Goal: Obtain resource: Download file/media

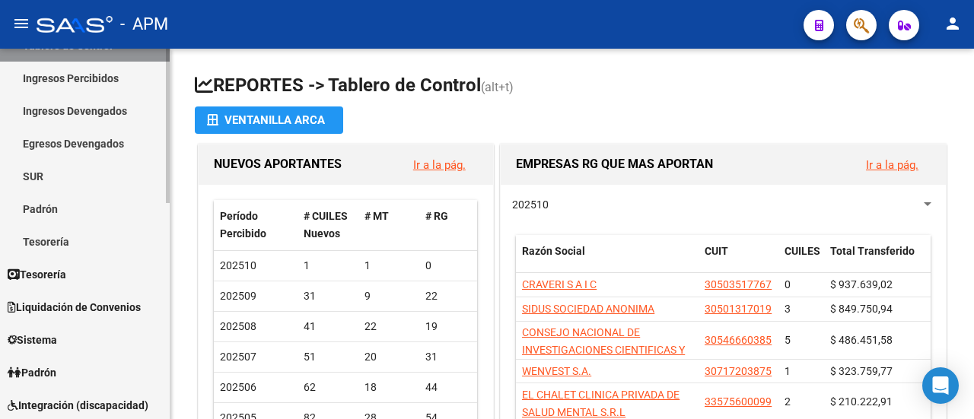
scroll to position [228, 0]
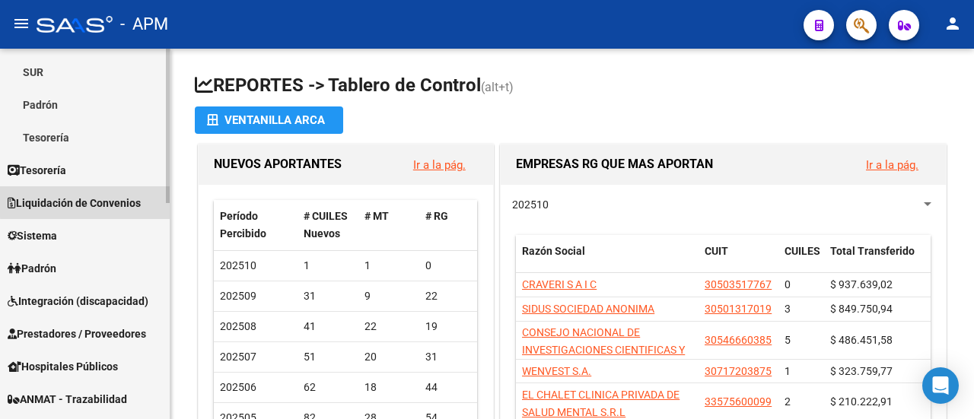
click at [88, 202] on span "Liquidación de Convenios" at bounding box center [74, 203] width 133 height 17
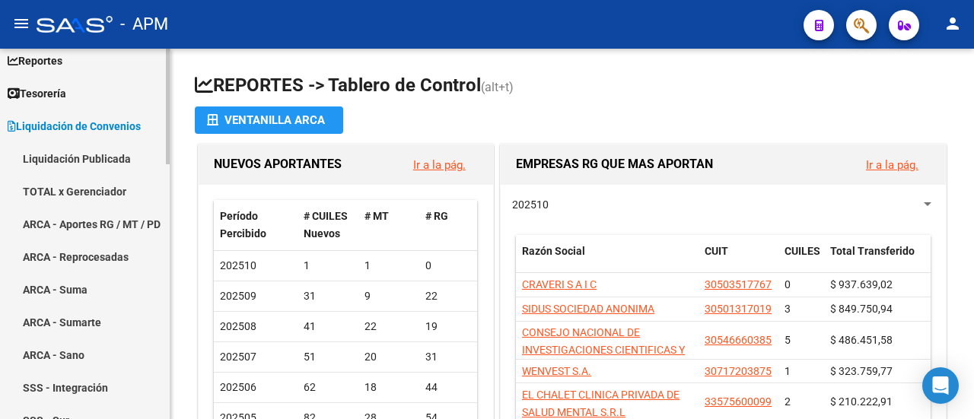
scroll to position [76, 0]
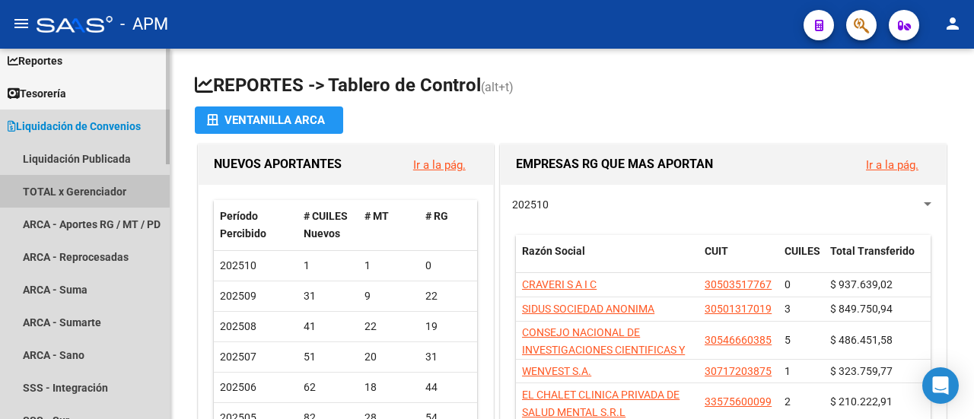
click at [65, 191] on link "TOTAL x Gerenciador" at bounding box center [85, 191] width 170 height 33
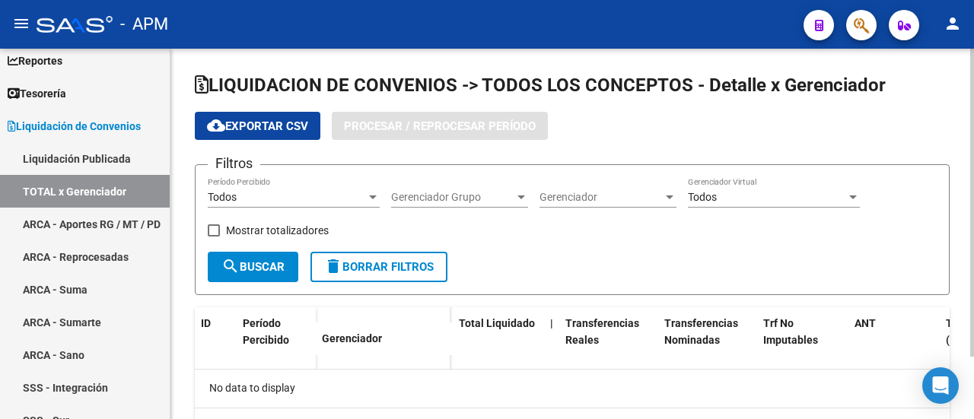
checkbox input "true"
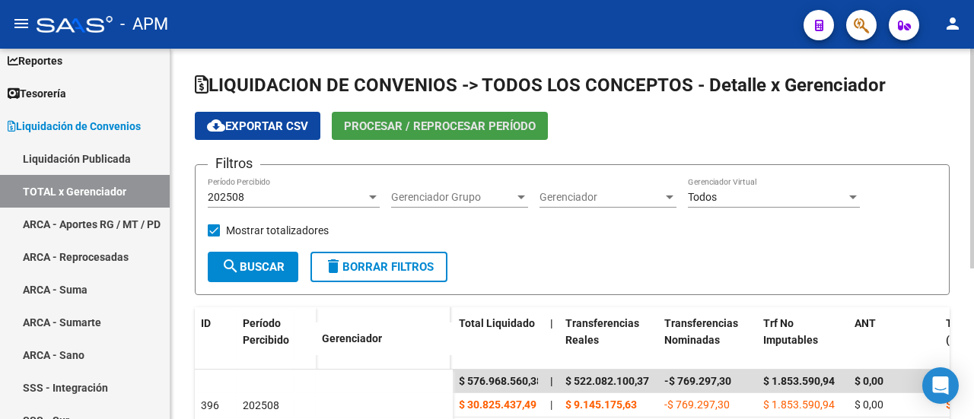
click at [450, 126] on span "Procesar / Reprocesar período" at bounding box center [440, 127] width 192 height 14
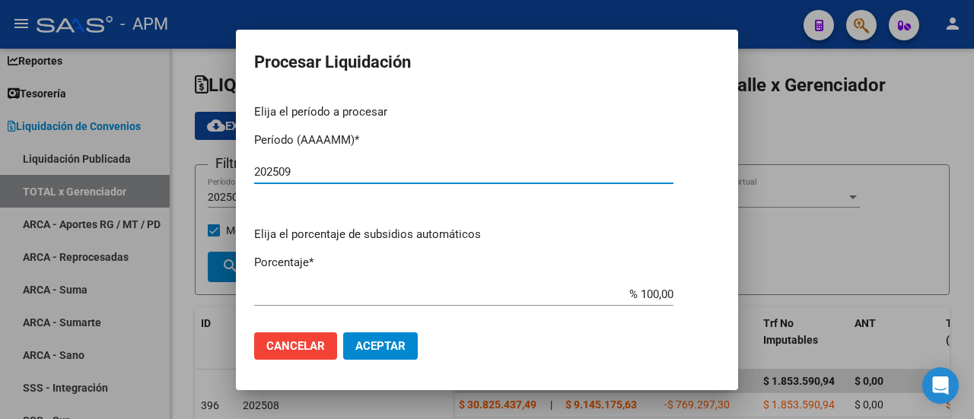
type input "202509"
click at [384, 347] on span "Aceptar" at bounding box center [380, 347] width 50 height 14
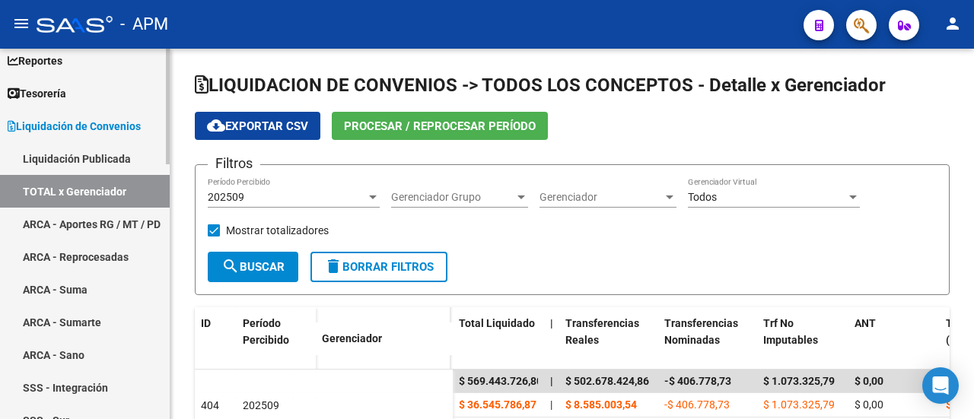
click at [72, 210] on link "ARCA - Aportes RG / MT / PD" at bounding box center [85, 224] width 170 height 33
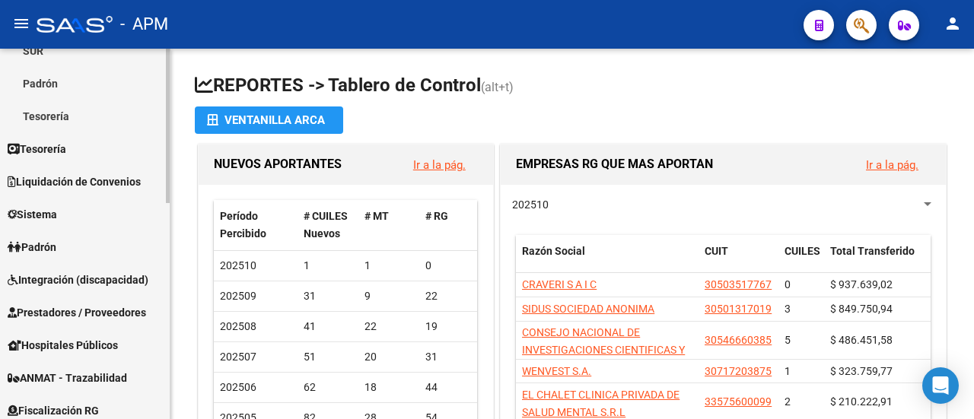
scroll to position [228, 0]
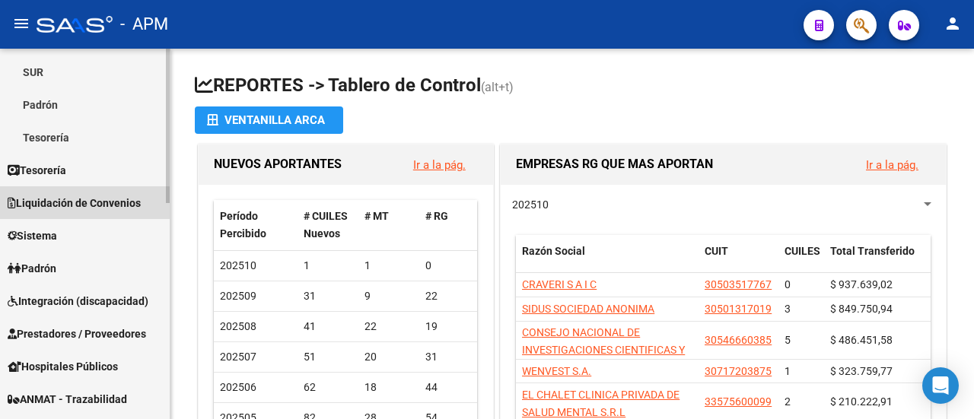
click at [81, 203] on span "Liquidación de Convenios" at bounding box center [74, 203] width 133 height 17
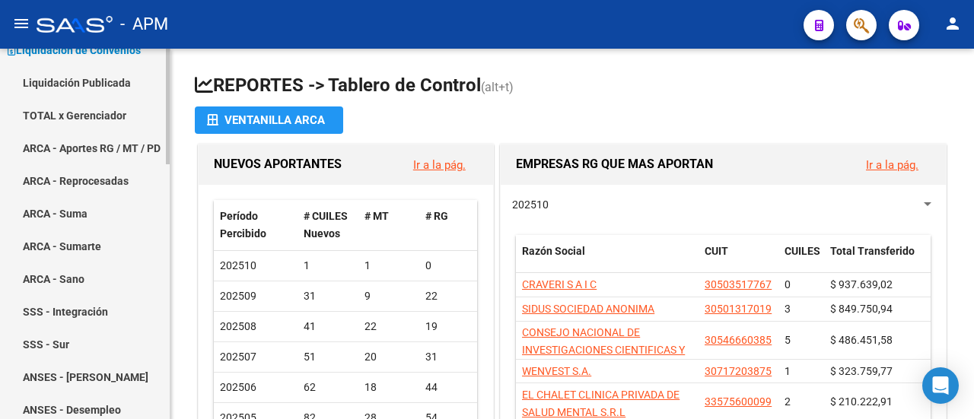
scroll to position [76, 0]
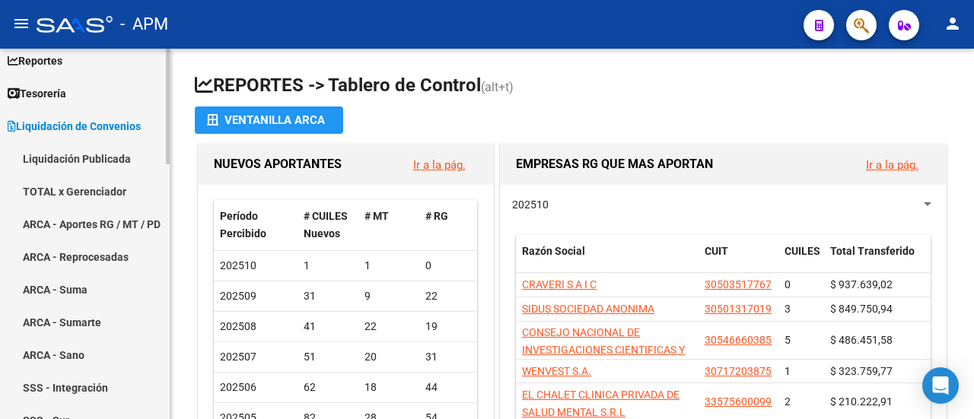
click at [82, 216] on link "ARCA - Aportes RG / MT / PD" at bounding box center [85, 224] width 170 height 33
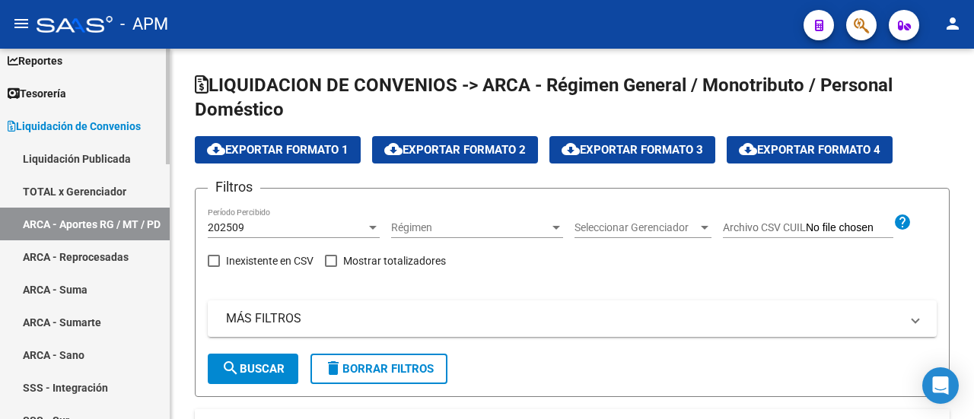
click at [88, 185] on link "TOTAL x Gerenciador" at bounding box center [85, 191] width 170 height 33
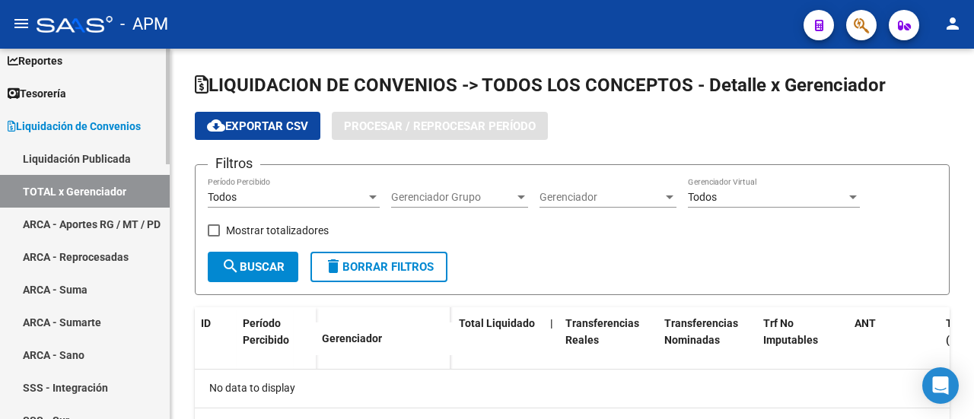
checkbox input "true"
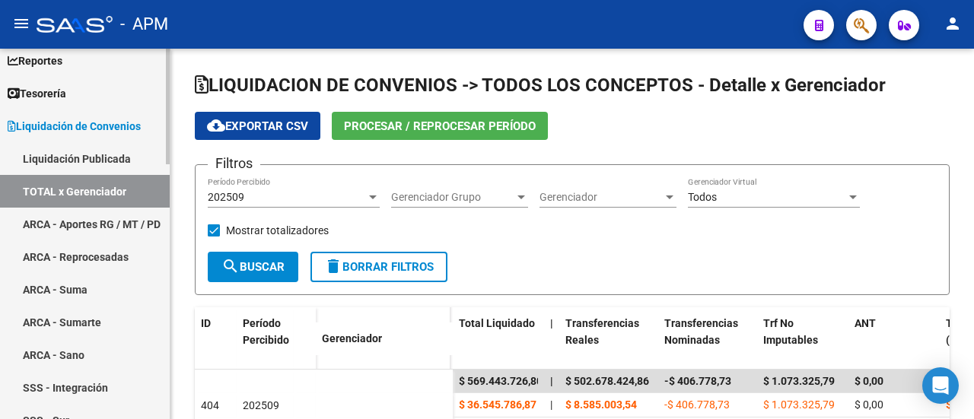
click at [61, 215] on link "ARCA - Aportes RG / MT / PD" at bounding box center [85, 224] width 170 height 33
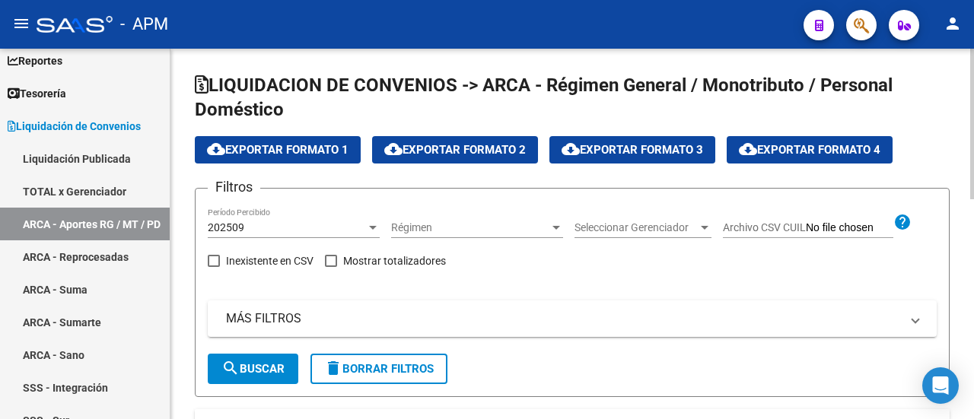
click at [704, 222] on div at bounding box center [705, 228] width 14 height 12
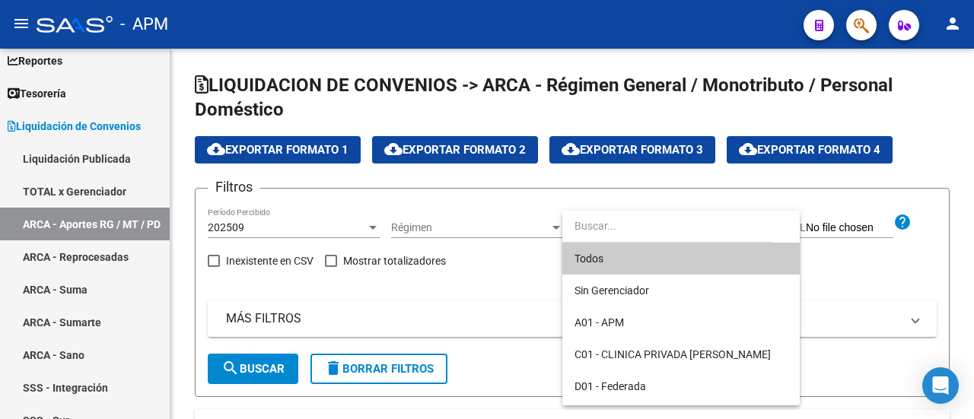
click at [585, 258] on span "Todos" at bounding box center [681, 259] width 213 height 32
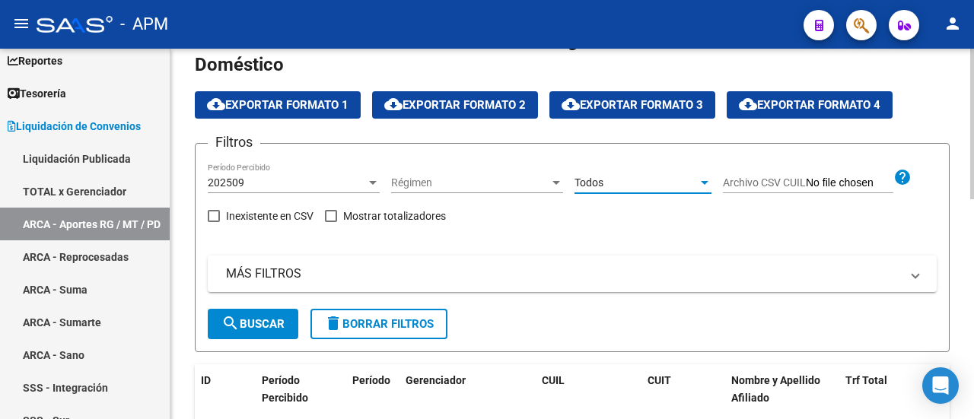
scroll to position [76, 0]
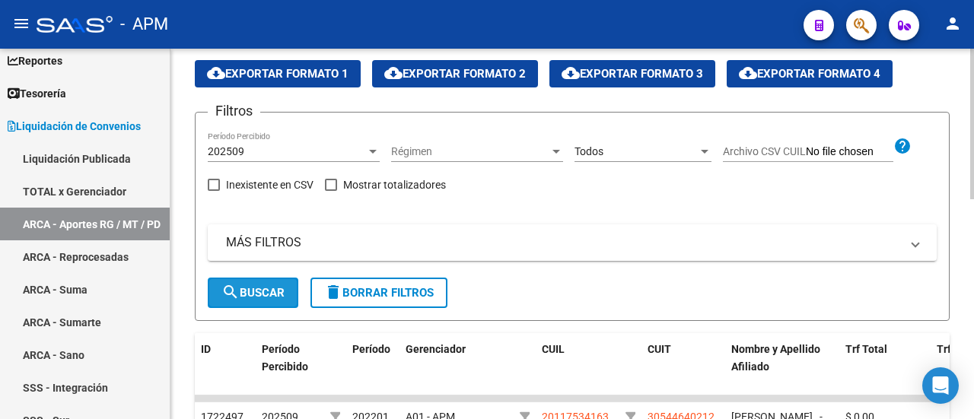
click at [241, 295] on span "search Buscar" at bounding box center [253, 293] width 63 height 14
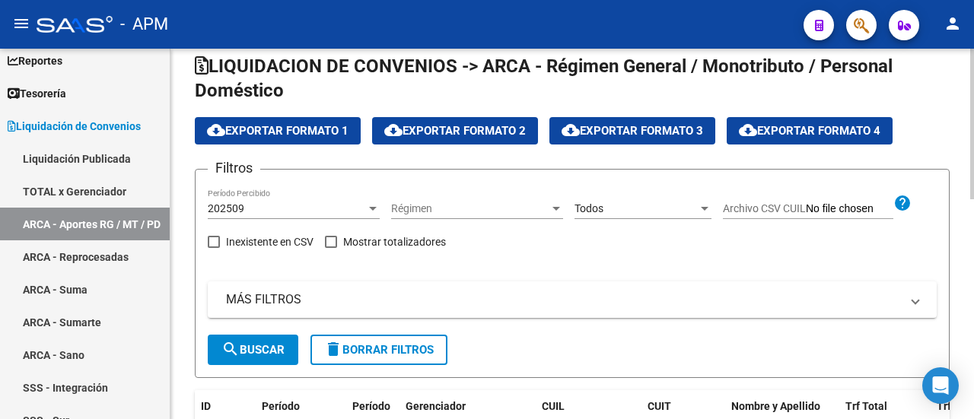
scroll to position [0, 0]
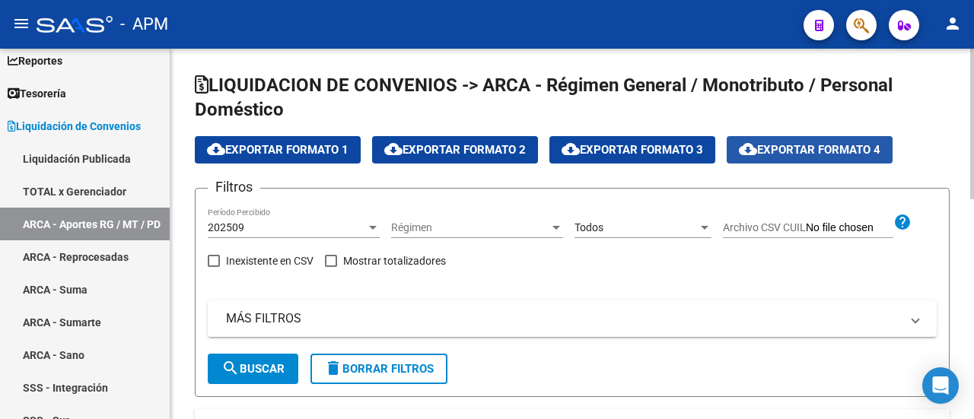
click at [805, 150] on span "cloud_download Exportar Formato 4" at bounding box center [810, 150] width 142 height 14
click at [704, 222] on div at bounding box center [705, 228] width 14 height 12
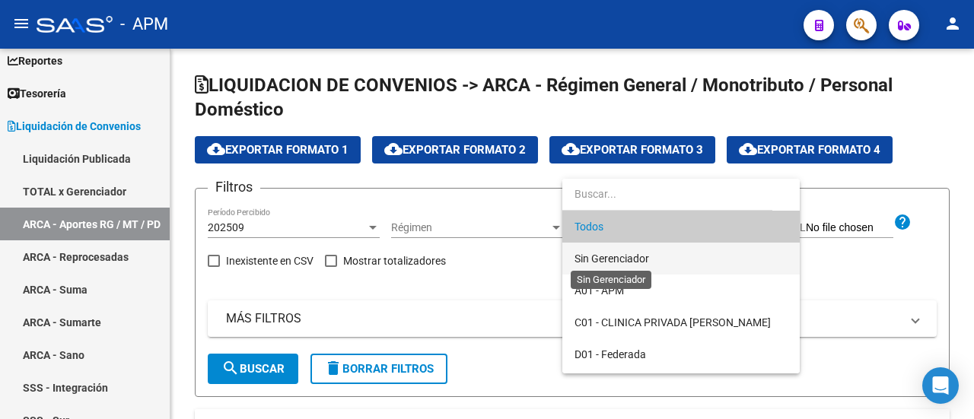
click at [630, 255] on span "Sin Gerenciador" at bounding box center [612, 259] width 75 height 12
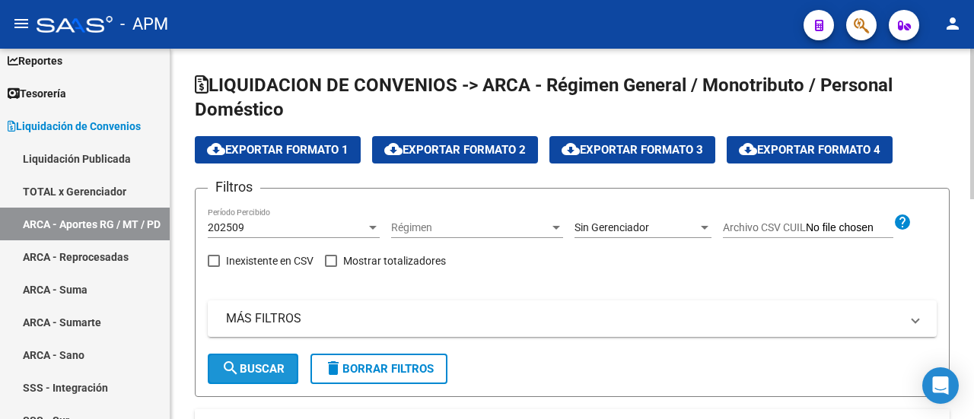
click at [263, 370] on span "search Buscar" at bounding box center [253, 369] width 63 height 14
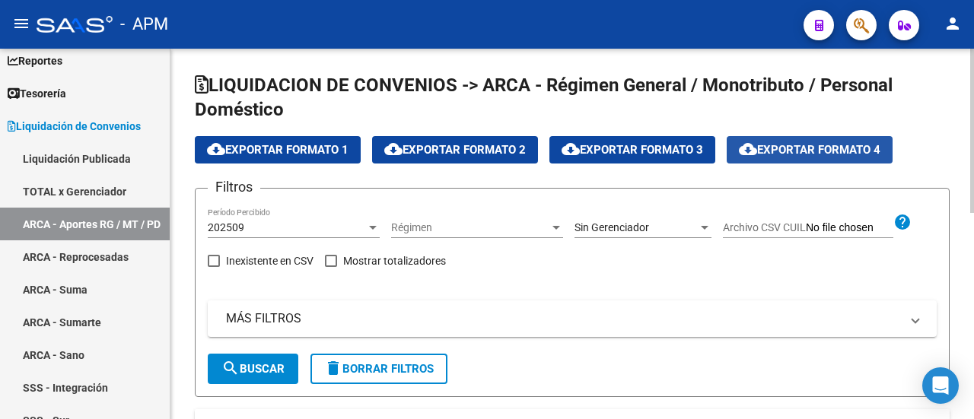
click at [842, 155] on span "cloud_download Exportar Formato 4" at bounding box center [810, 150] width 142 height 14
click at [705, 226] on div at bounding box center [705, 228] width 8 height 4
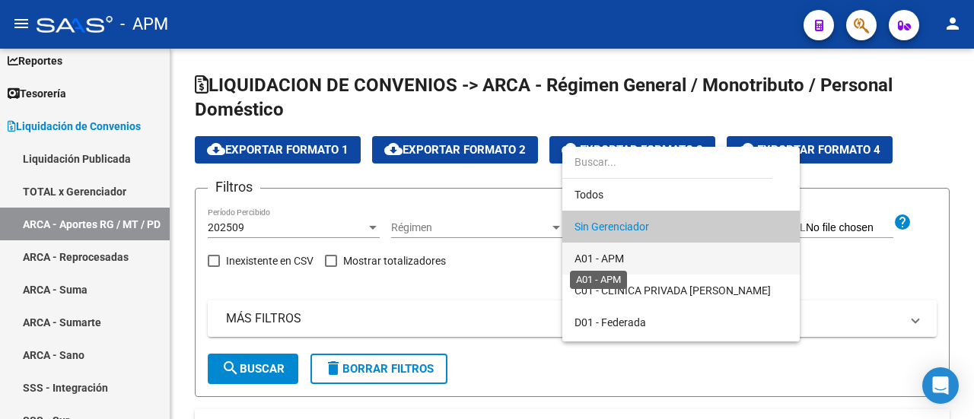
click at [611, 260] on span "A01 - APM" at bounding box center [599, 259] width 49 height 12
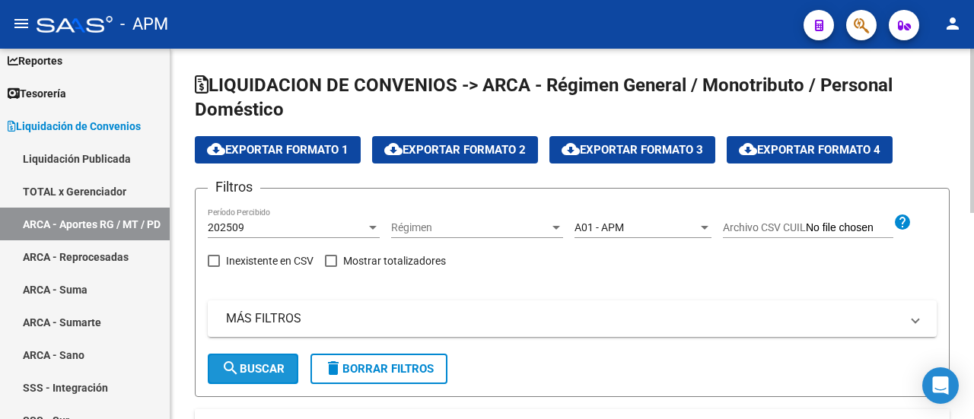
click at [266, 362] on span "search Buscar" at bounding box center [253, 369] width 63 height 14
click at [837, 150] on span "cloud_download Exportar Formato 4" at bounding box center [810, 150] width 142 height 14
click at [706, 226] on div at bounding box center [705, 228] width 8 height 4
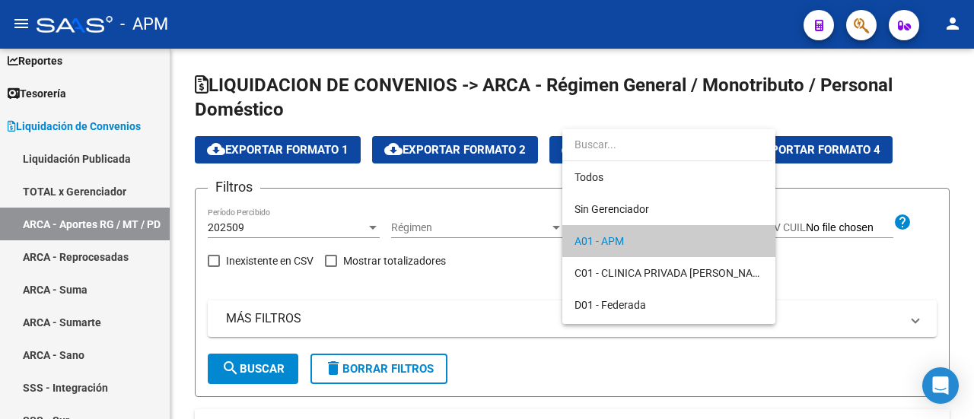
scroll to position [14, 0]
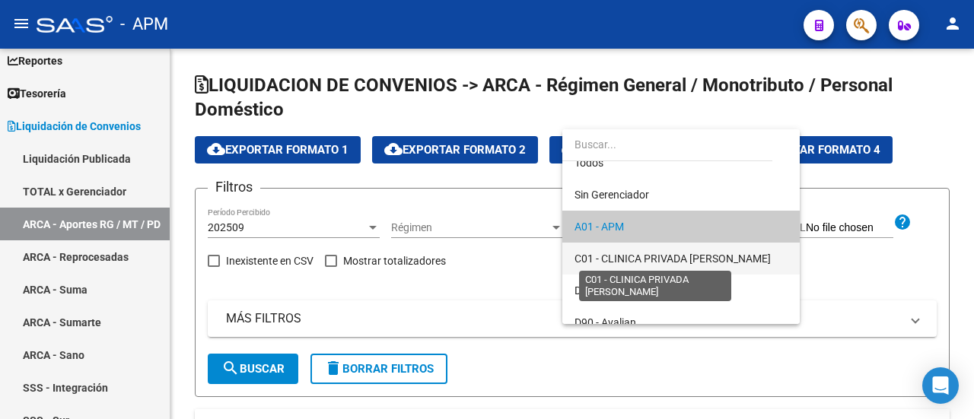
click at [630, 260] on span "C01 - CLINICA PRIVADA [PERSON_NAME]" at bounding box center [673, 259] width 196 height 12
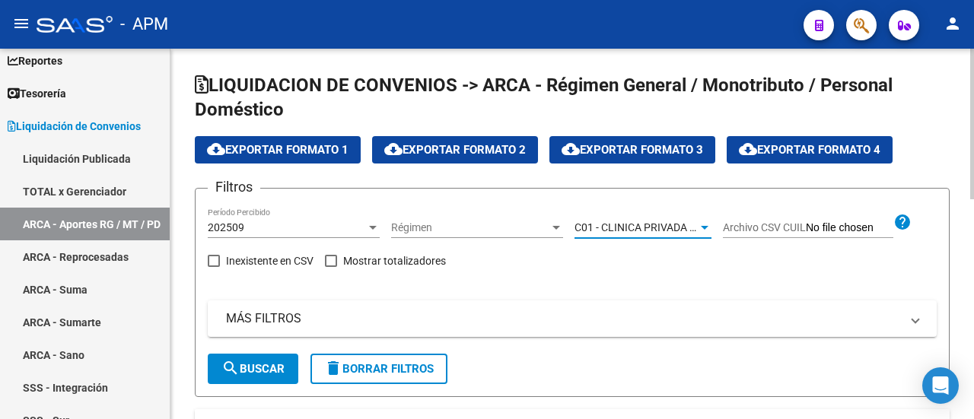
click at [252, 375] on button "search Buscar" at bounding box center [253, 369] width 91 height 30
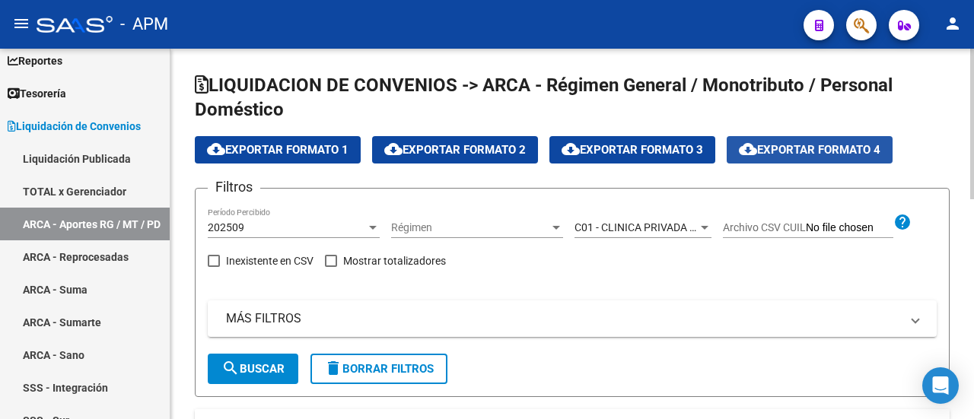
click at [836, 143] on span "cloud_download Exportar Formato 4" at bounding box center [810, 150] width 142 height 14
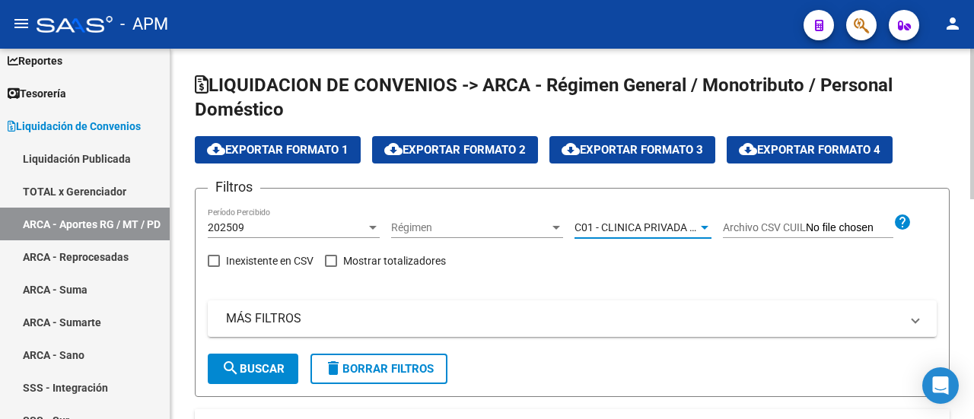
click at [704, 226] on div at bounding box center [705, 228] width 8 height 4
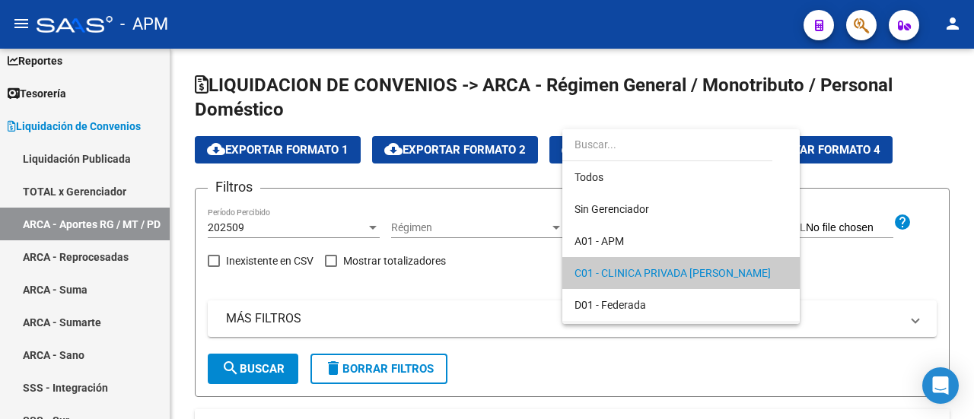
scroll to position [46, 0]
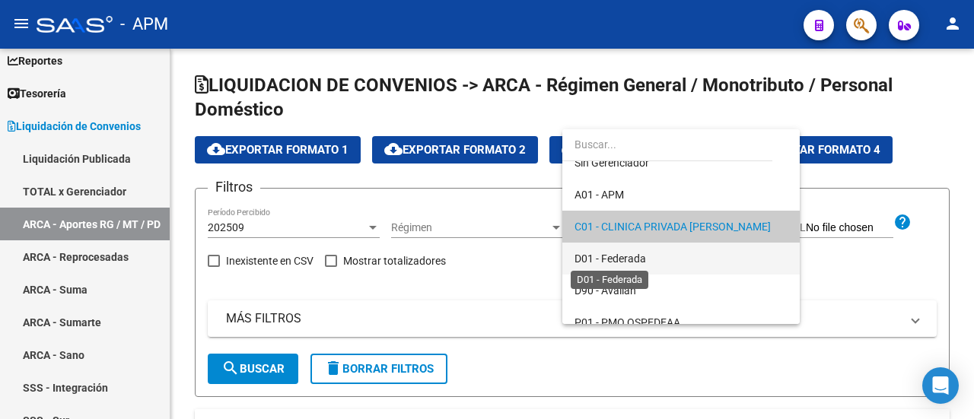
click at [603, 257] on span "D01 - Federada" at bounding box center [611, 259] width 72 height 12
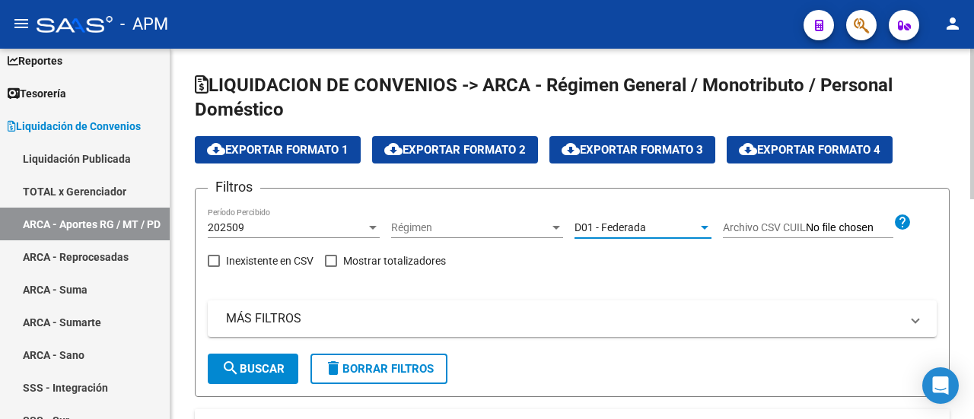
click at [253, 366] on span "search Buscar" at bounding box center [253, 369] width 63 height 14
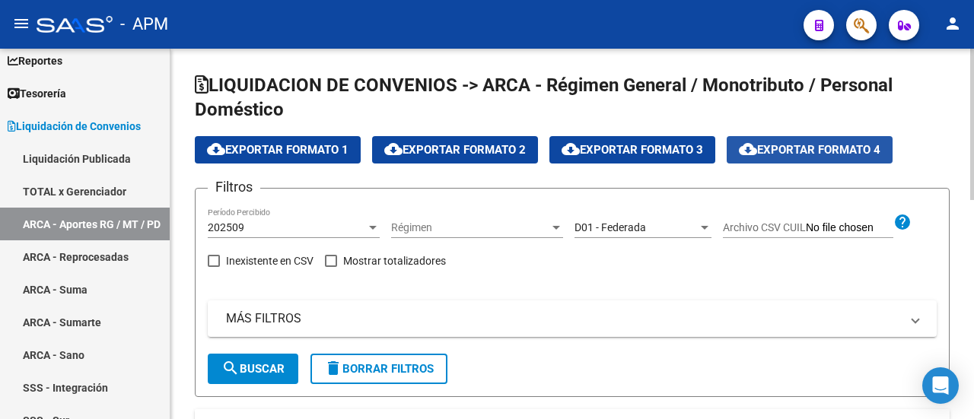
click at [846, 147] on span "cloud_download Exportar Formato 4" at bounding box center [810, 150] width 142 height 14
click at [709, 224] on div at bounding box center [705, 228] width 14 height 12
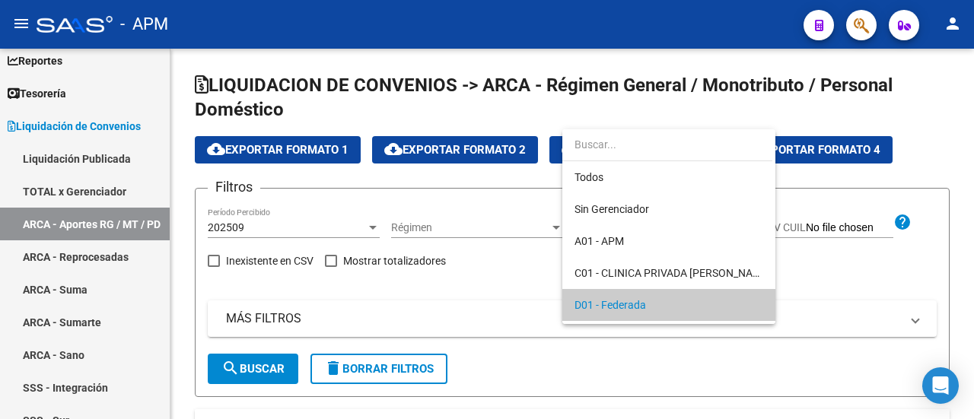
scroll to position [78, 0]
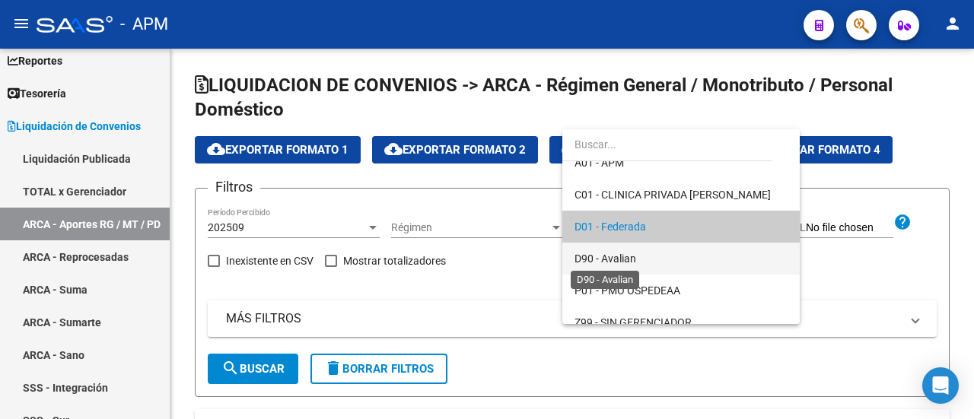
click at [598, 260] on span "D90 - Avalian" at bounding box center [606, 259] width 62 height 12
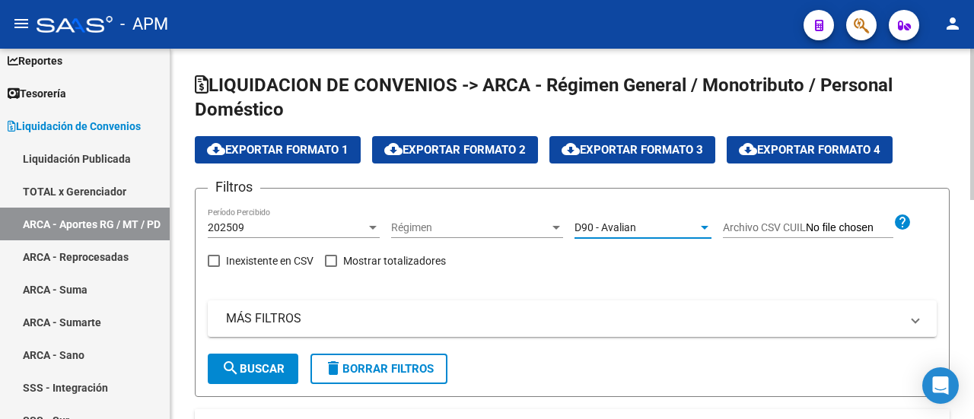
click at [277, 371] on span "search Buscar" at bounding box center [253, 369] width 63 height 14
click at [842, 150] on span "cloud_download Exportar Formato 4" at bounding box center [810, 150] width 142 height 14
click at [703, 230] on div at bounding box center [705, 228] width 14 height 12
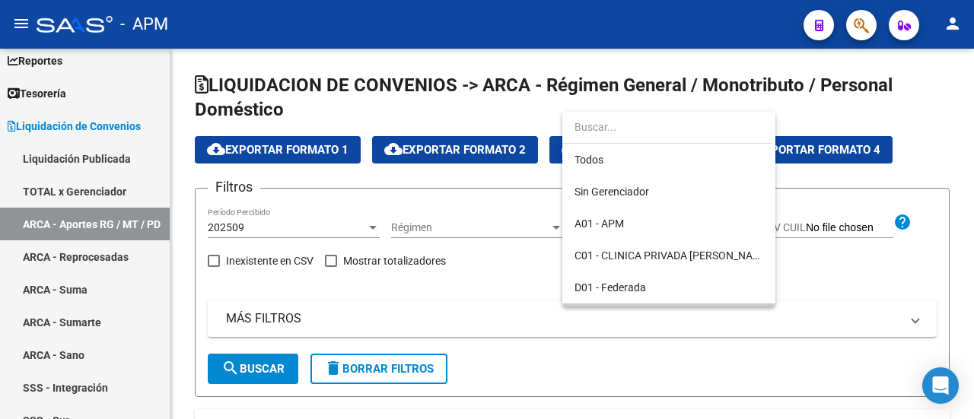
scroll to position [93, 0]
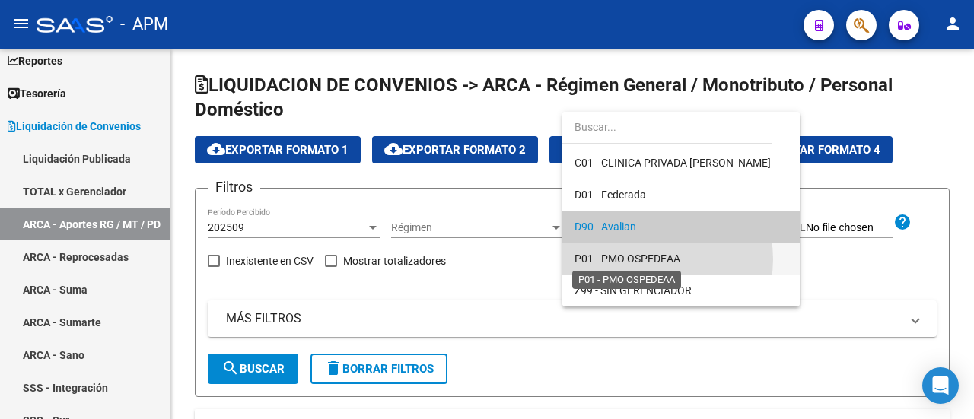
click at [653, 260] on span "P01 - PMO OSPEDEAA" at bounding box center [628, 259] width 106 height 12
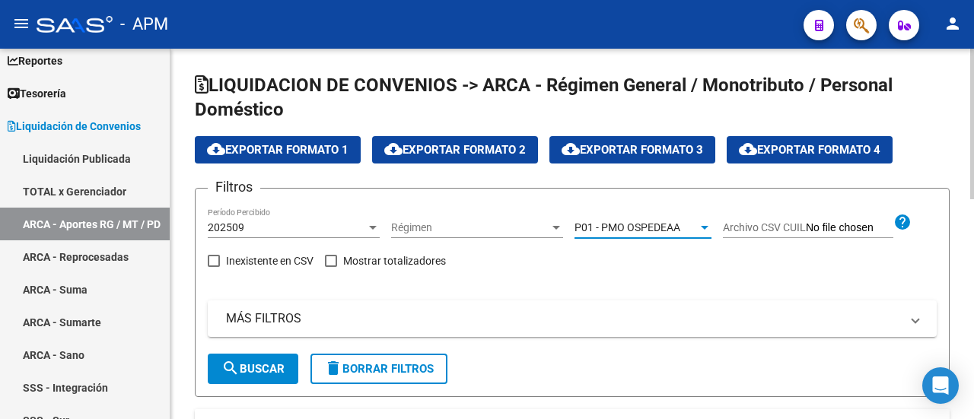
click at [242, 370] on span "search Buscar" at bounding box center [253, 369] width 63 height 14
click at [824, 141] on button "cloud_download Exportar Formato 4" at bounding box center [810, 149] width 166 height 27
click at [706, 226] on div at bounding box center [705, 228] width 8 height 4
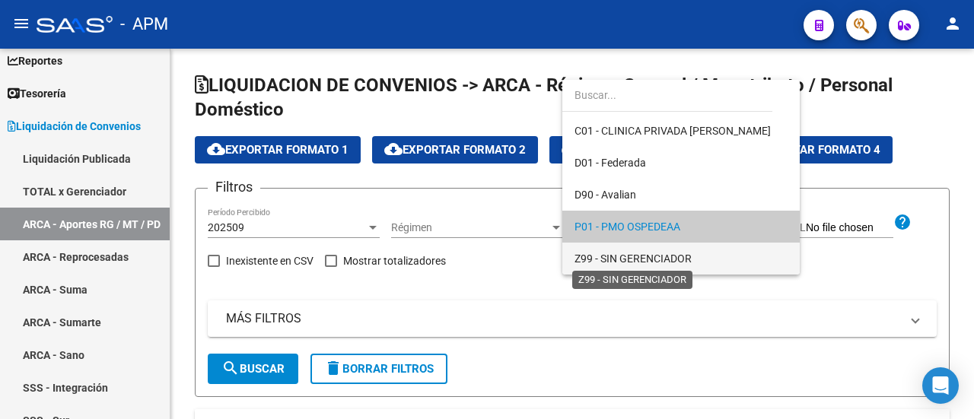
click at [611, 253] on span "Z99 - SIN GERENCIADOR" at bounding box center [633, 259] width 117 height 12
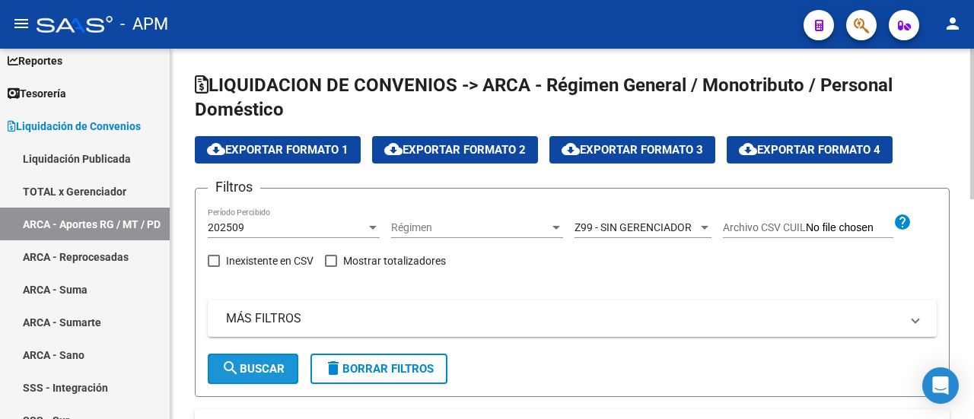
click at [245, 363] on span "search Buscar" at bounding box center [253, 369] width 63 height 14
click at [790, 145] on span "cloud_download Exportar Formato 4" at bounding box center [810, 150] width 142 height 14
click at [102, 190] on link "TOTAL x Gerenciador" at bounding box center [85, 191] width 170 height 33
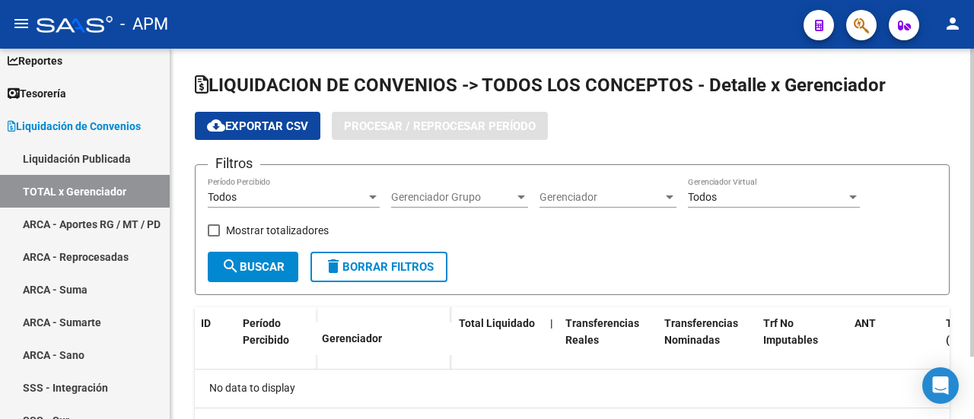
checkbox input "true"
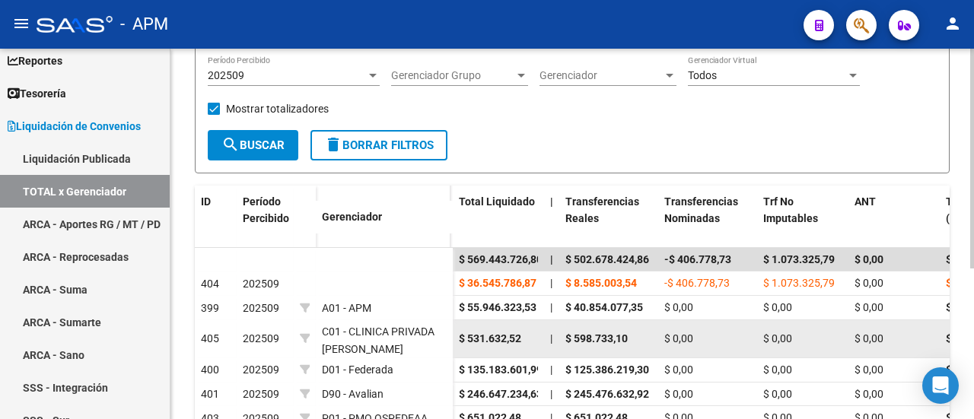
scroll to position [228, 0]
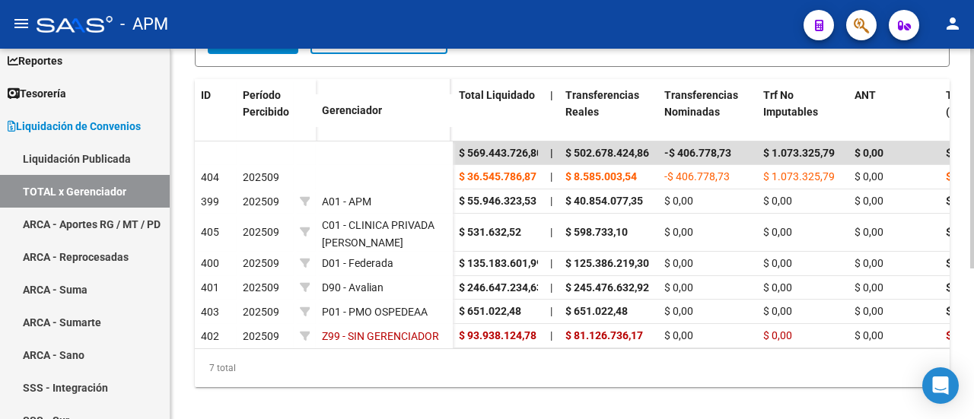
drag, startPoint x: 347, startPoint y: 359, endPoint x: 415, endPoint y: 355, distance: 67.9
click at [415, 355] on div "ID Período Percibido Gerenciador Total Liquidado | Transferencias Reales Transf…" at bounding box center [572, 233] width 755 height 308
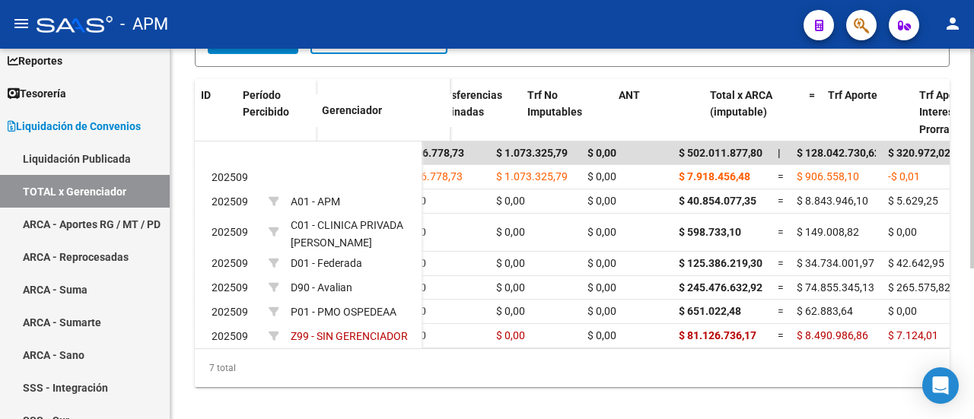
scroll to position [0, 0]
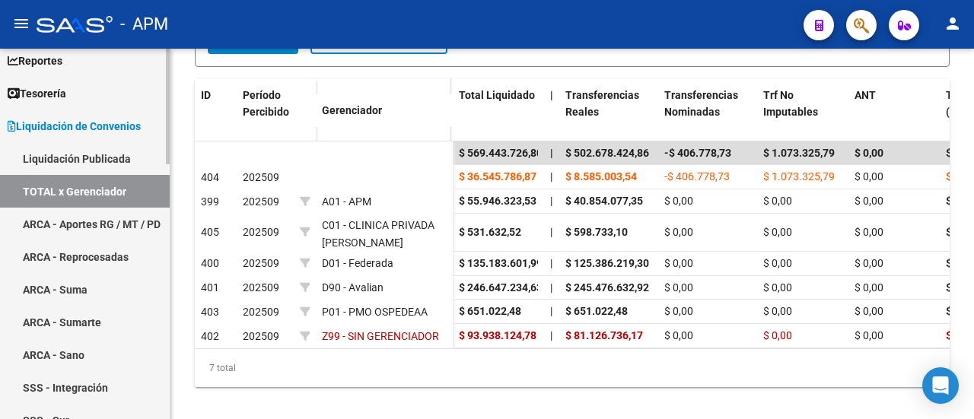
drag, startPoint x: 96, startPoint y: 255, endPoint x: 110, endPoint y: 254, distance: 13.7
click at [96, 255] on link "ARCA - Reprocesadas" at bounding box center [85, 257] width 170 height 33
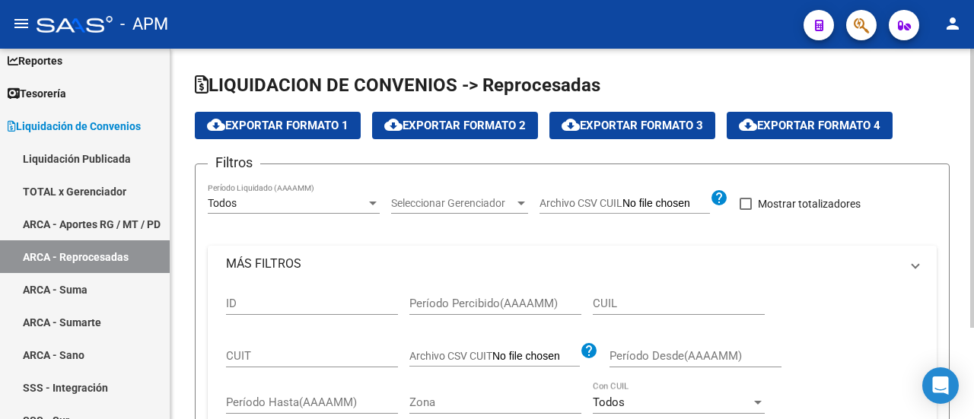
checkbox input "true"
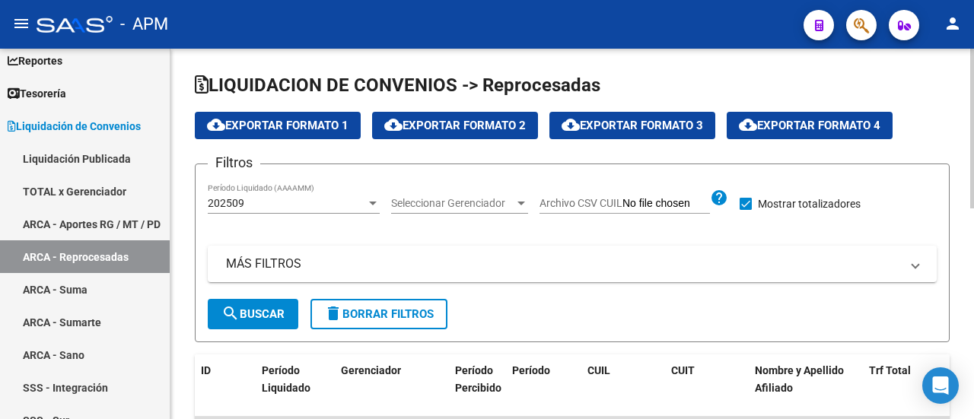
click at [245, 310] on span "search Buscar" at bounding box center [253, 315] width 63 height 14
click at [807, 120] on span "cloud_download Exportar Formato 4" at bounding box center [810, 126] width 142 height 14
click at [522, 202] on div at bounding box center [522, 204] width 8 height 4
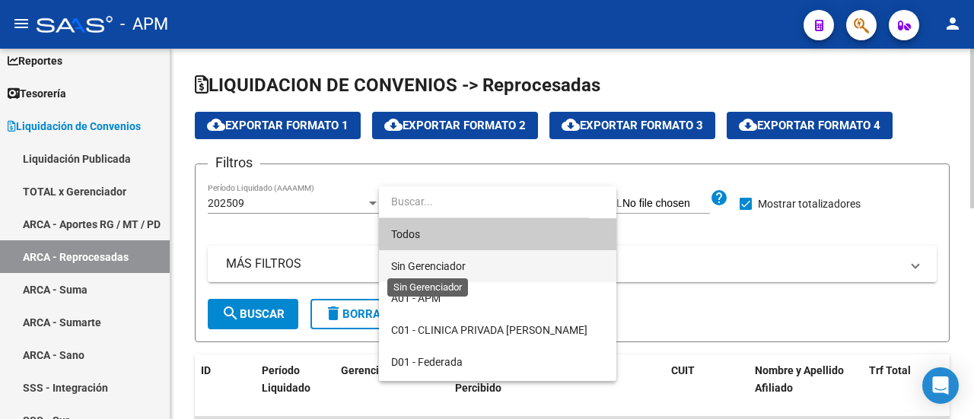
click at [429, 263] on span "Sin Gerenciador" at bounding box center [428, 266] width 75 height 12
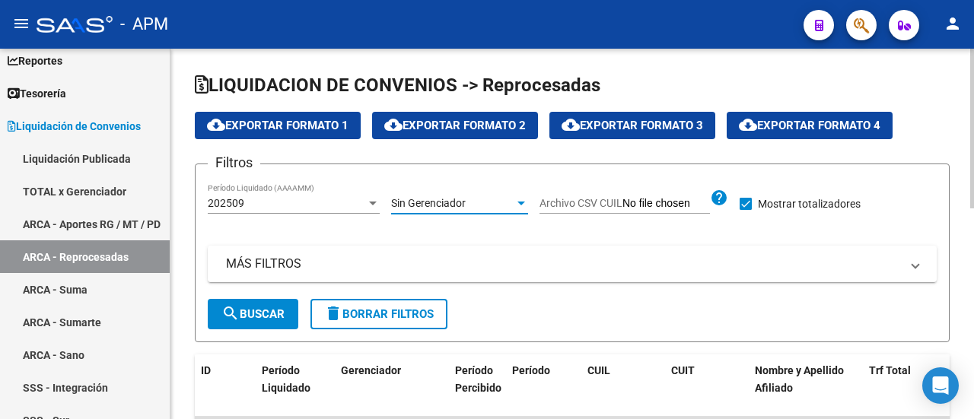
click at [244, 314] on span "search Buscar" at bounding box center [253, 315] width 63 height 14
click at [521, 199] on div at bounding box center [522, 203] width 14 height 12
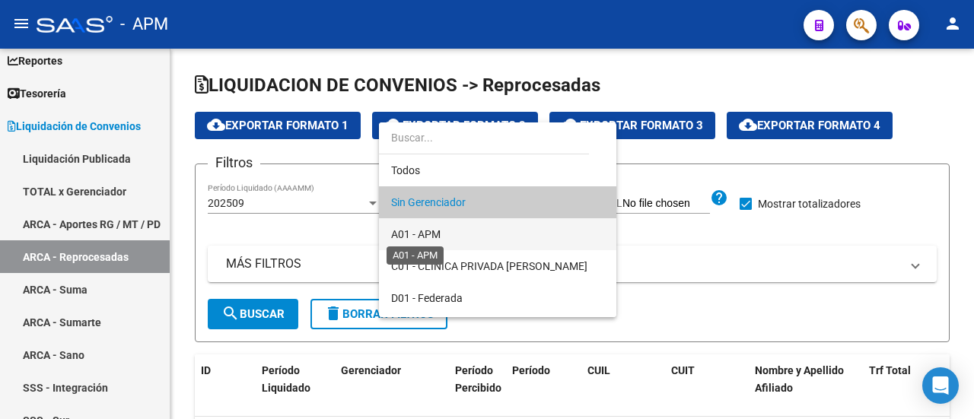
click at [422, 235] on span "A01 - APM" at bounding box center [415, 234] width 49 height 12
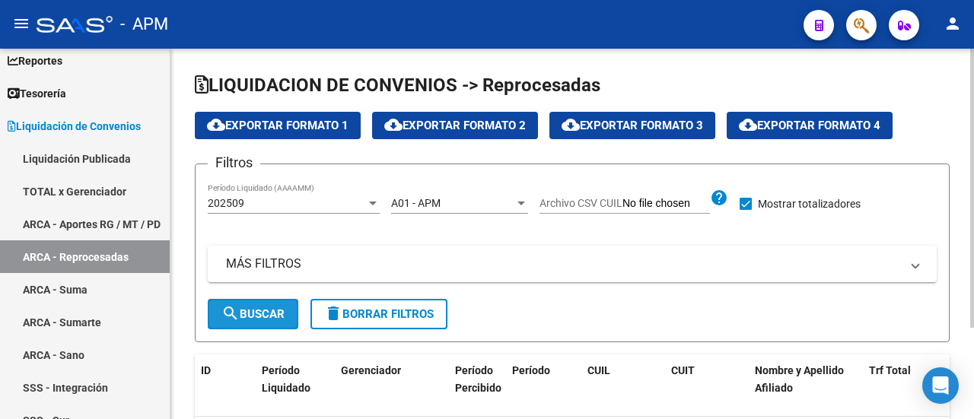
click at [257, 302] on button "search Buscar" at bounding box center [253, 314] width 91 height 30
click at [520, 199] on div at bounding box center [522, 203] width 14 height 12
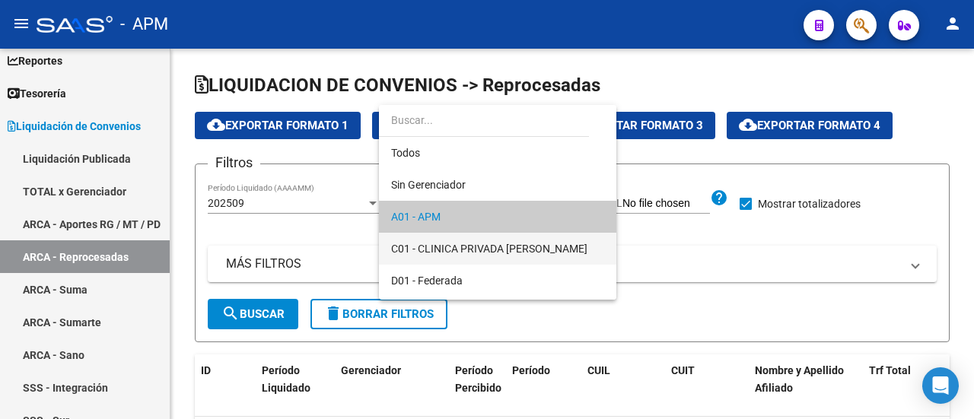
scroll to position [14, 0]
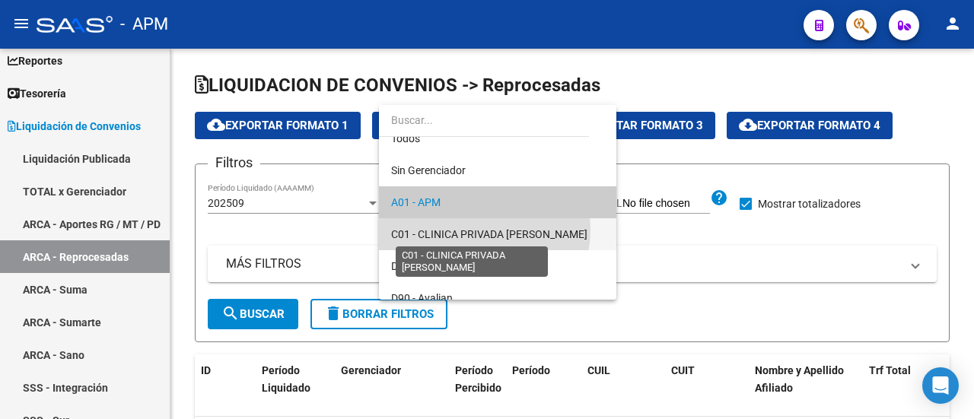
click at [471, 229] on span "C01 - CLINICA PRIVADA [PERSON_NAME]" at bounding box center [489, 234] width 196 height 12
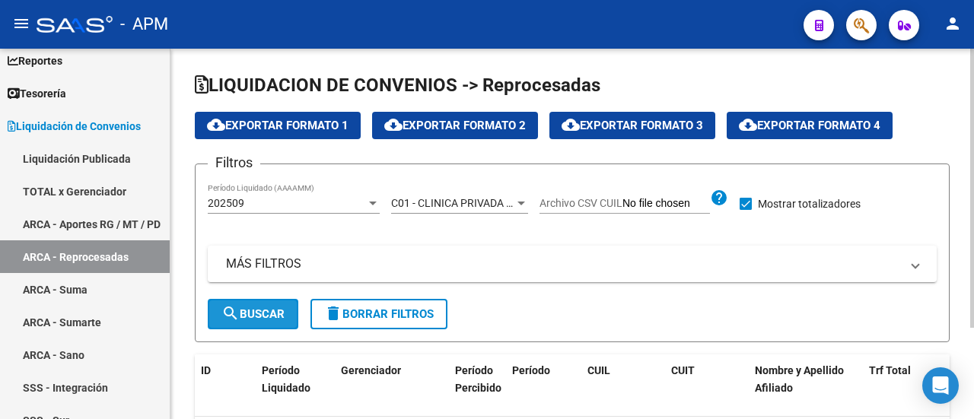
drag, startPoint x: 272, startPoint y: 304, endPoint x: 298, endPoint y: 288, distance: 31.1
click at [271, 304] on button "search Buscar" at bounding box center [253, 314] width 91 height 30
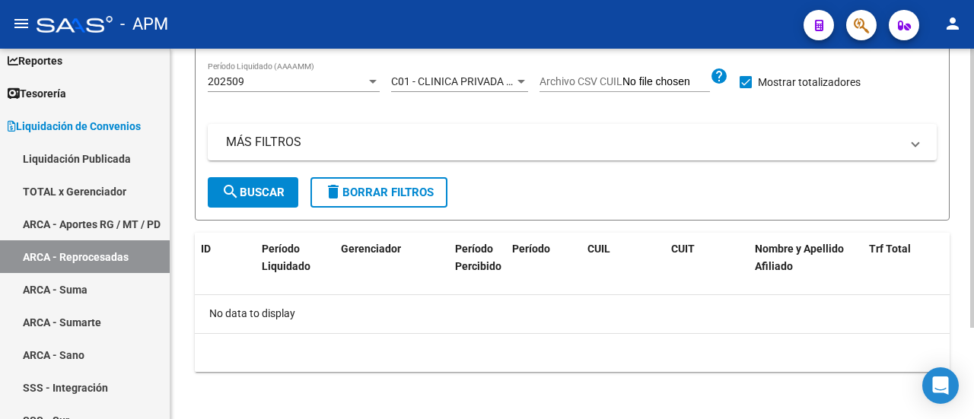
scroll to position [0, 0]
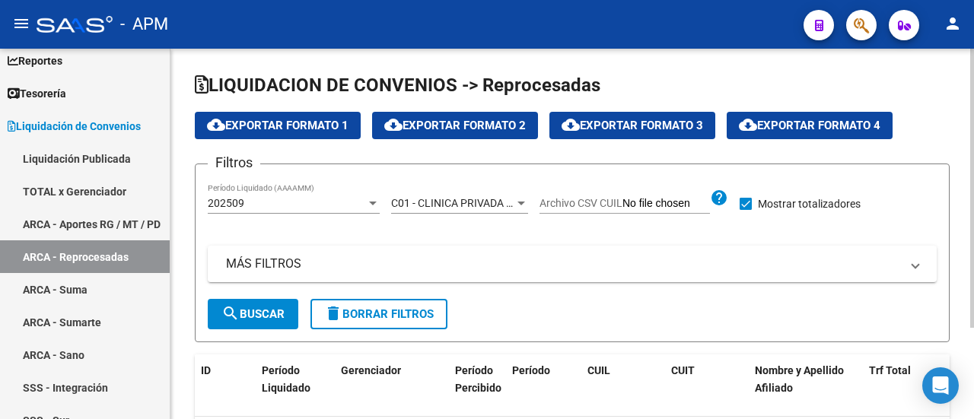
click at [522, 202] on div at bounding box center [522, 204] width 8 height 4
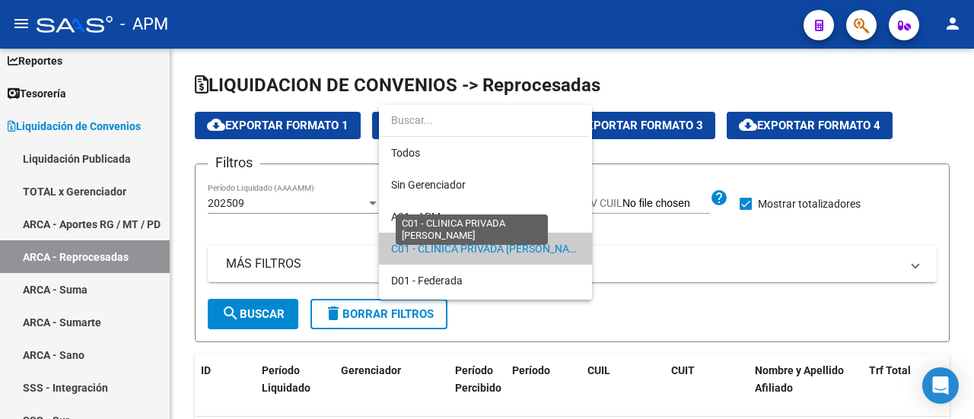
scroll to position [46, 0]
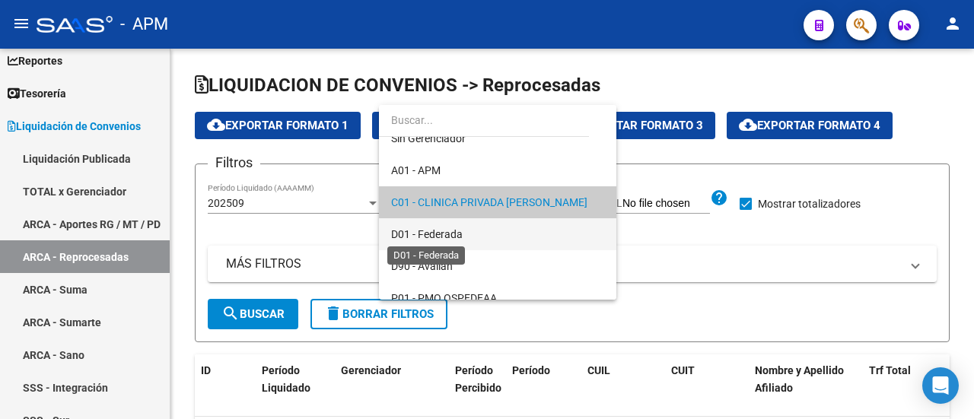
click at [428, 238] on span "D01 - Federada" at bounding box center [427, 234] width 72 height 12
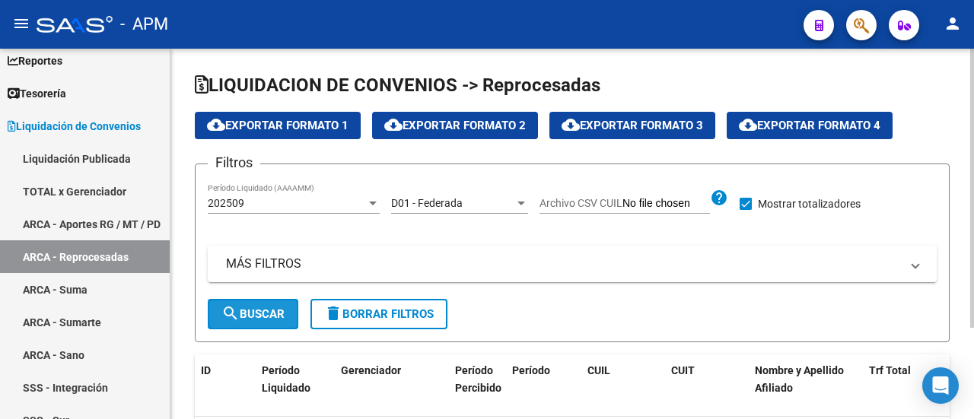
click at [247, 311] on span "search Buscar" at bounding box center [253, 315] width 63 height 14
click at [840, 129] on span "cloud_download Exportar Formato 4" at bounding box center [810, 126] width 142 height 14
click at [524, 200] on div at bounding box center [522, 203] width 14 height 12
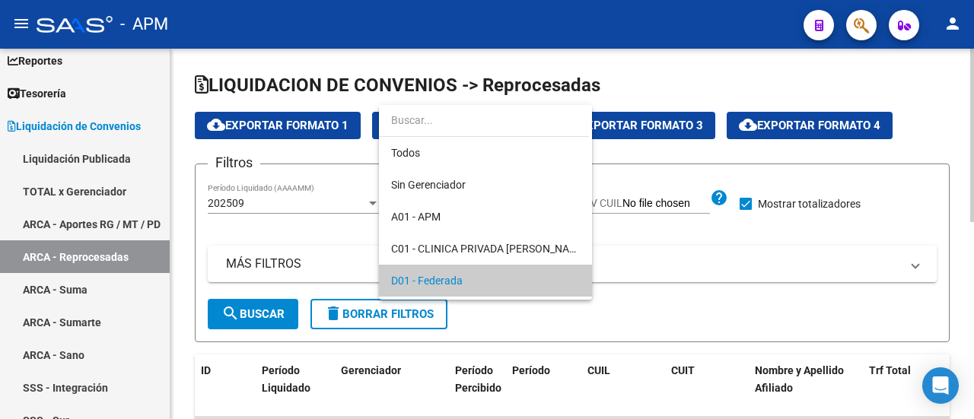
scroll to position [78, 0]
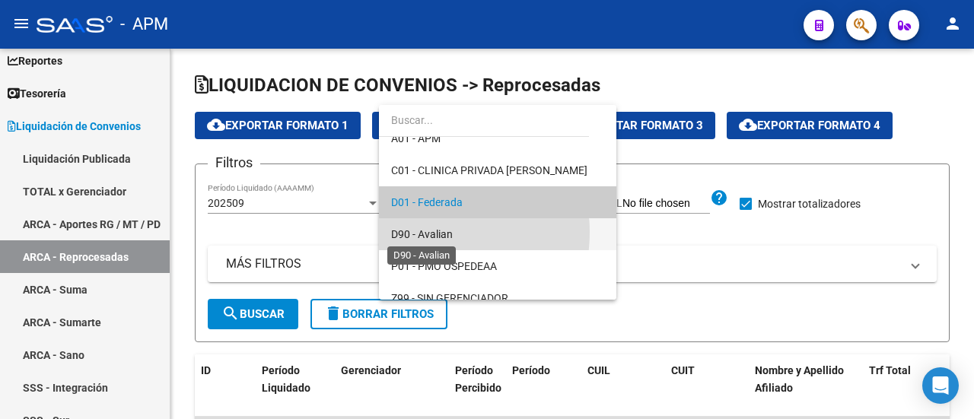
click at [422, 232] on span "D90 - Avalian" at bounding box center [422, 234] width 62 height 12
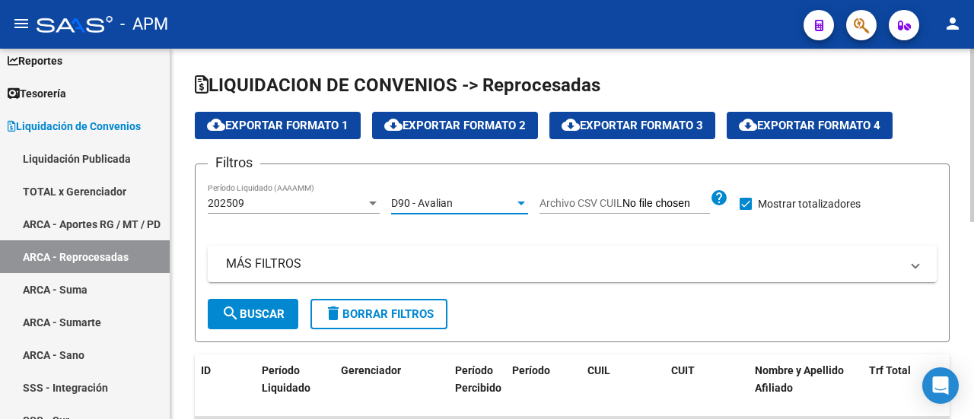
click at [273, 310] on span "search Buscar" at bounding box center [253, 315] width 63 height 14
click at [805, 116] on button "cloud_download Exportar Formato 4" at bounding box center [810, 125] width 166 height 27
click at [520, 203] on div at bounding box center [522, 204] width 8 height 4
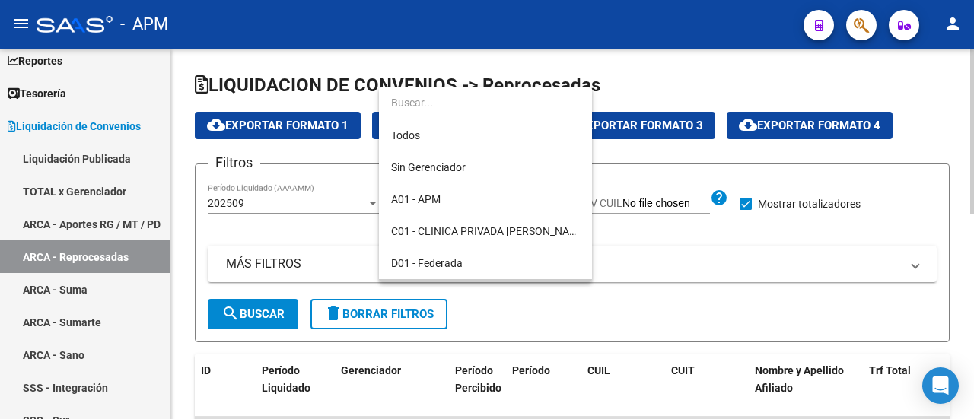
scroll to position [93, 0]
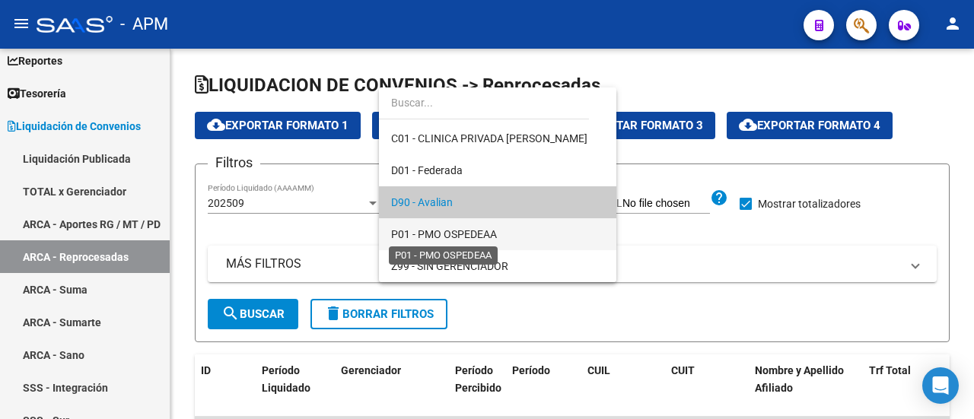
click at [461, 232] on span "P01 - PMO OSPEDEAA" at bounding box center [444, 234] width 106 height 12
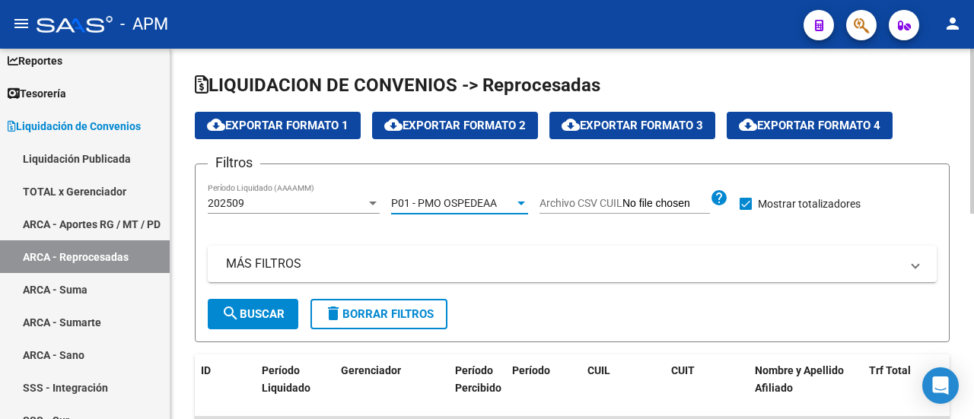
click at [254, 319] on span "search Buscar" at bounding box center [253, 315] width 63 height 14
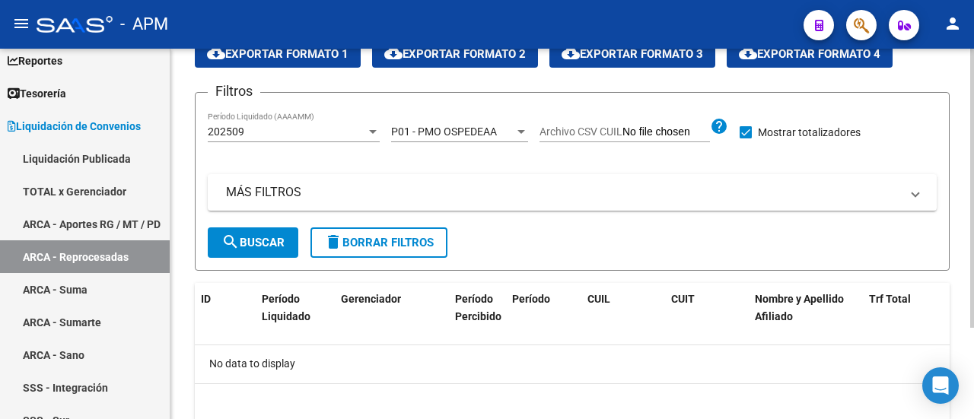
scroll to position [0, 0]
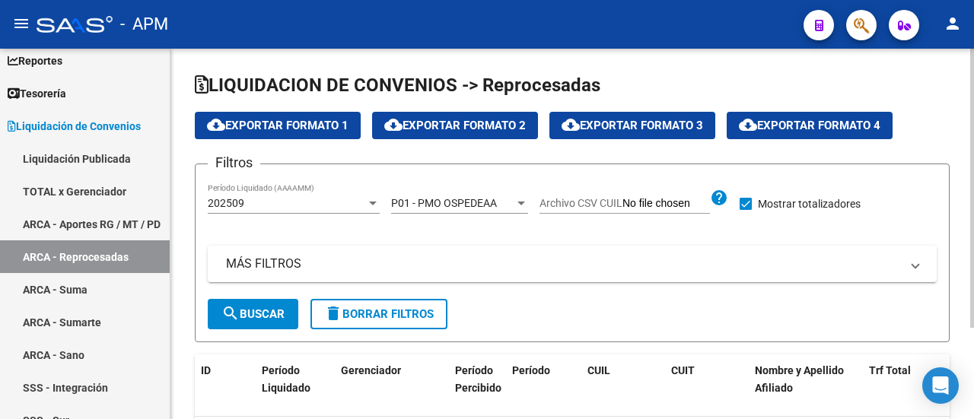
click at [520, 199] on div at bounding box center [522, 203] width 14 height 12
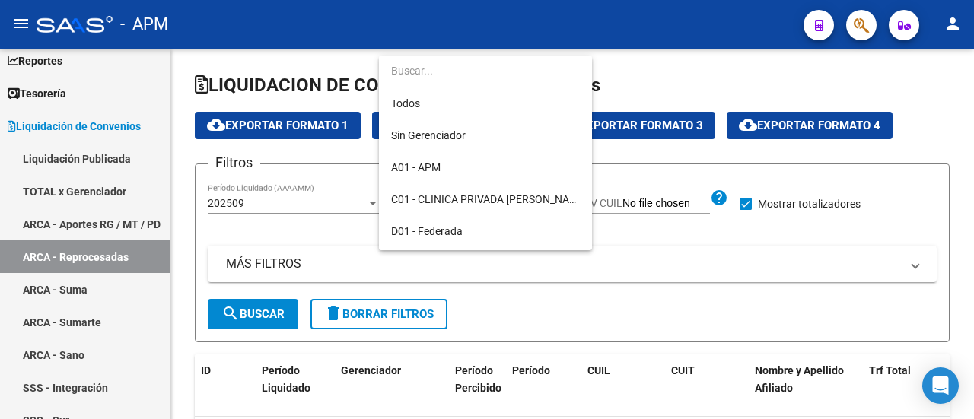
scroll to position [93, 0]
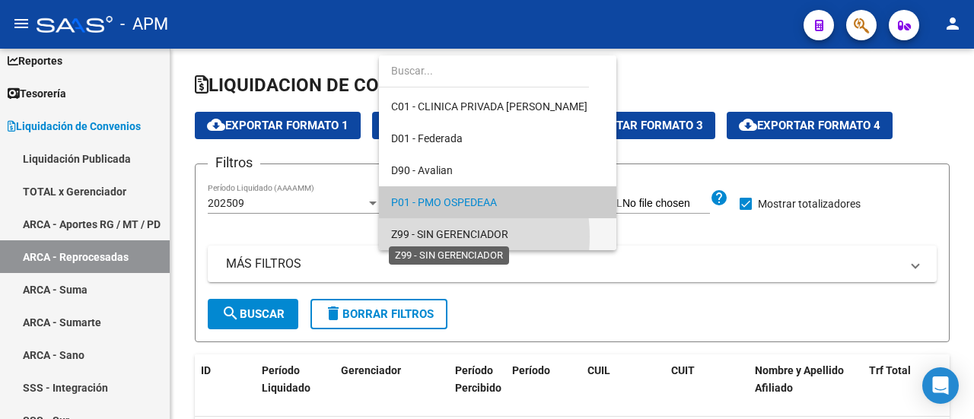
click at [432, 237] on span "Z99 - SIN GERENCIADOR" at bounding box center [449, 234] width 117 height 12
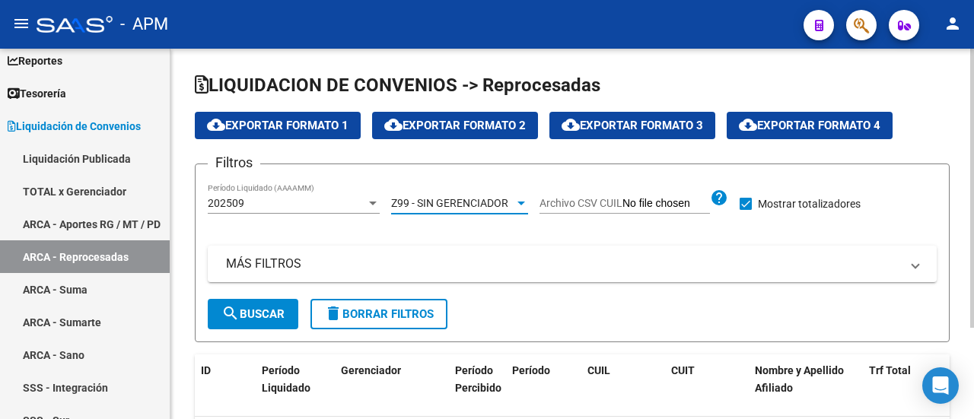
click at [256, 308] on span "search Buscar" at bounding box center [253, 315] width 63 height 14
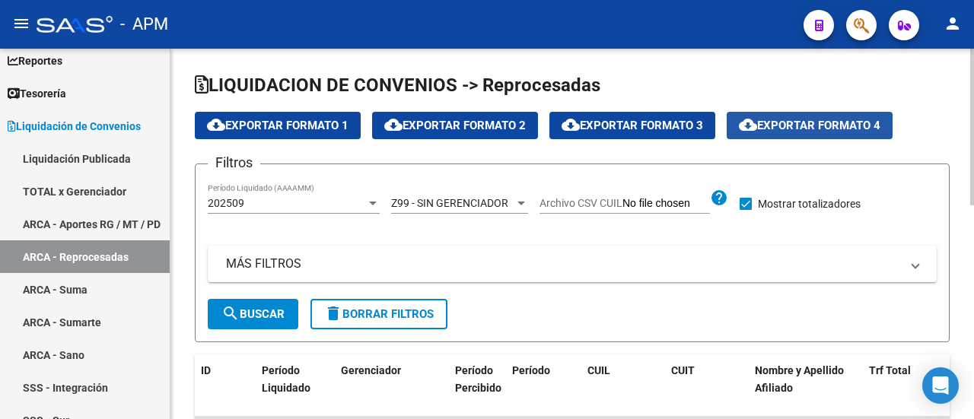
click at [804, 129] on span "cloud_download Exportar Formato 4" at bounding box center [810, 126] width 142 height 14
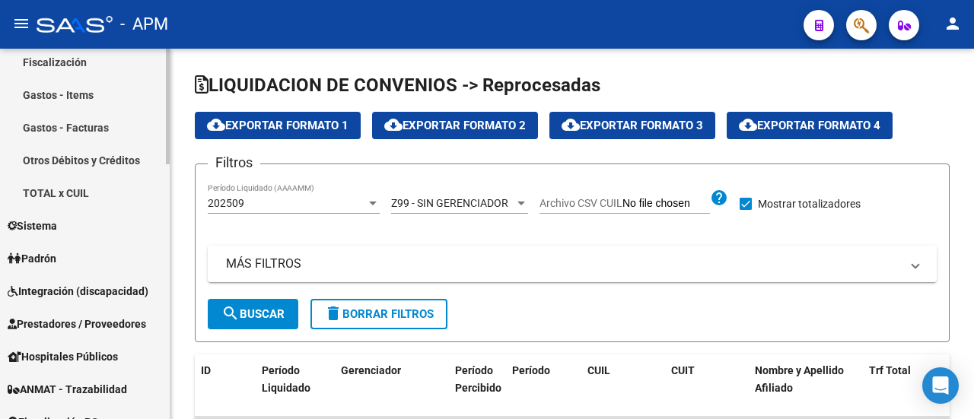
scroll to position [609, 0]
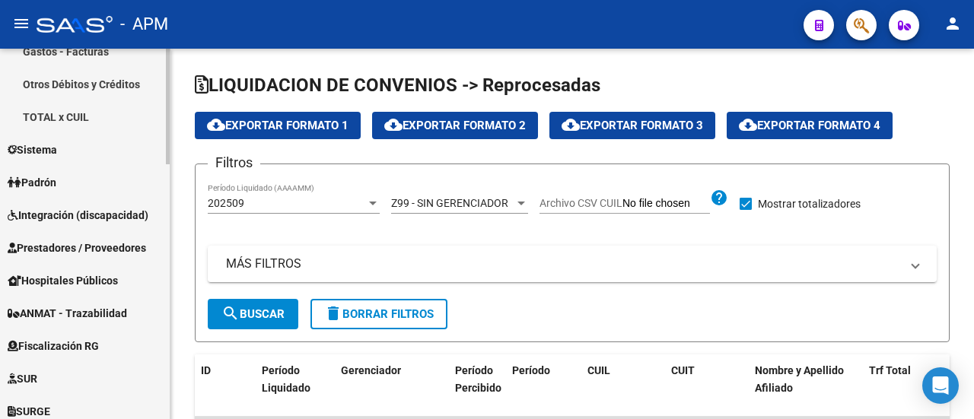
click at [70, 248] on span "Prestadores / Proveedores" at bounding box center [77, 248] width 139 height 17
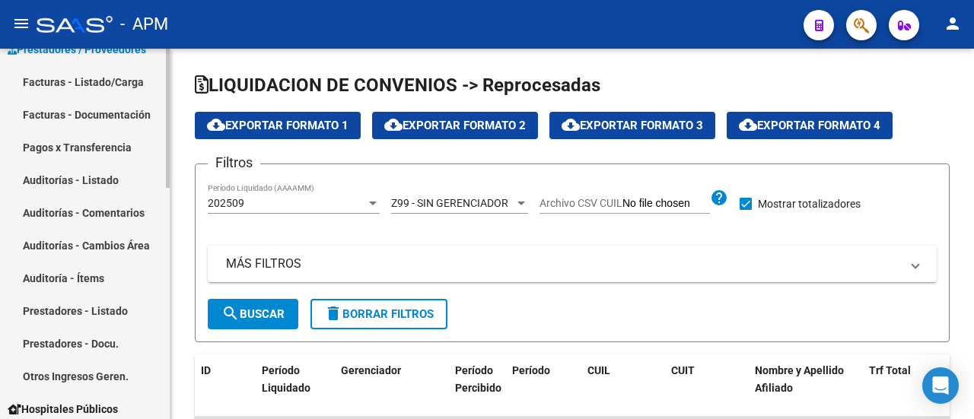
scroll to position [304, 0]
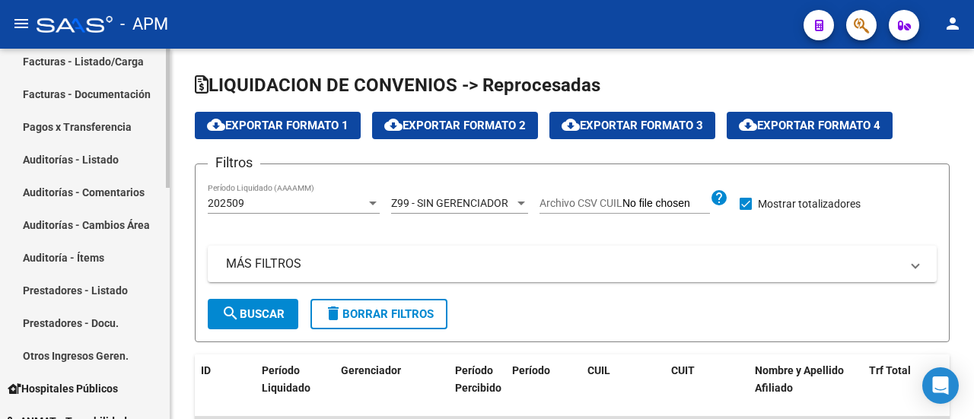
click at [75, 355] on link "Otros Ingresos Geren." at bounding box center [85, 356] width 170 height 33
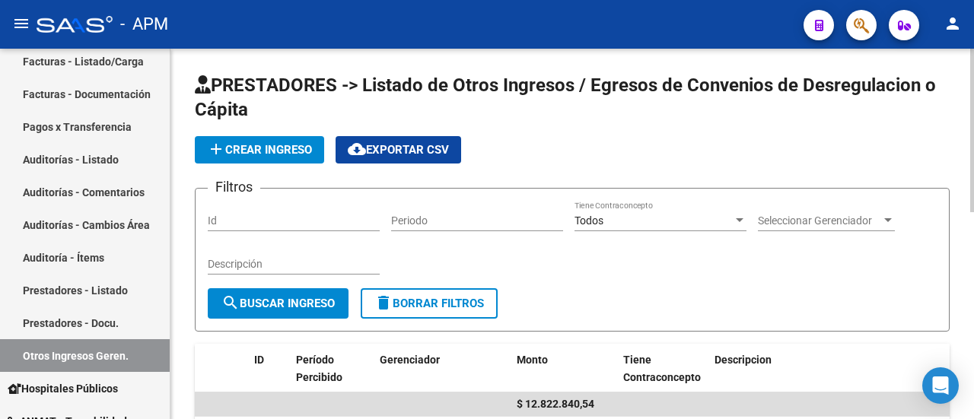
click at [427, 221] on input "Periodo" at bounding box center [477, 221] width 172 height 13
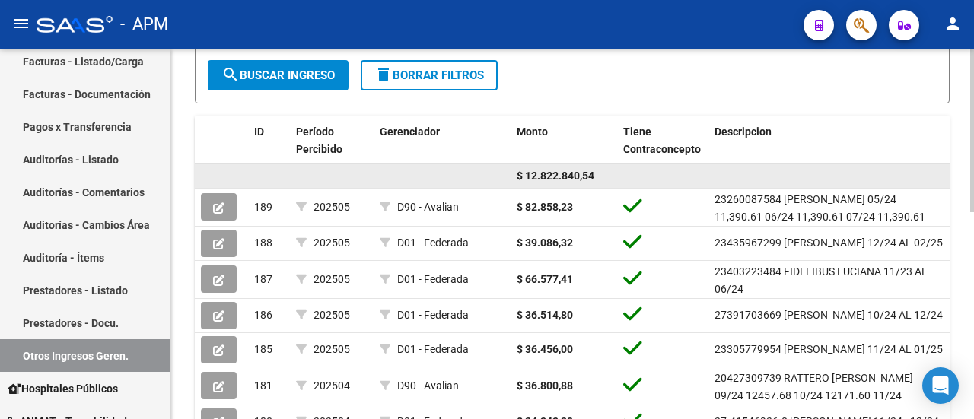
scroll to position [76, 0]
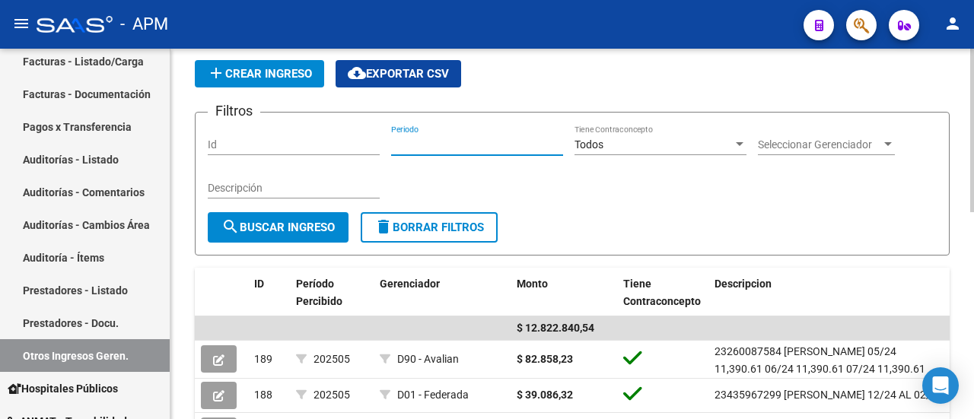
click at [291, 223] on span "search Buscar Ingreso" at bounding box center [278, 228] width 113 height 14
click at [448, 141] on input "Periodo" at bounding box center [477, 145] width 172 height 13
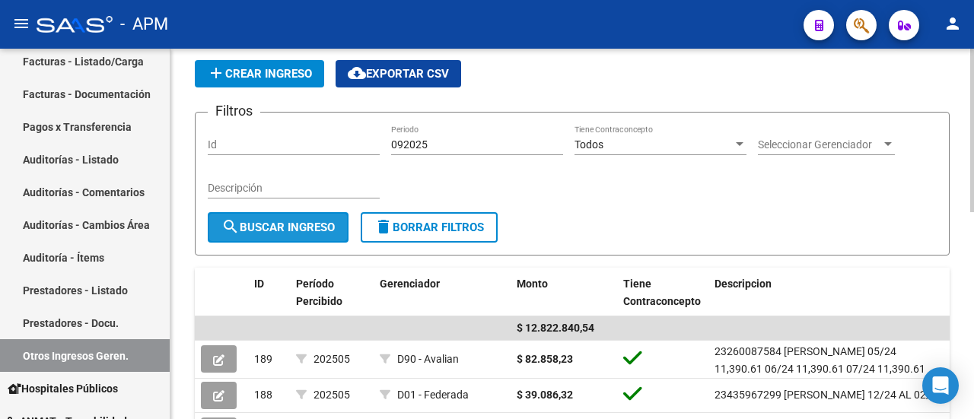
click at [257, 218] on button "search Buscar Ingreso" at bounding box center [278, 227] width 141 height 30
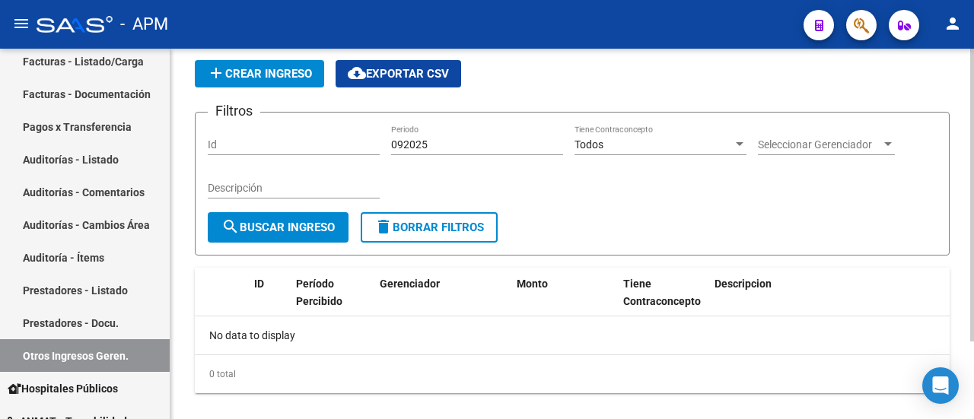
click at [400, 142] on input "092025" at bounding box center [477, 145] width 172 height 13
type input "012025"
click at [289, 222] on span "search Buscar Ingreso" at bounding box center [278, 228] width 113 height 14
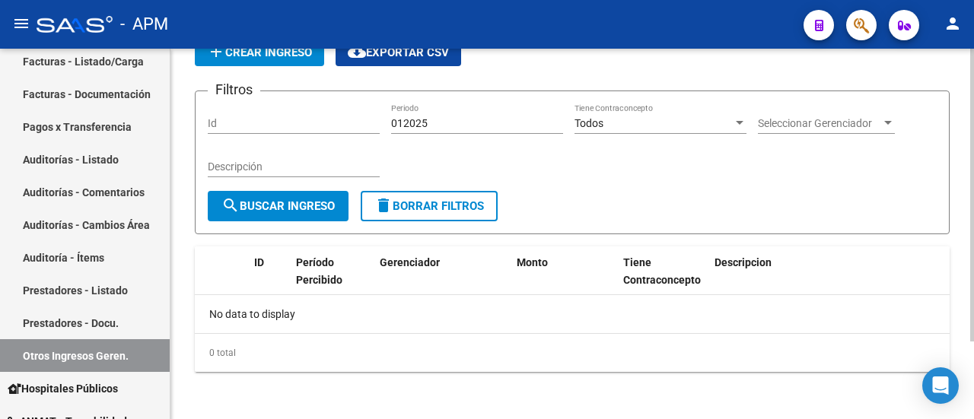
scroll to position [0, 0]
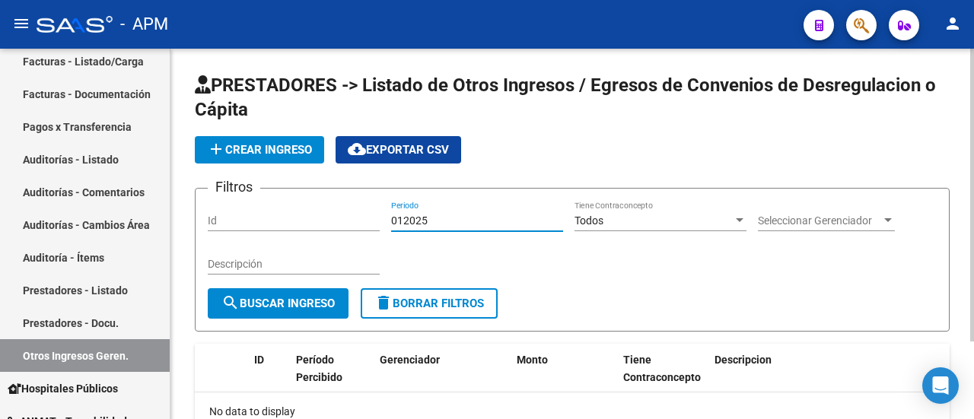
drag, startPoint x: 461, startPoint y: 218, endPoint x: 289, endPoint y: 209, distance: 173.1
click at [315, 214] on div "Filtros Id 012025 Periodo Todos Tiene Contraconcepto Seleccionar Gerenciador Se…" at bounding box center [572, 245] width 729 height 88
click at [426, 151] on span "cloud_download Exportar CSV" at bounding box center [398, 150] width 101 height 14
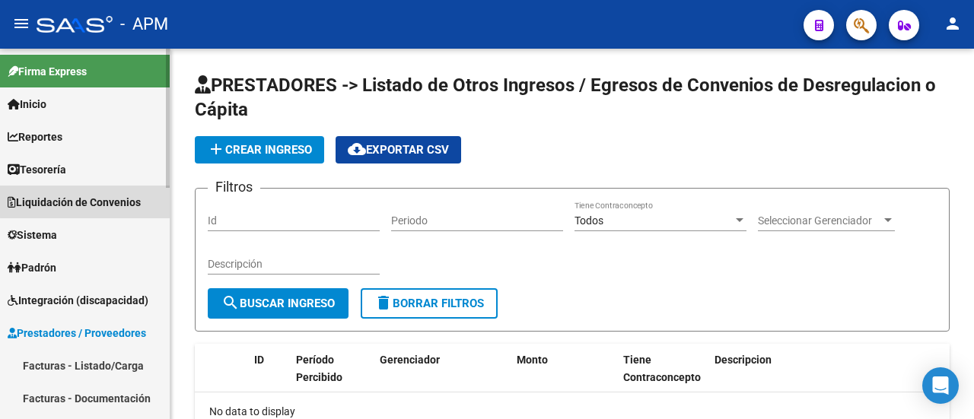
click at [97, 197] on span "Liquidación de Convenios" at bounding box center [74, 202] width 133 height 17
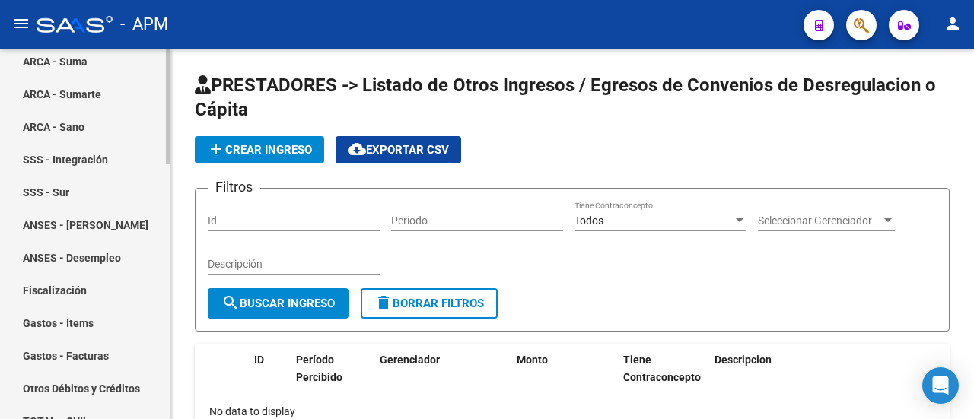
scroll to position [381, 0]
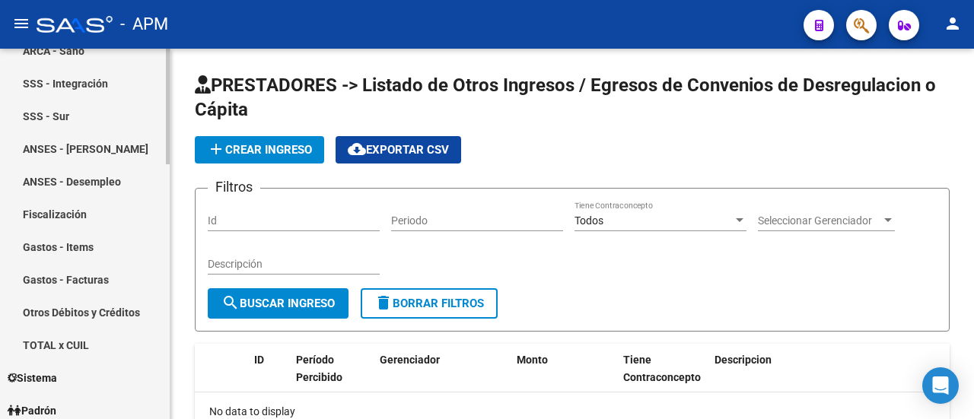
click at [66, 276] on link "Gastos - Facturas" at bounding box center [85, 279] width 170 height 33
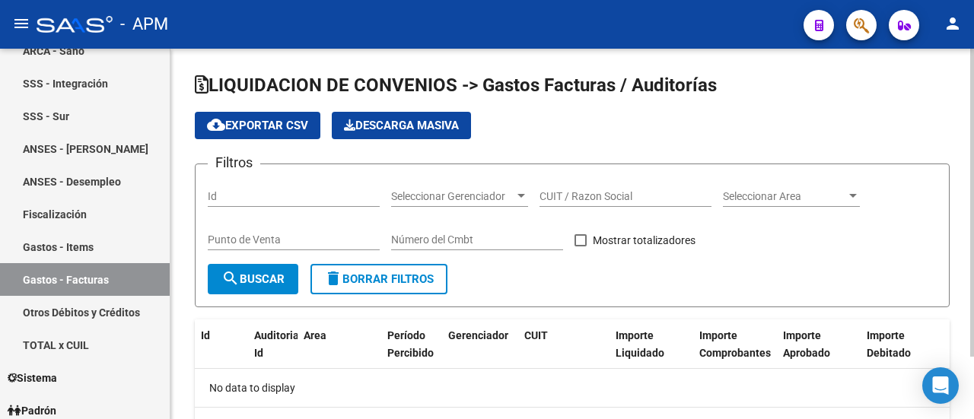
checkbox input "true"
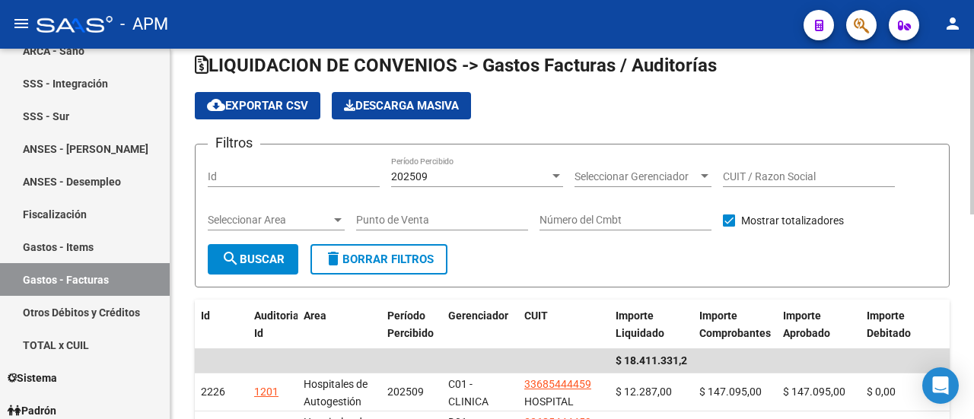
scroll to position [76, 0]
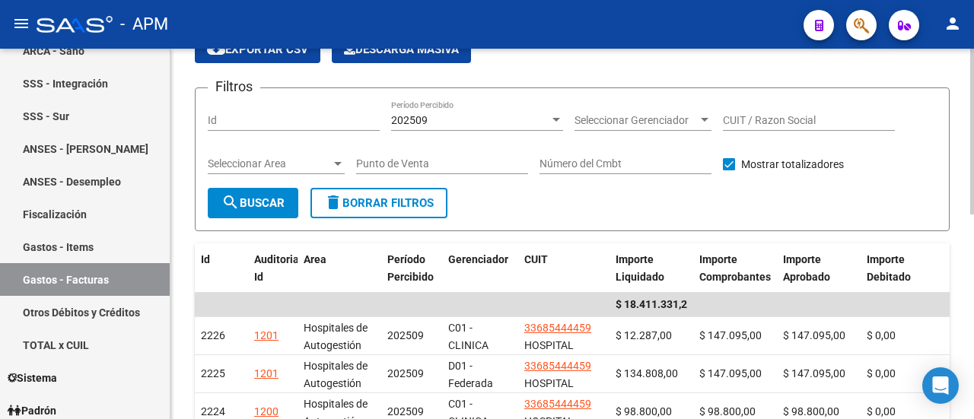
click at [241, 200] on span "search Buscar" at bounding box center [253, 203] width 63 height 14
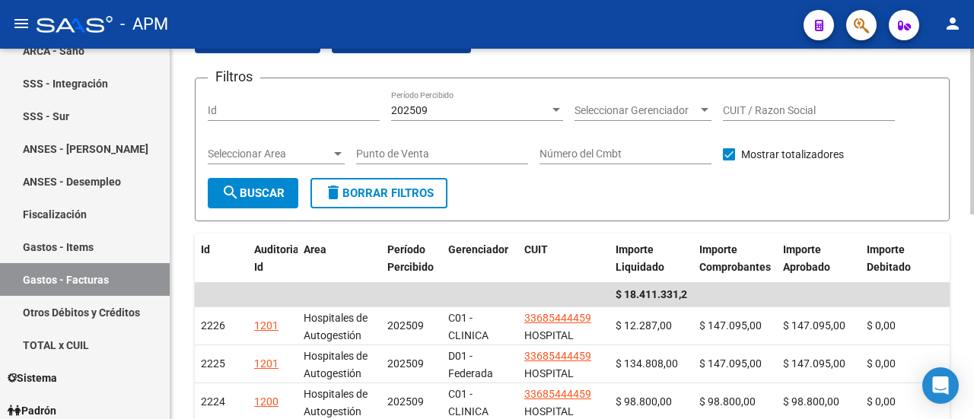
scroll to position [0, 0]
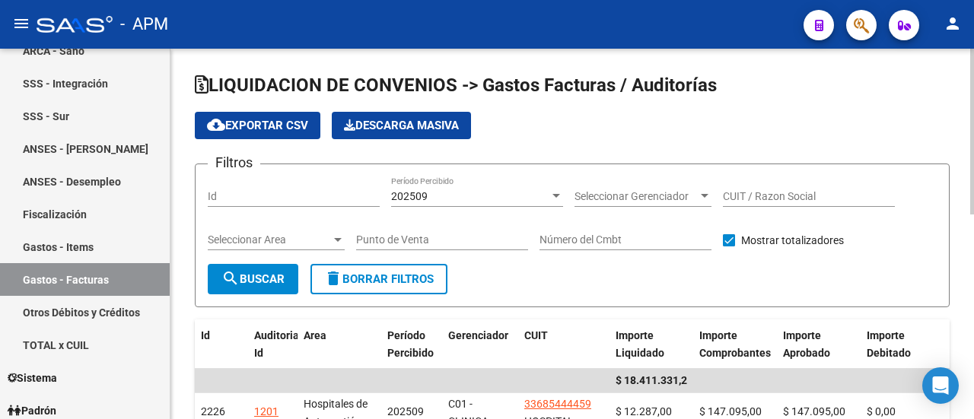
click at [264, 121] on span "cloud_download Exportar CSV" at bounding box center [257, 126] width 101 height 14
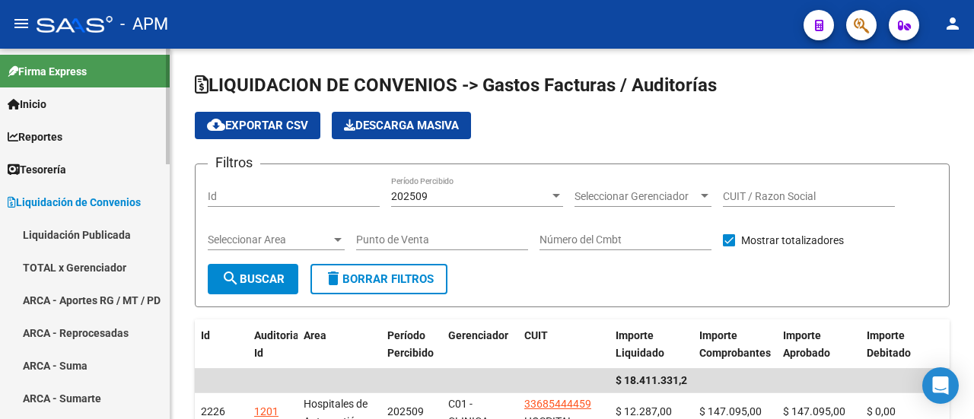
click at [46, 104] on span "Inicio" at bounding box center [27, 104] width 39 height 17
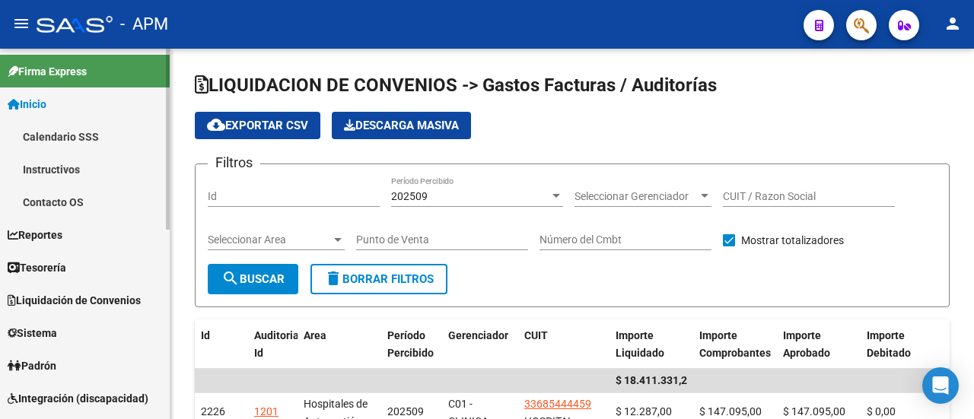
click at [38, 107] on span "Inicio" at bounding box center [27, 104] width 39 height 17
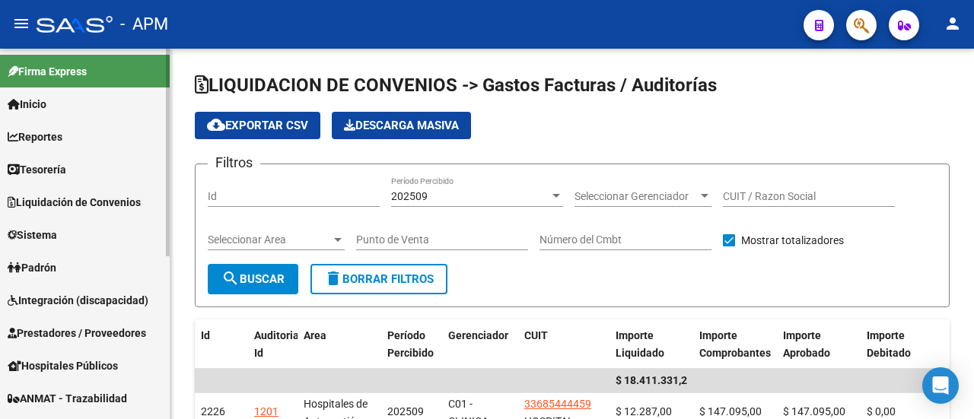
click at [102, 206] on span "Liquidación de Convenios" at bounding box center [74, 202] width 133 height 17
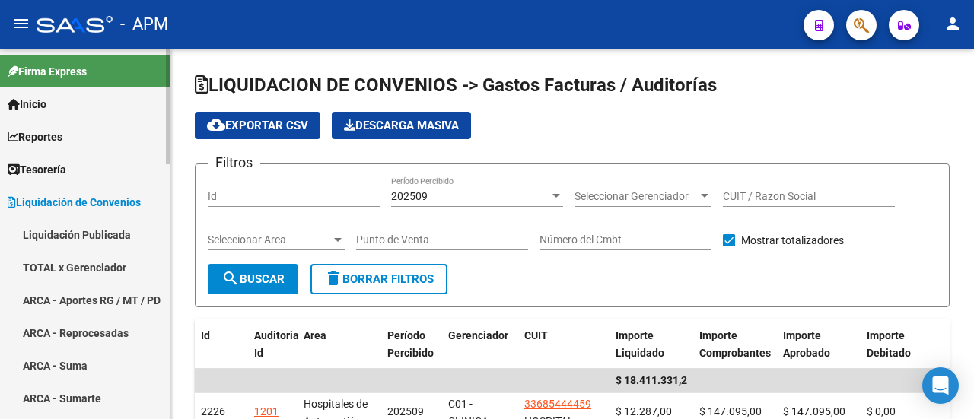
click at [49, 134] on span "Reportes" at bounding box center [35, 137] width 55 height 17
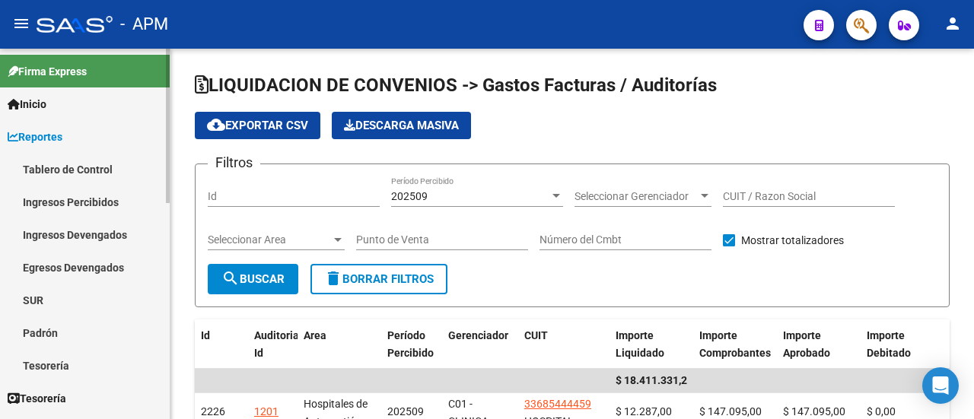
click at [65, 202] on link "Ingresos Percibidos" at bounding box center [85, 202] width 170 height 33
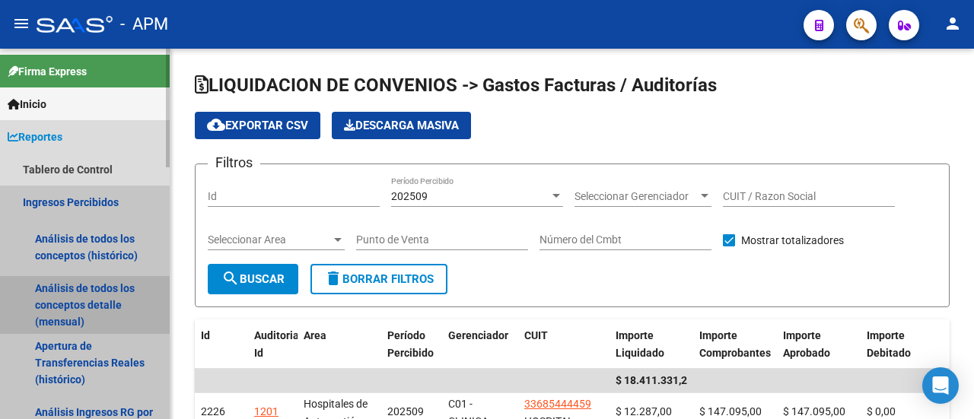
click at [88, 299] on link "Análisis de todos los conceptos detalle (mensual)" at bounding box center [85, 305] width 170 height 58
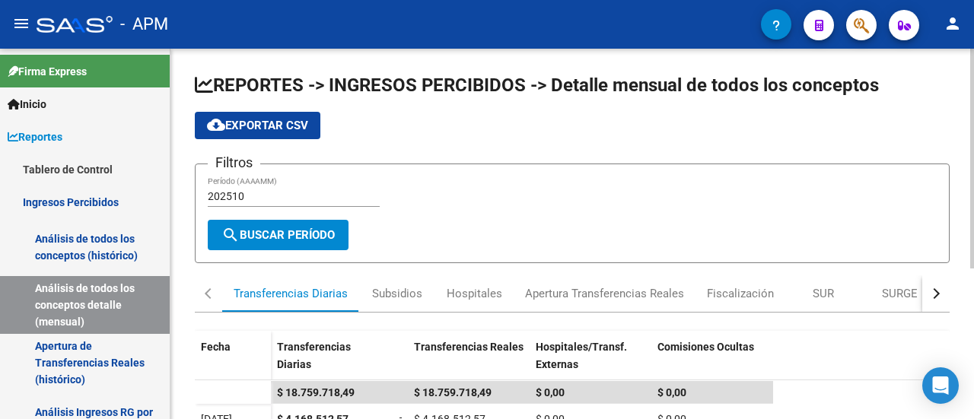
click at [285, 197] on input "202510" at bounding box center [294, 196] width 172 height 13
type input "202509"
click at [283, 239] on span "search Buscar Período" at bounding box center [278, 235] width 113 height 14
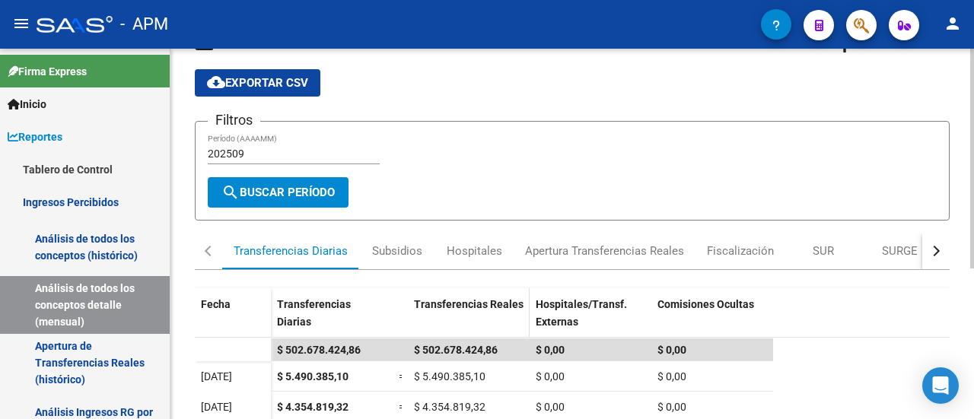
scroll to position [76, 0]
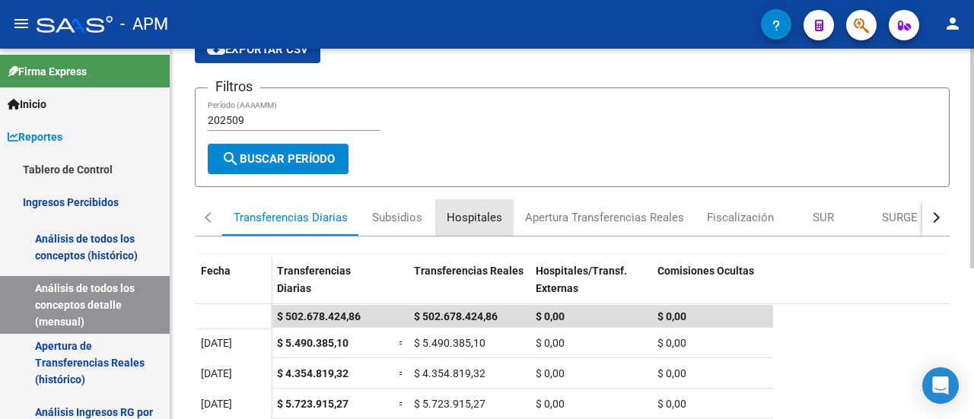
click at [477, 212] on div "Hospitales" at bounding box center [475, 217] width 56 height 17
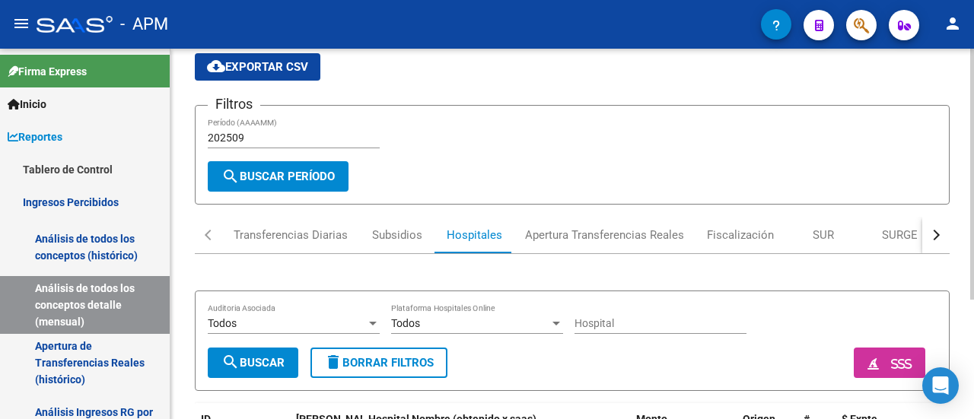
scroll to position [24, 0]
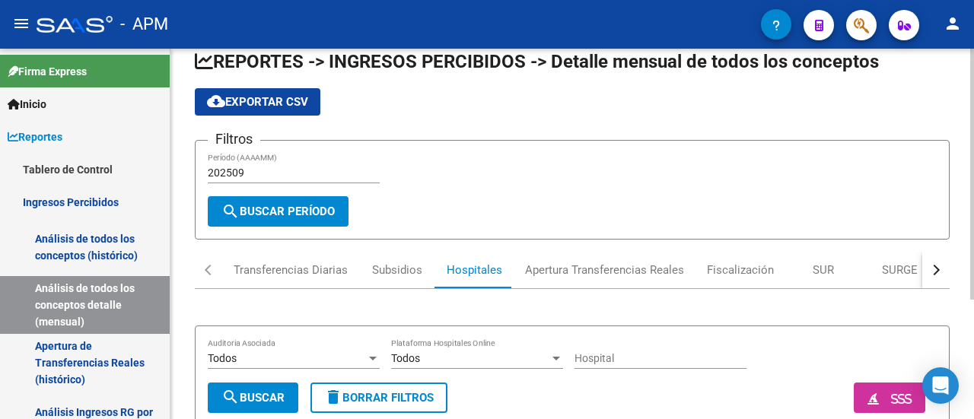
click at [268, 173] on input "202509" at bounding box center [294, 173] width 172 height 13
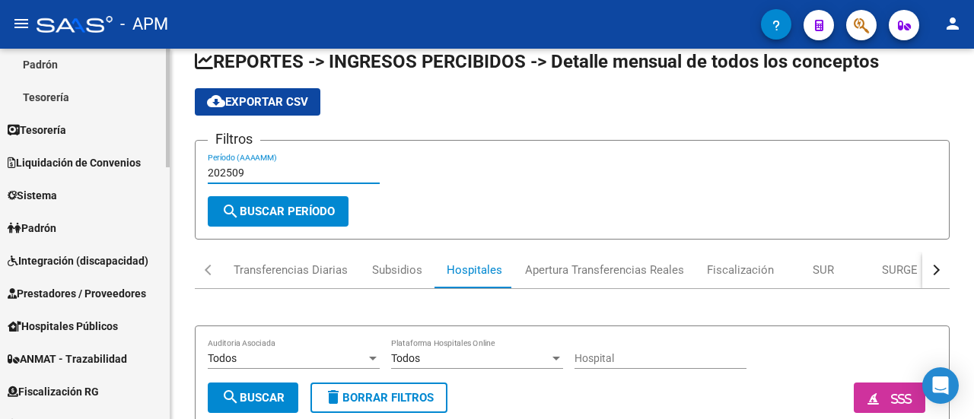
scroll to position [685, 0]
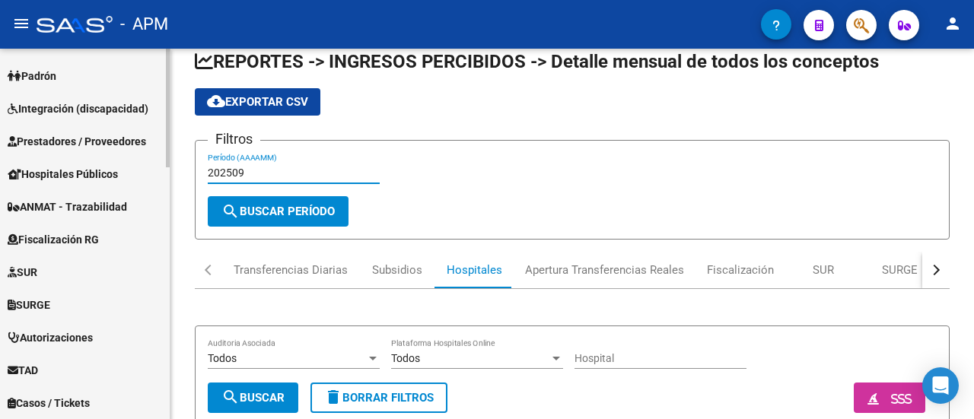
click at [117, 142] on span "Prestadores / Proveedores" at bounding box center [77, 141] width 139 height 17
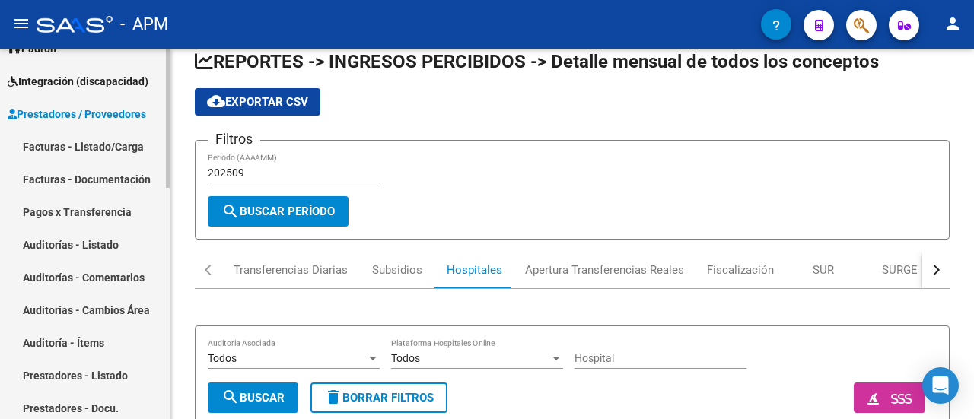
scroll to position [192, 0]
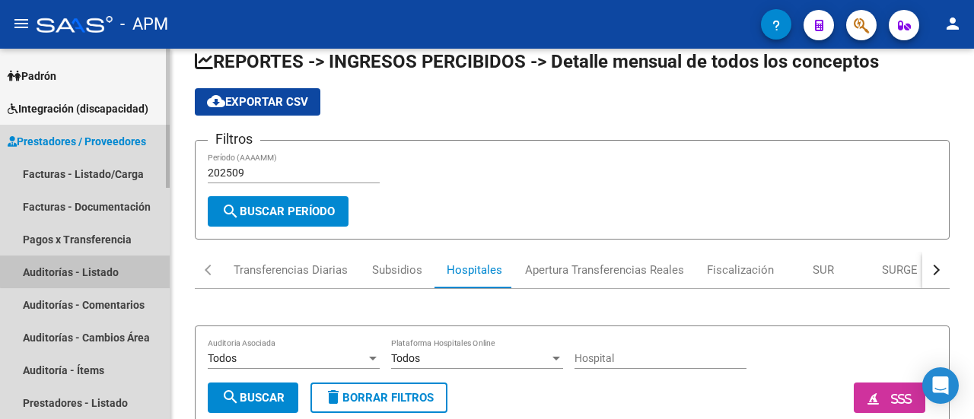
click at [88, 268] on link "Auditorías - Listado" at bounding box center [85, 272] width 170 height 33
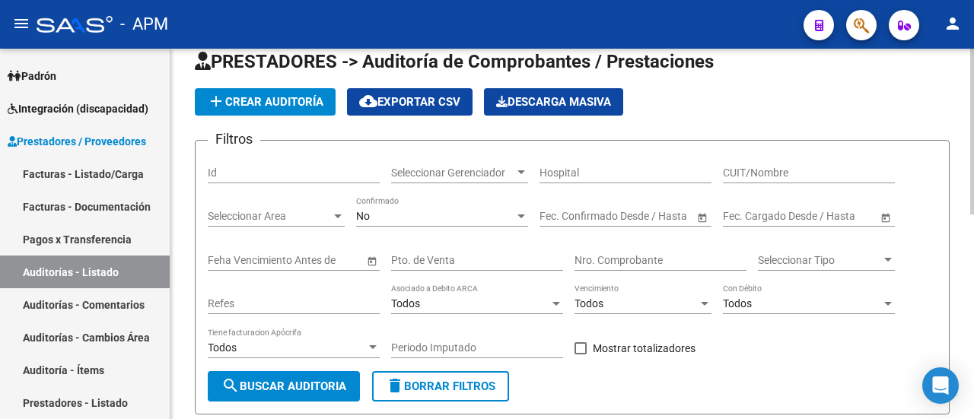
click at [700, 218] on span "Open calendar" at bounding box center [702, 217] width 37 height 37
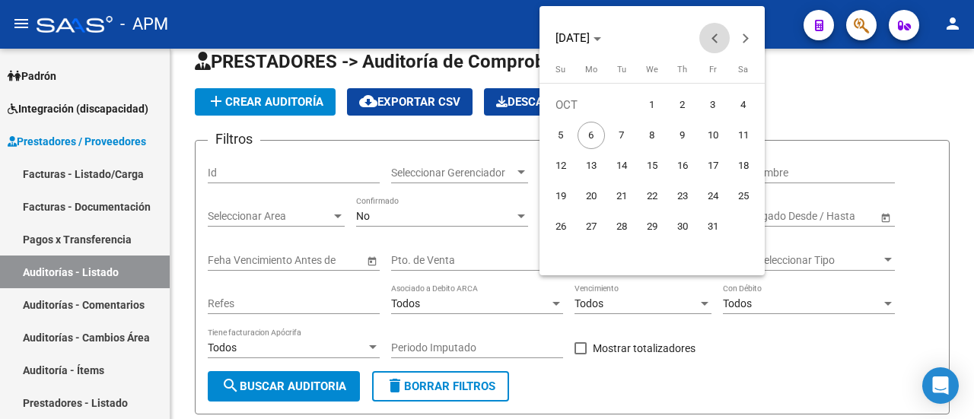
click at [705, 33] on span "Previous month" at bounding box center [715, 38] width 30 height 30
drag, startPoint x: 598, startPoint y: 122, endPoint x: 583, endPoint y: 152, distance: 34.0
click at [594, 127] on button "1" at bounding box center [591, 135] width 30 height 30
type input "[DATE]"
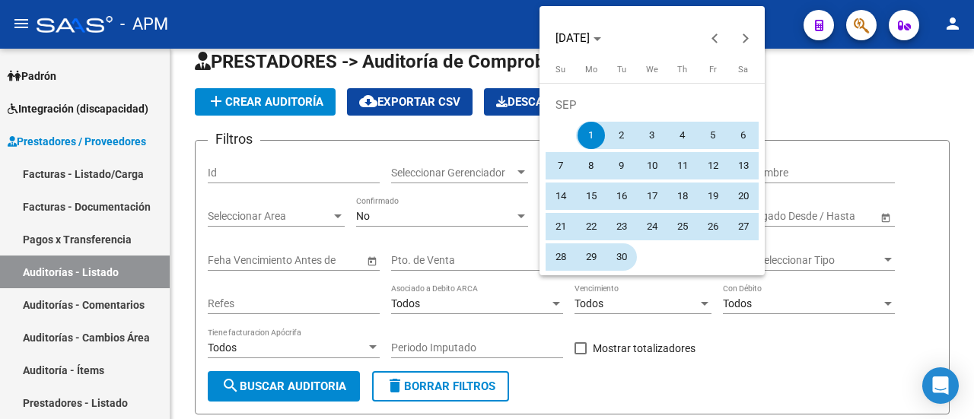
click at [612, 250] on span "30" at bounding box center [621, 257] width 27 height 27
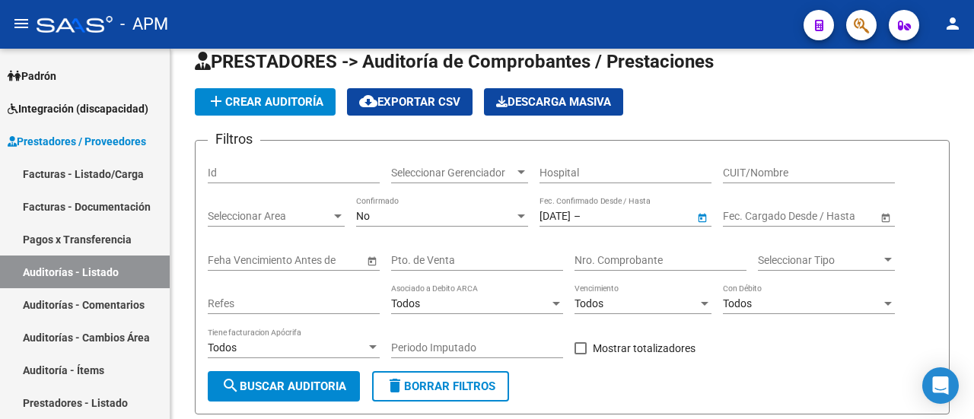
type input "[DATE]"
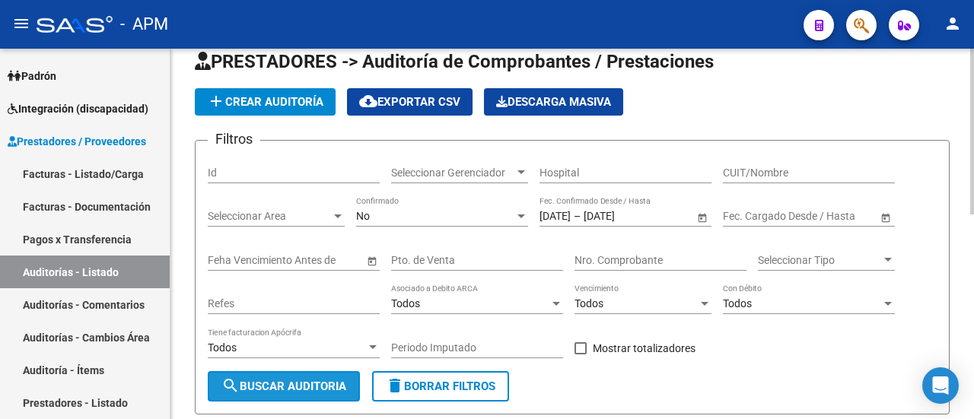
click at [301, 387] on span "search Buscar Auditoria" at bounding box center [284, 387] width 125 height 14
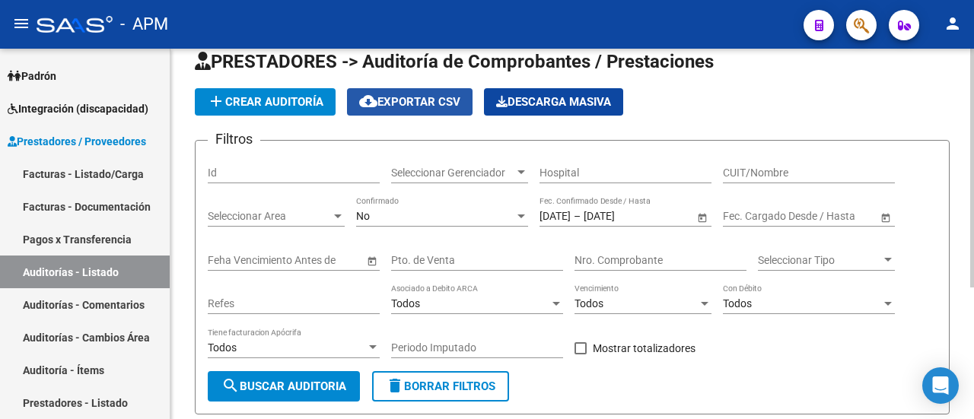
click at [433, 103] on span "cloud_download Exportar CSV" at bounding box center [409, 102] width 101 height 14
click at [448, 100] on span "cloud_download Exportar CSV" at bounding box center [409, 102] width 101 height 14
click at [521, 207] on div "No Confirmado" at bounding box center [442, 211] width 172 height 30
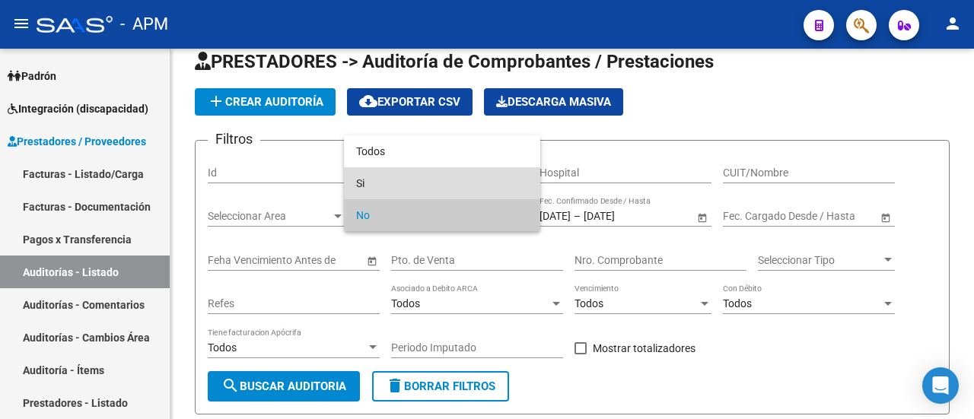
click at [486, 183] on span "Si" at bounding box center [442, 183] width 172 height 32
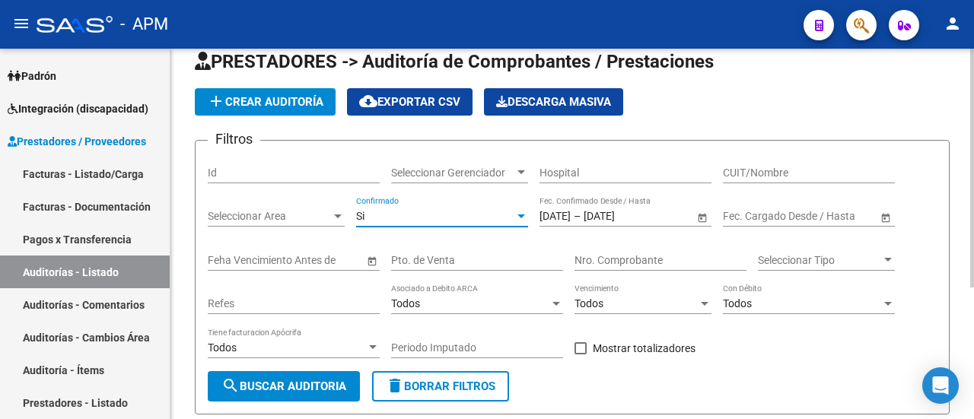
click at [333, 384] on span "search Buscar Auditoria" at bounding box center [284, 387] width 125 height 14
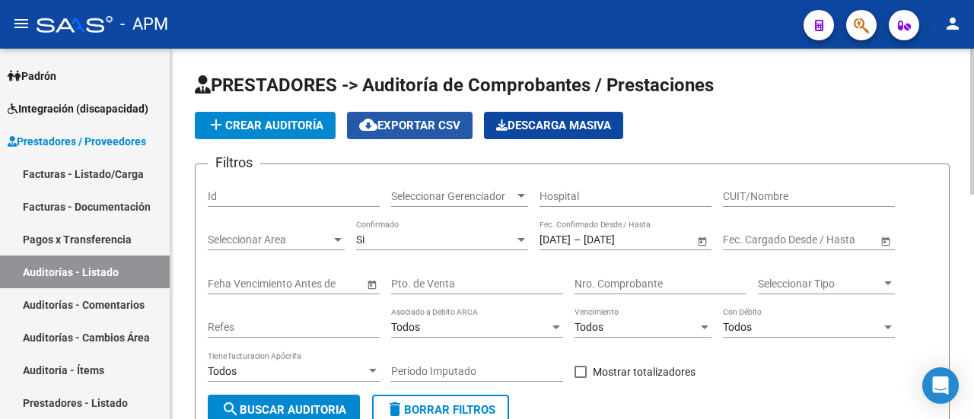
click at [443, 123] on span "cloud_download Exportar CSV" at bounding box center [409, 126] width 101 height 14
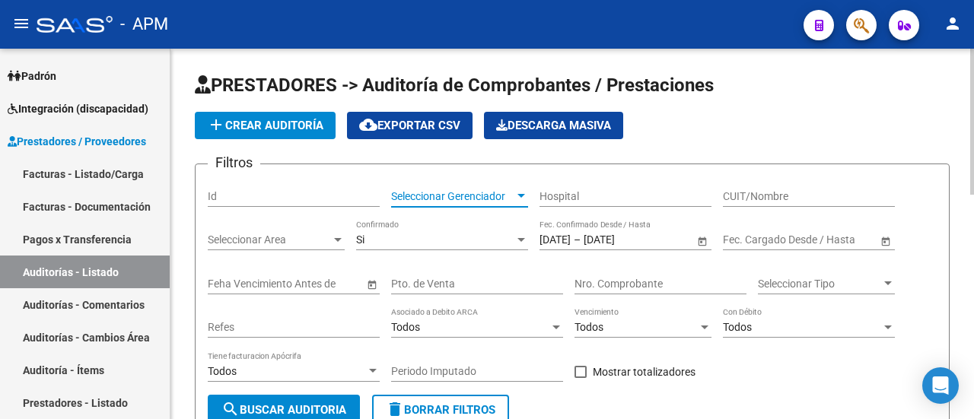
click at [521, 194] on div at bounding box center [522, 196] width 8 height 4
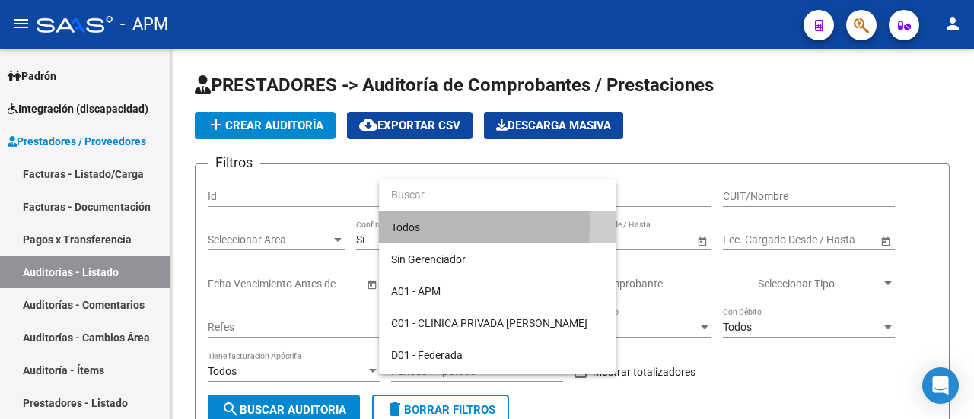
click at [403, 225] on span "Todos" at bounding box center [497, 228] width 213 height 32
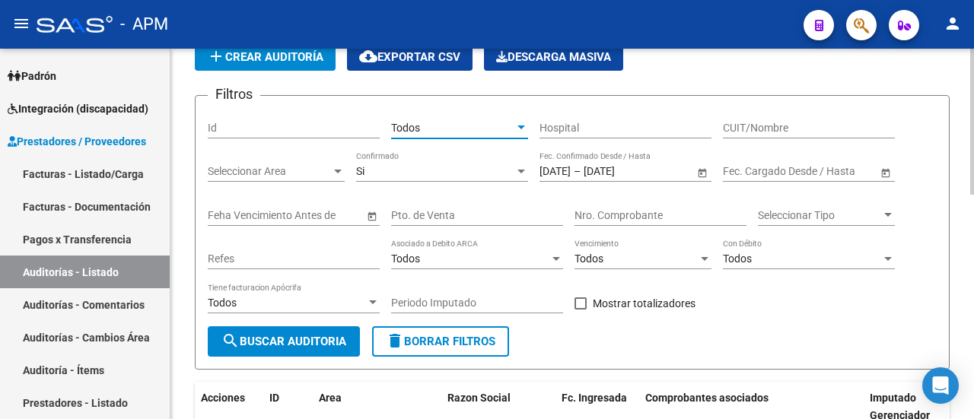
scroll to position [228, 0]
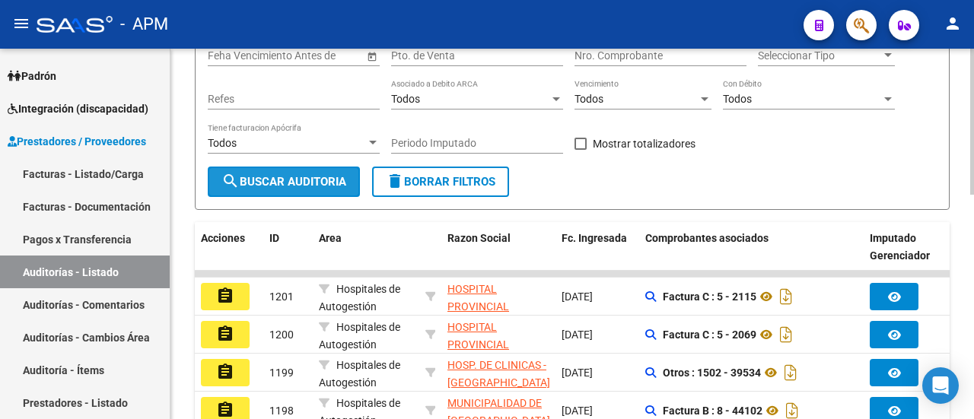
click at [296, 183] on span "search Buscar Auditoria" at bounding box center [284, 182] width 125 height 14
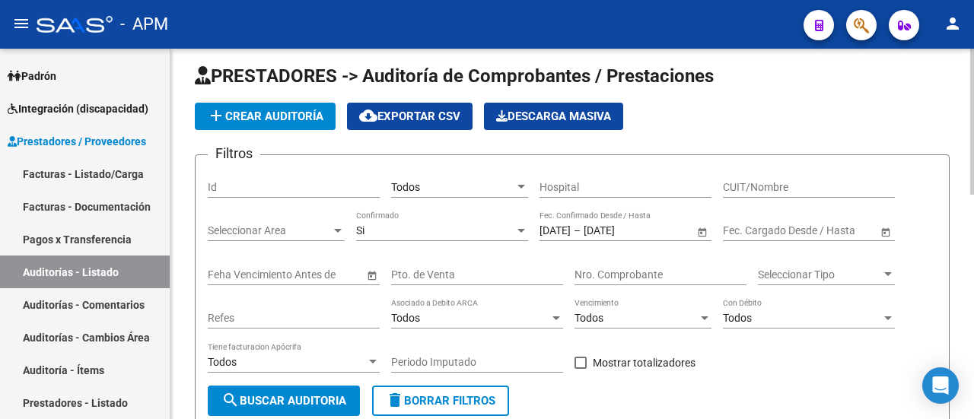
scroll to position [0, 0]
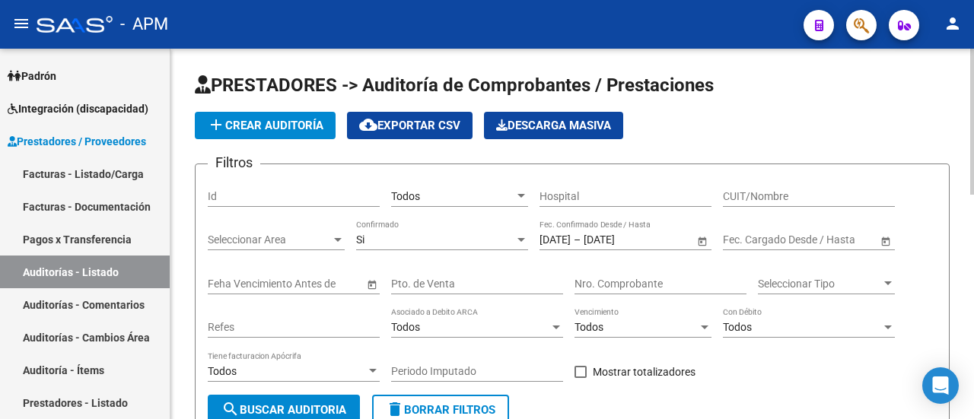
click at [436, 127] on span "cloud_download Exportar CSV" at bounding box center [409, 126] width 101 height 14
click at [521, 193] on div at bounding box center [522, 196] width 14 height 12
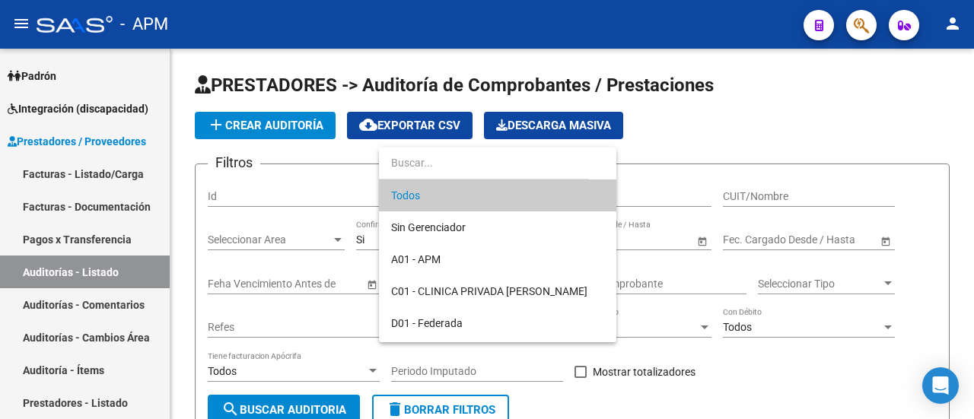
click at [408, 200] on span "Todos" at bounding box center [497, 196] width 213 height 32
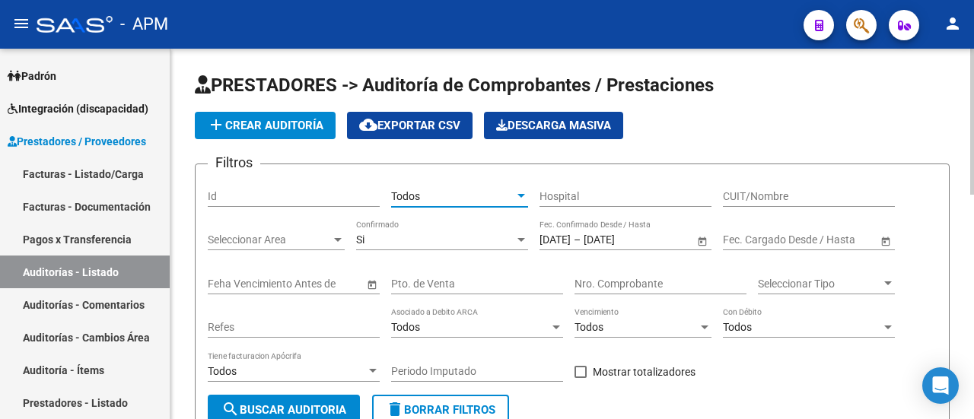
click at [521, 195] on div at bounding box center [522, 196] width 8 height 4
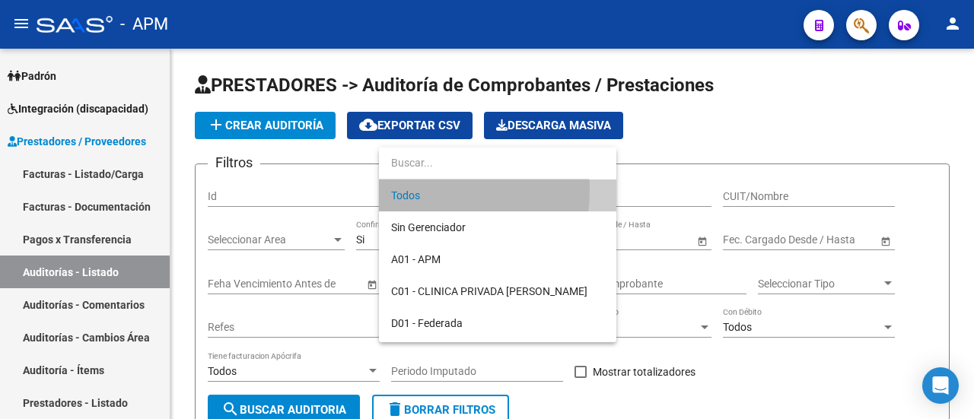
click at [406, 190] on span "Todos" at bounding box center [497, 196] width 213 height 32
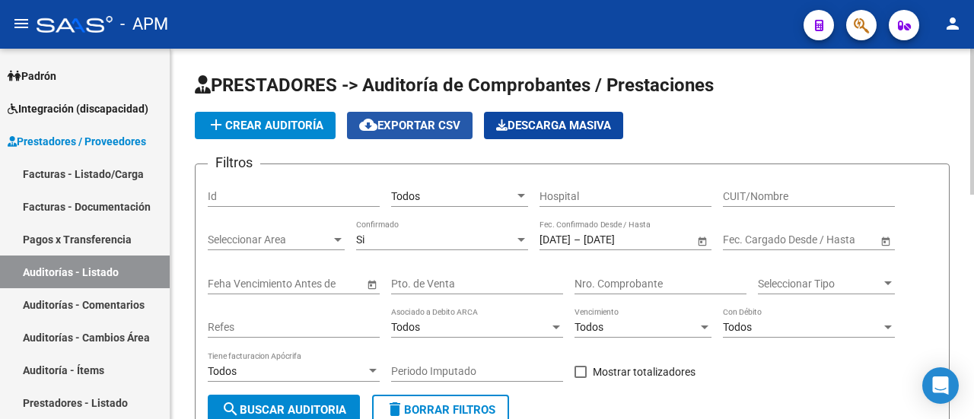
click at [419, 123] on span "cloud_download Exportar CSV" at bounding box center [409, 126] width 101 height 14
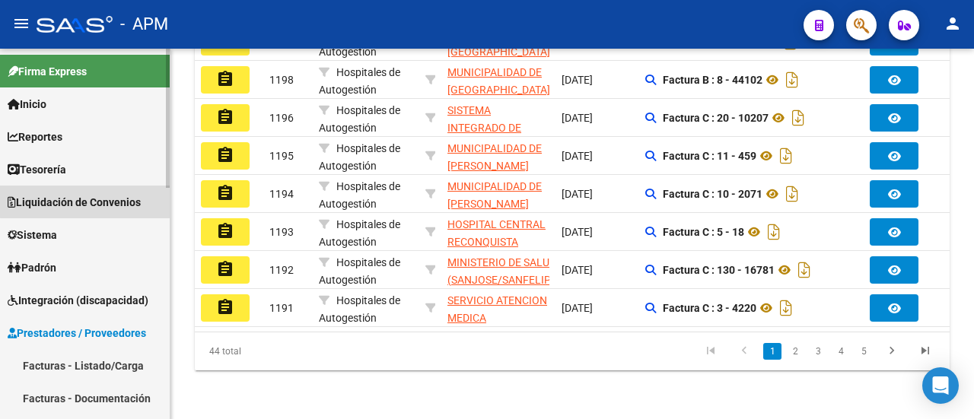
click at [112, 200] on span "Liquidación de Convenios" at bounding box center [74, 202] width 133 height 17
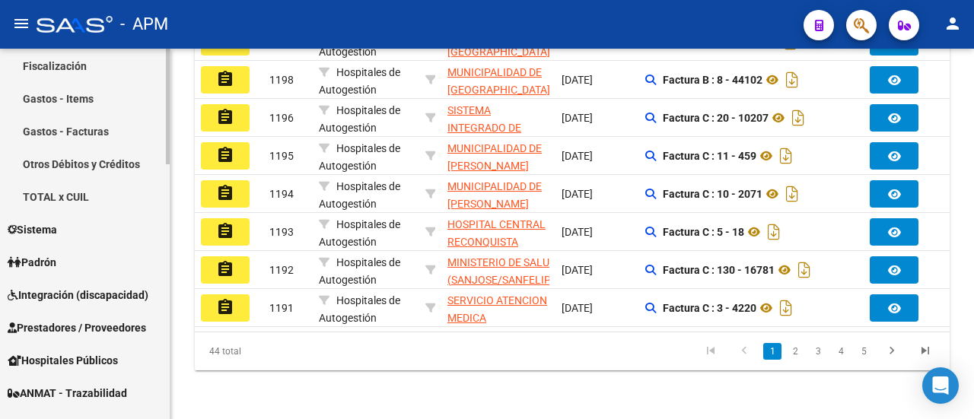
scroll to position [533, 0]
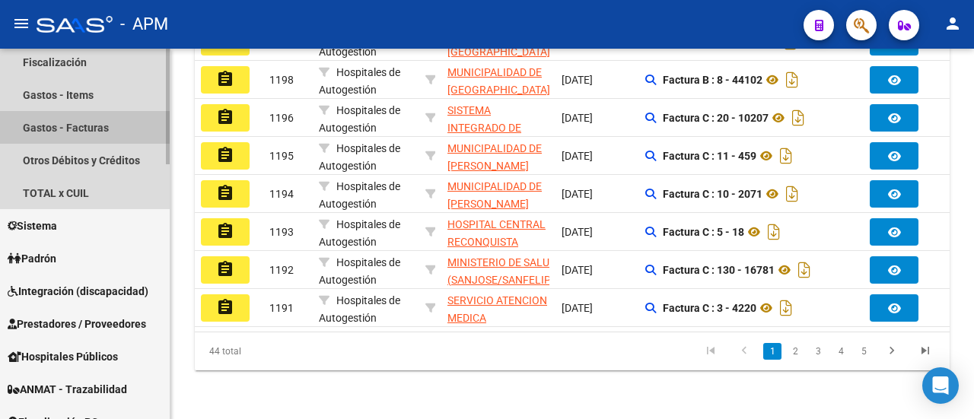
click at [76, 130] on link "Gastos - Facturas" at bounding box center [85, 127] width 170 height 33
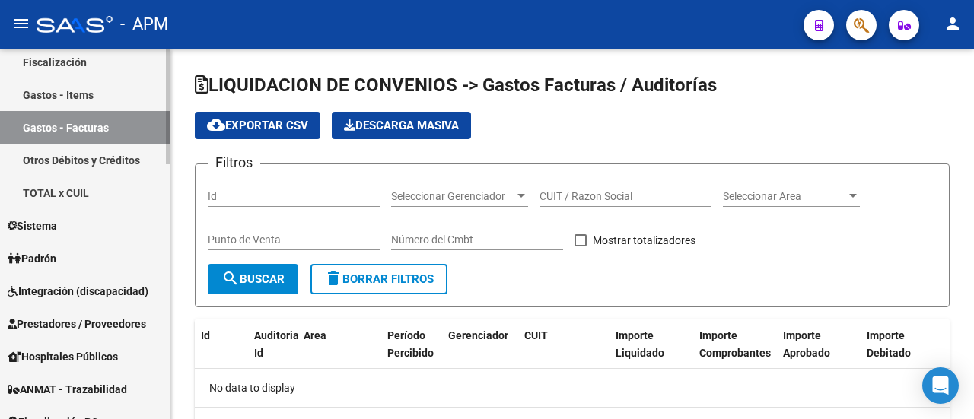
checkbox input "true"
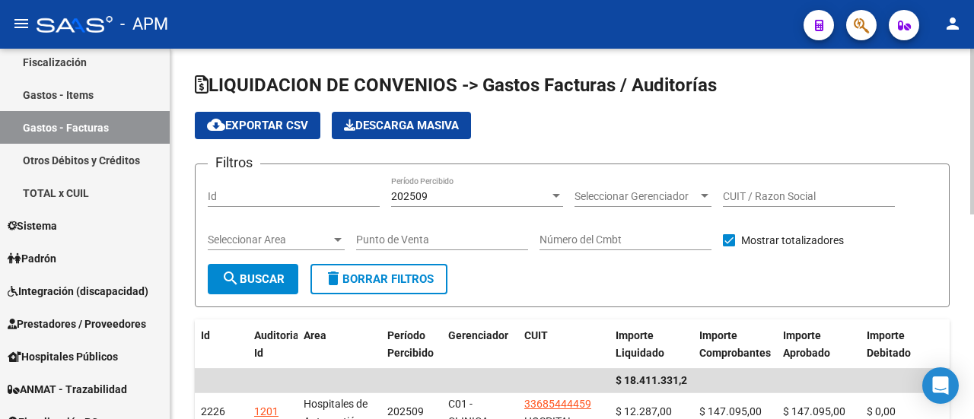
click at [708, 194] on div at bounding box center [705, 196] width 14 height 12
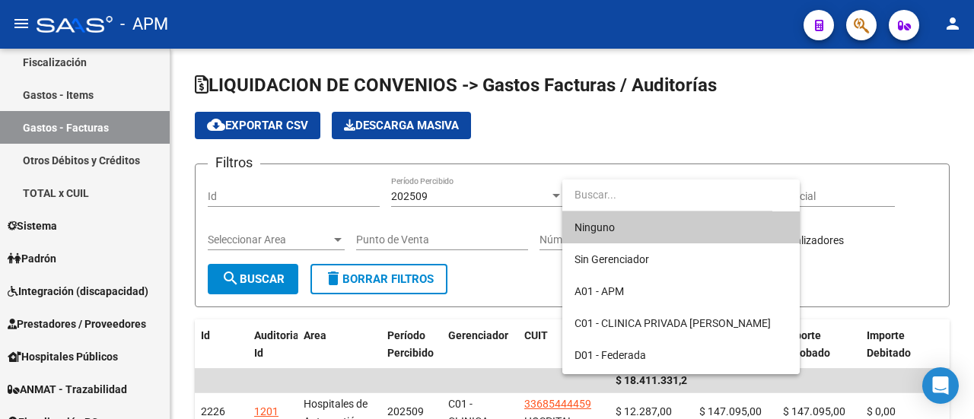
click at [609, 194] on input "dropdown search" at bounding box center [668, 195] width 210 height 32
click at [862, 100] on div at bounding box center [487, 209] width 974 height 419
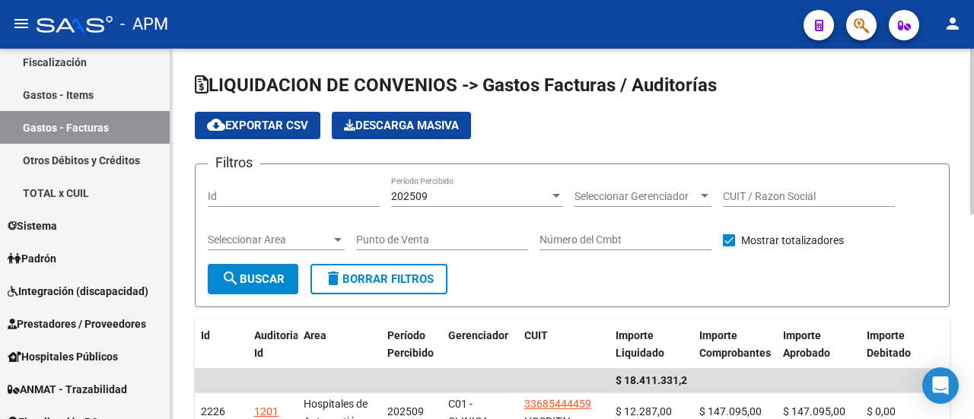
click at [256, 129] on span "cloud_download Exportar CSV" at bounding box center [257, 126] width 101 height 14
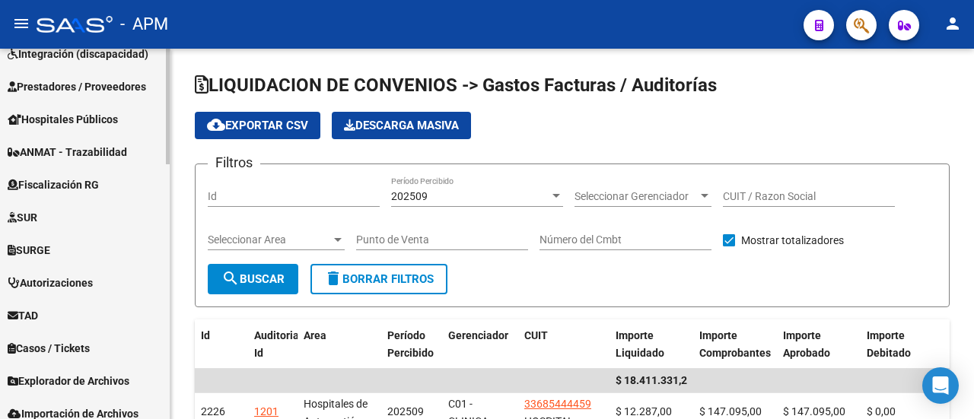
scroll to position [661, 0]
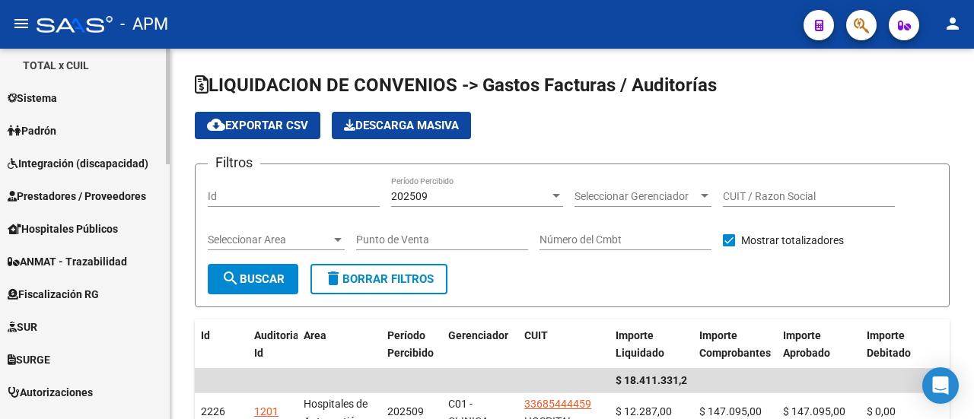
click at [52, 194] on span "Prestadores / Proveedores" at bounding box center [77, 196] width 139 height 17
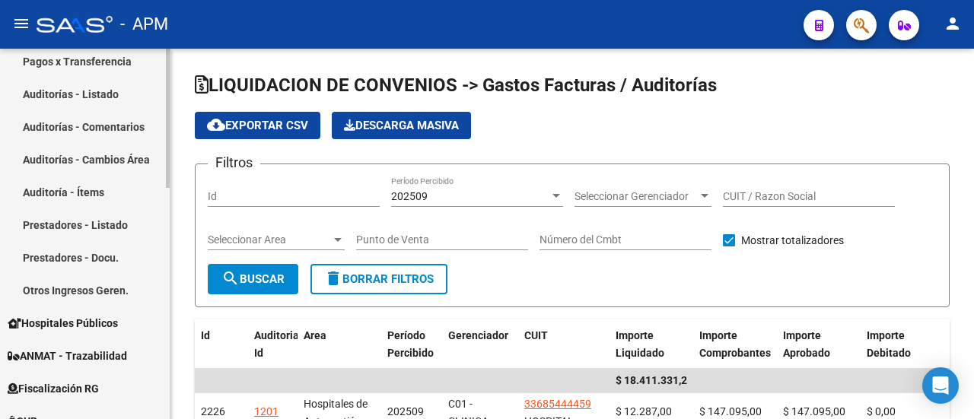
scroll to position [312, 0]
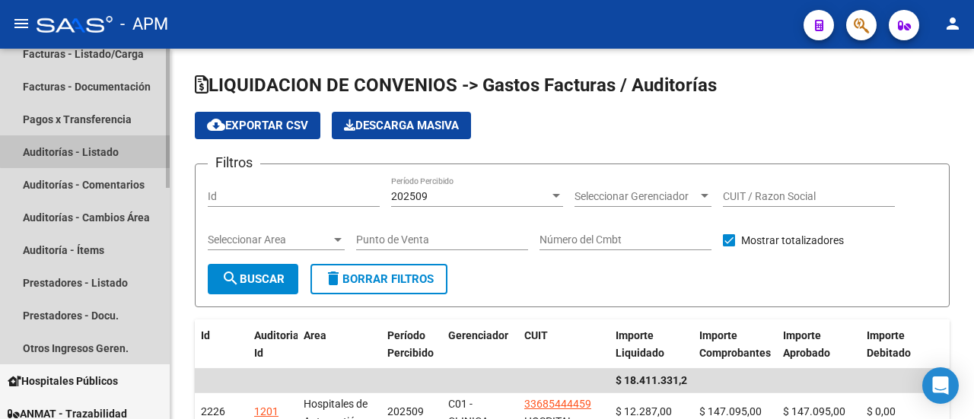
click at [88, 147] on link "Auditorías - Listado" at bounding box center [85, 151] width 170 height 33
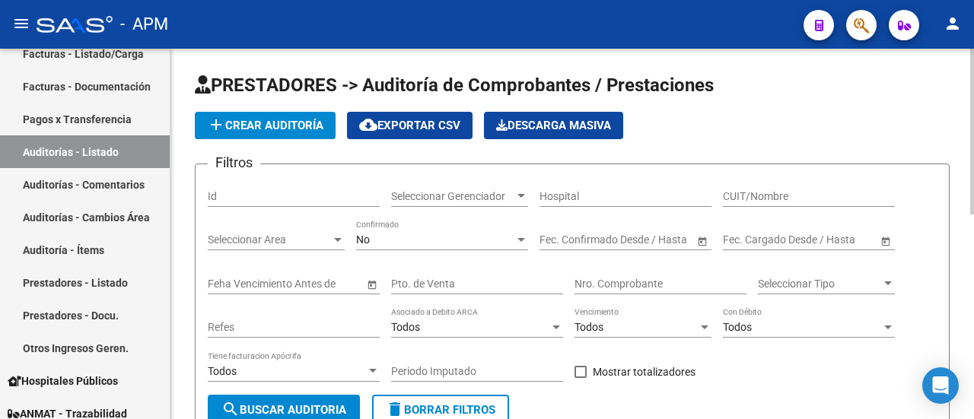
click at [518, 196] on div at bounding box center [522, 196] width 8 height 4
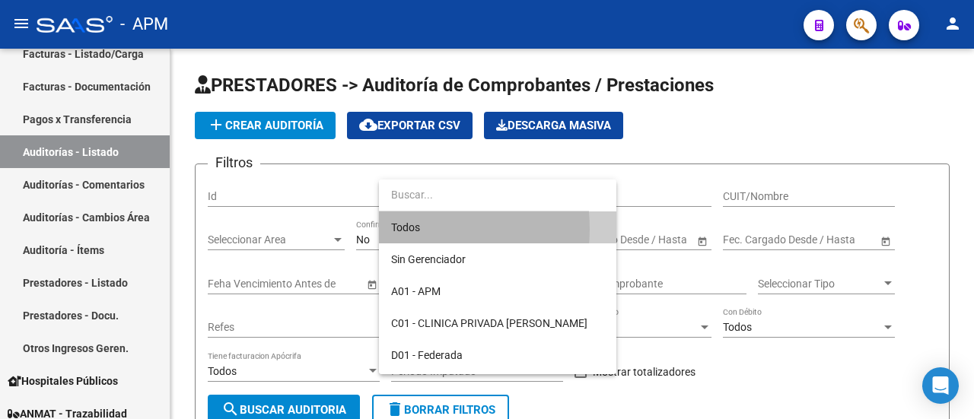
click at [411, 229] on span "Todos" at bounding box center [497, 228] width 213 height 32
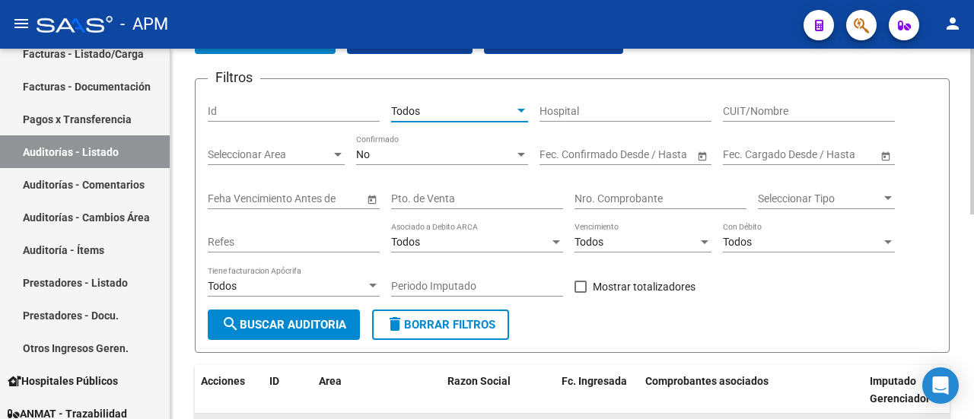
scroll to position [228, 0]
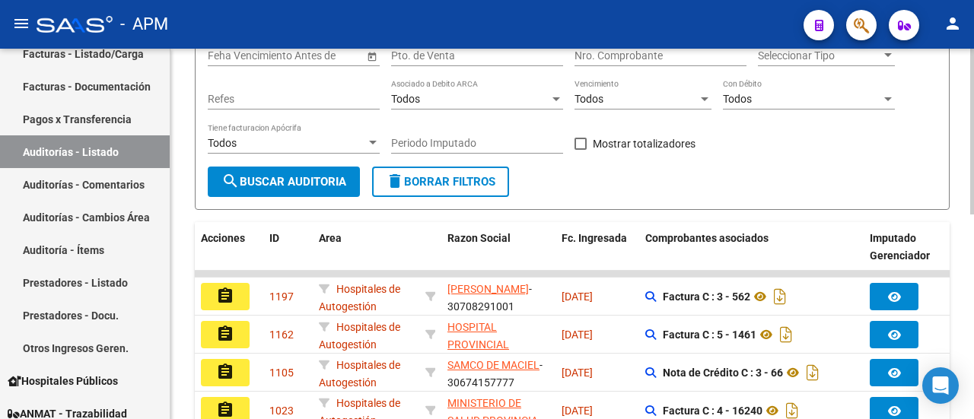
click at [241, 180] on span "search Buscar Auditoria" at bounding box center [284, 182] width 125 height 14
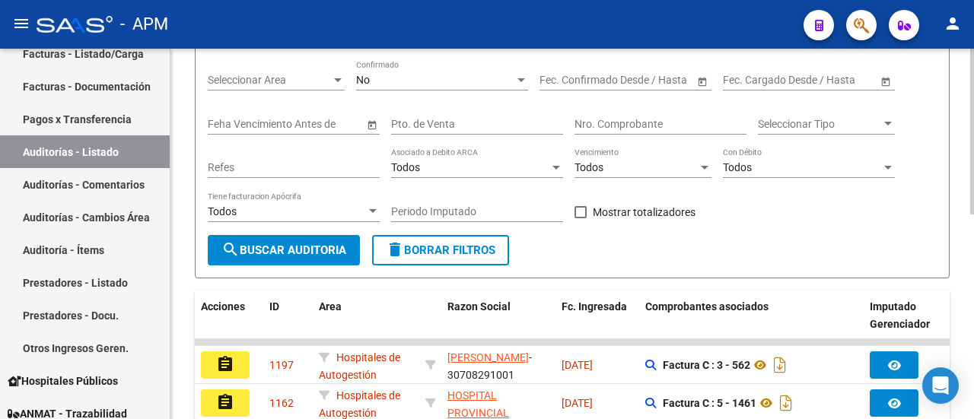
scroll to position [0, 0]
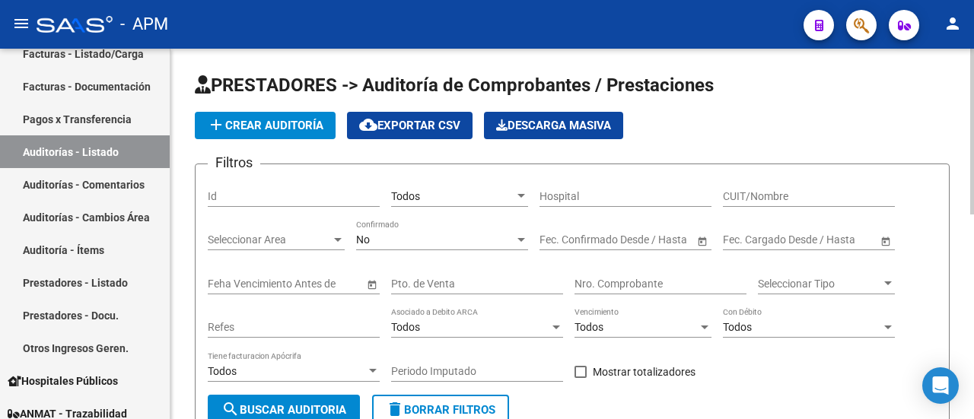
click at [519, 238] on div at bounding box center [522, 240] width 8 height 4
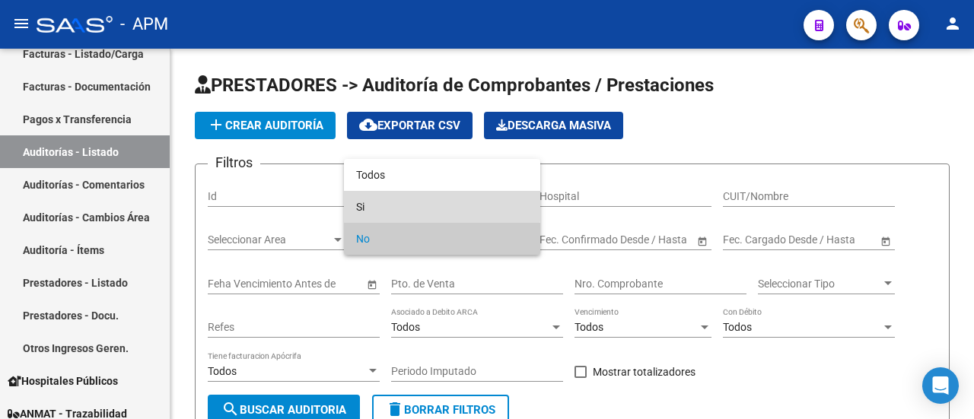
click at [365, 204] on span "Si" at bounding box center [442, 207] width 172 height 32
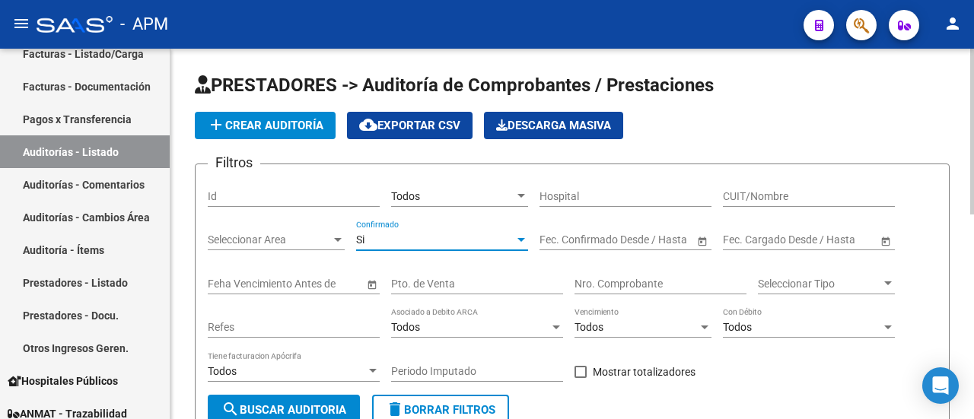
click at [583, 237] on input "text" at bounding box center [568, 240] width 56 height 13
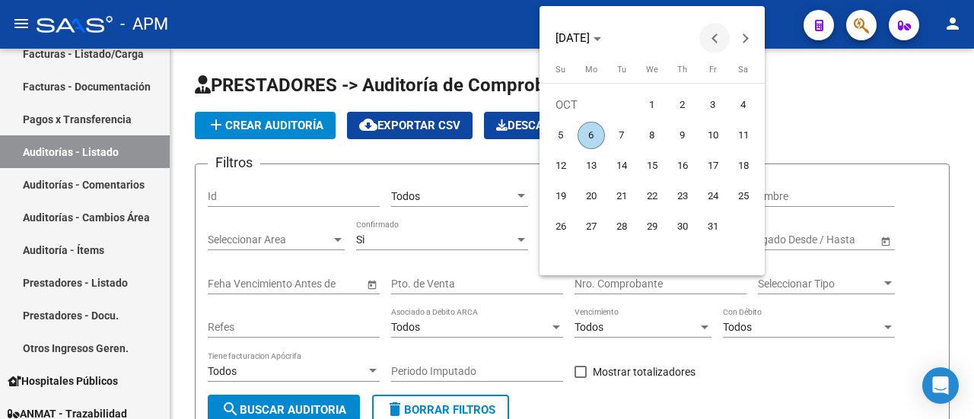
click at [714, 39] on button "Previous month" at bounding box center [715, 38] width 30 height 30
click at [588, 136] on span "1" at bounding box center [591, 135] width 27 height 27
type input "[DATE]"
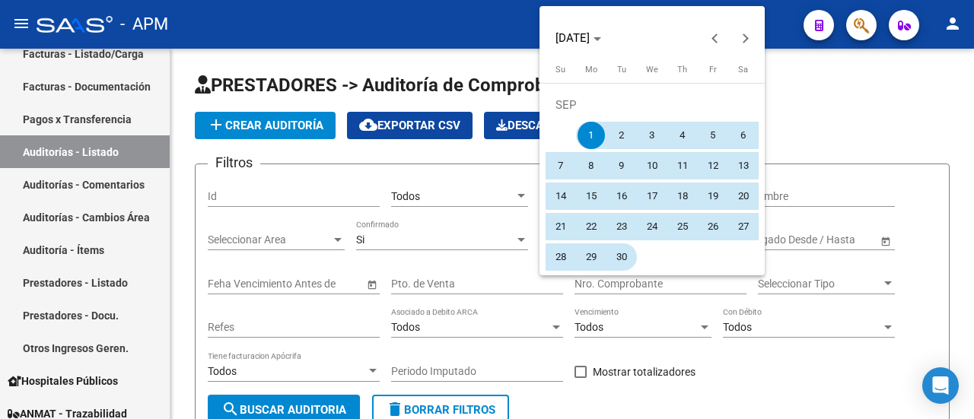
click at [616, 257] on span "30" at bounding box center [621, 257] width 27 height 27
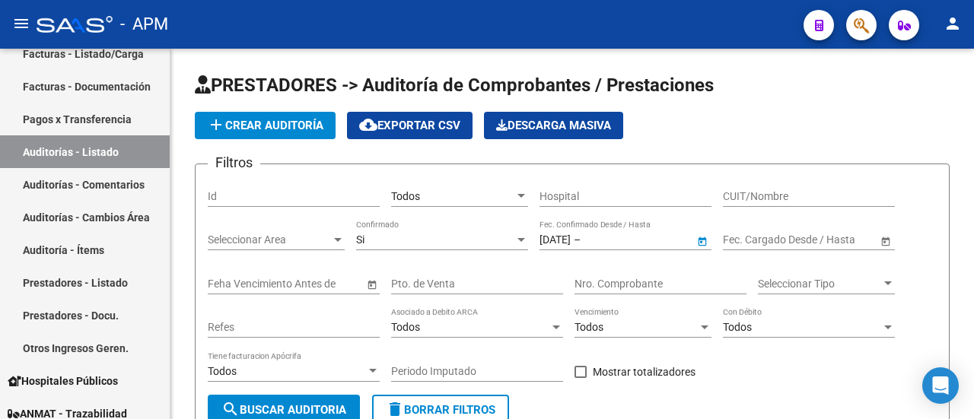
type input "[DATE]"
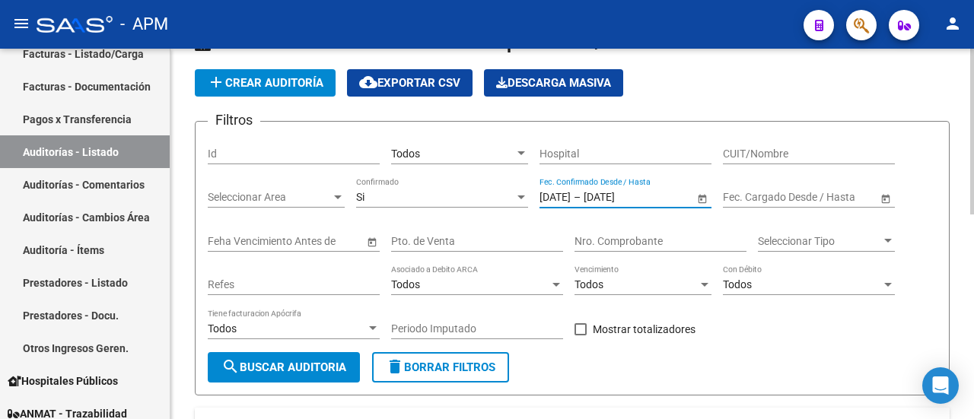
scroll to position [76, 0]
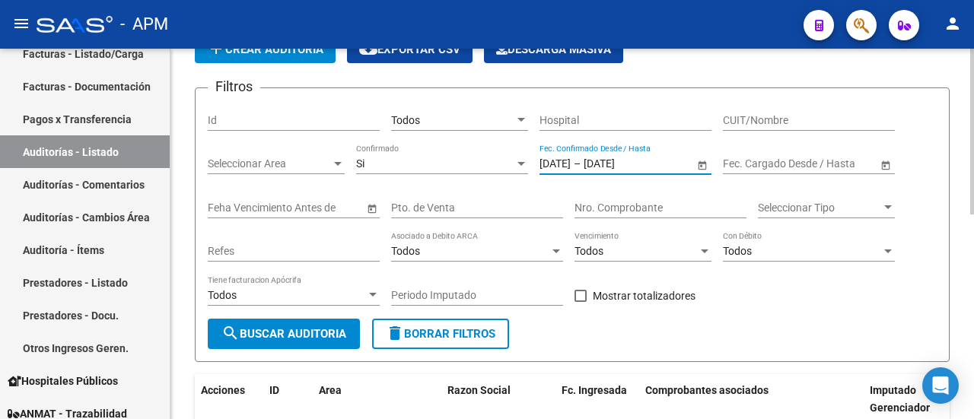
click at [285, 335] on span "search Buscar Auditoria" at bounding box center [284, 334] width 125 height 14
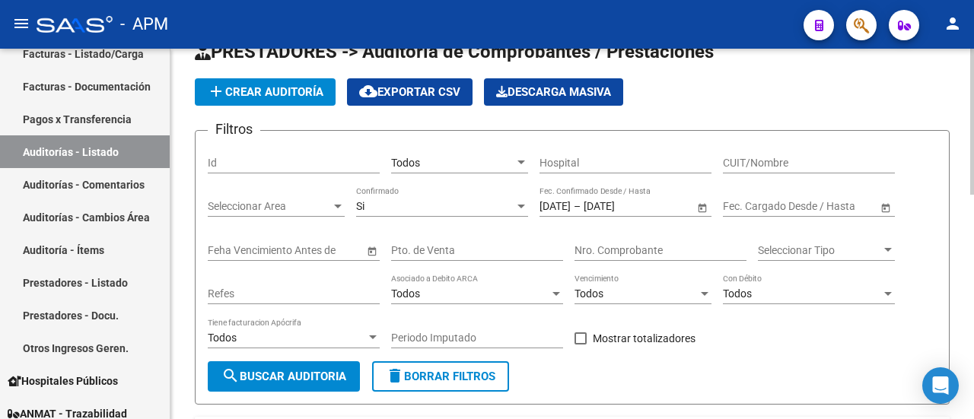
scroll to position [0, 0]
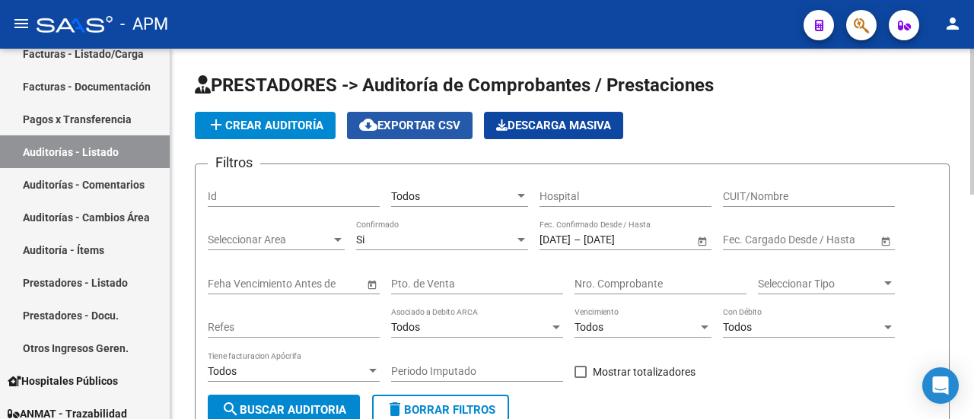
click at [416, 128] on span "cloud_download Exportar CSV" at bounding box center [409, 126] width 101 height 14
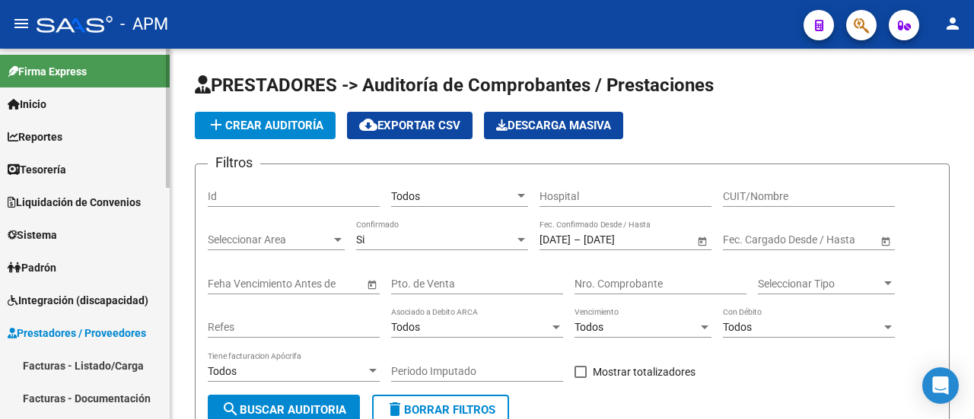
click at [81, 199] on span "Liquidación de Convenios" at bounding box center [74, 202] width 133 height 17
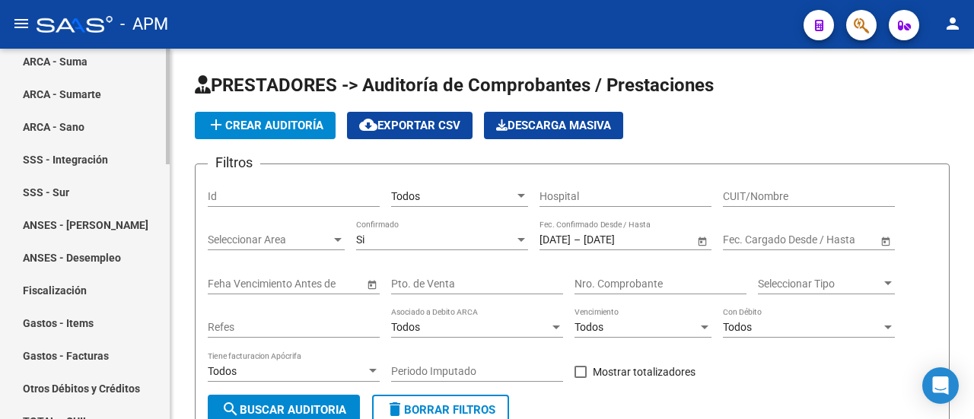
scroll to position [381, 0]
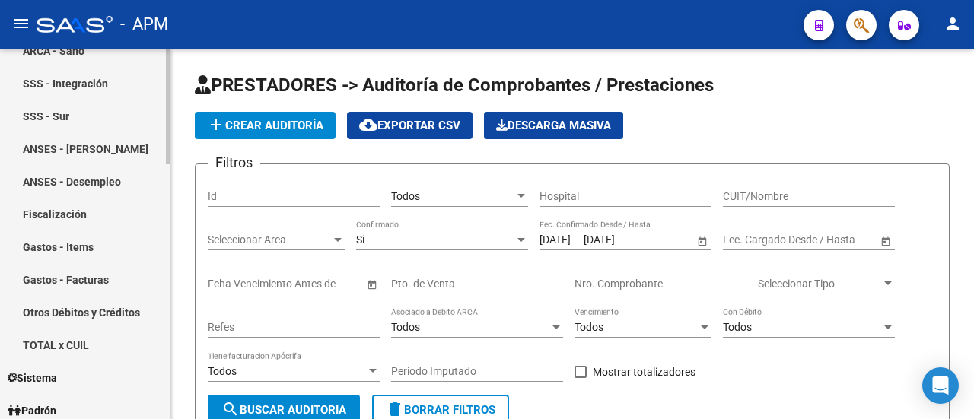
click at [62, 275] on link "Gastos - Facturas" at bounding box center [85, 279] width 170 height 33
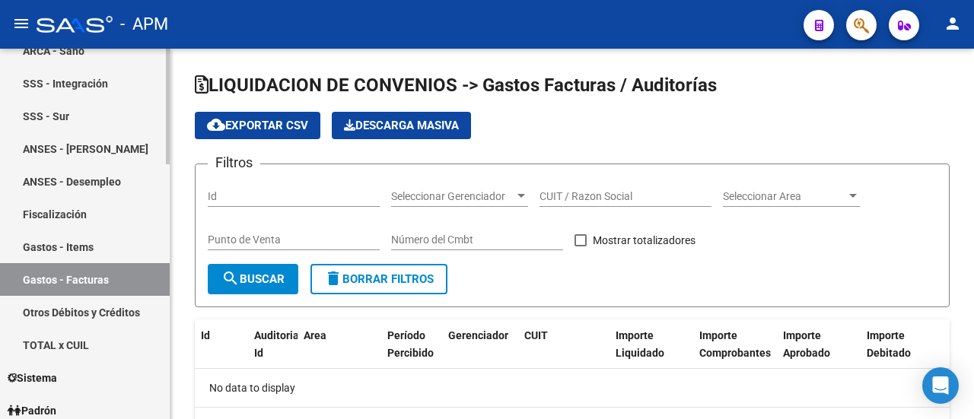
checkbox input "true"
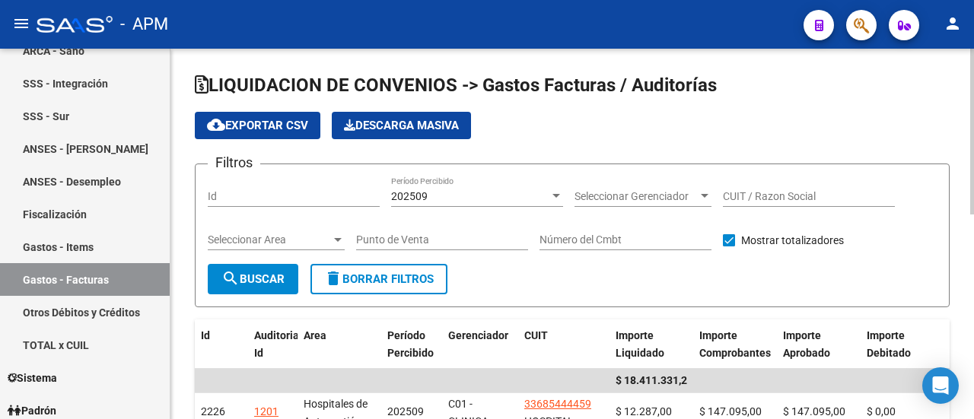
click at [706, 194] on div at bounding box center [705, 196] width 8 height 4
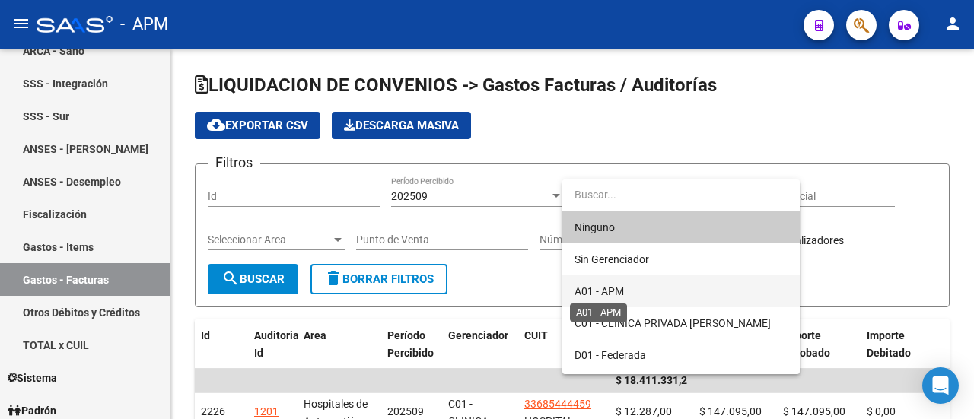
click at [604, 292] on span "A01 - APM" at bounding box center [599, 291] width 49 height 12
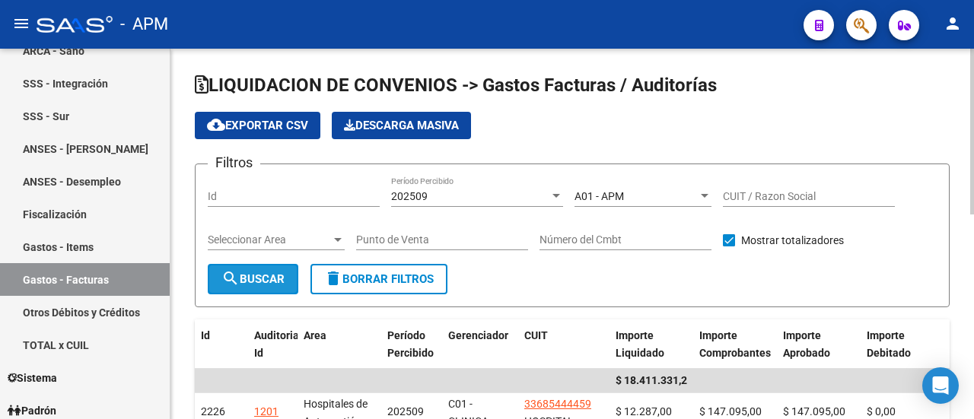
click at [266, 281] on span "search Buscar" at bounding box center [253, 280] width 63 height 14
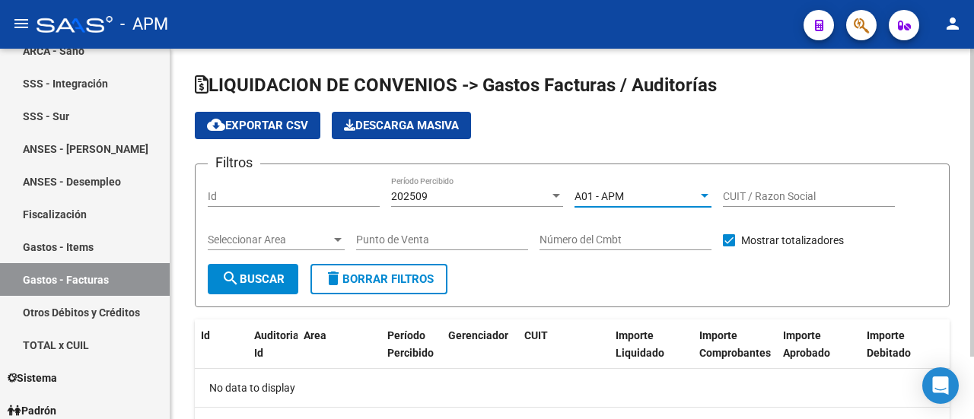
click at [703, 194] on div at bounding box center [705, 196] width 8 height 4
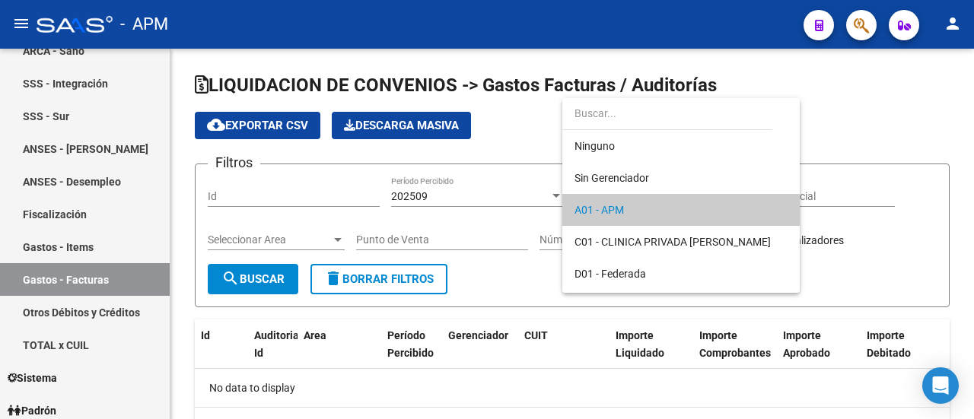
scroll to position [14, 0]
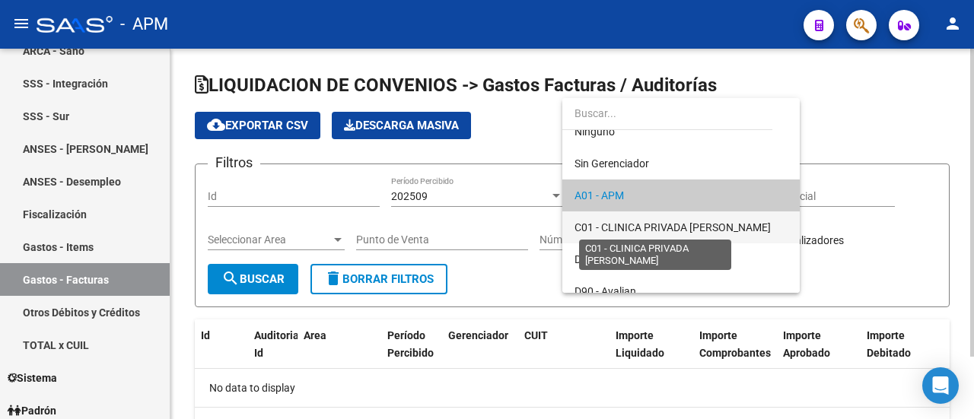
drag, startPoint x: 627, startPoint y: 226, endPoint x: 606, endPoint y: 234, distance: 22.6
click at [626, 226] on span "C01 - CLINICA PRIVADA [PERSON_NAME]" at bounding box center [673, 228] width 196 height 12
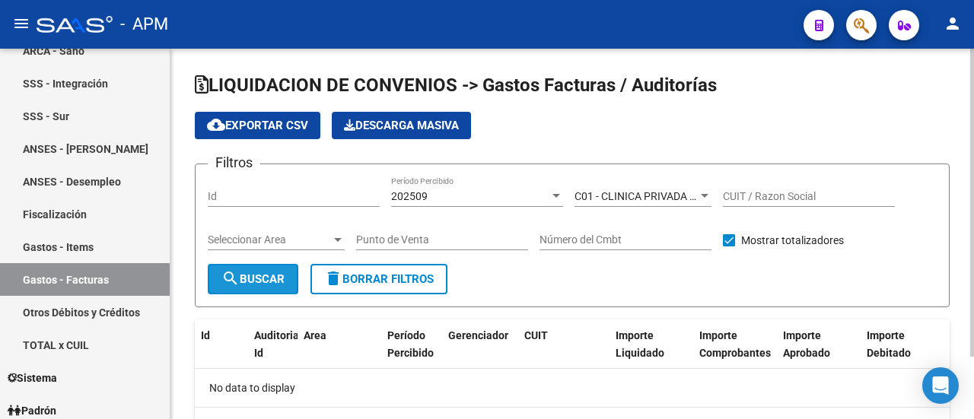
click at [271, 279] on span "search Buscar" at bounding box center [253, 280] width 63 height 14
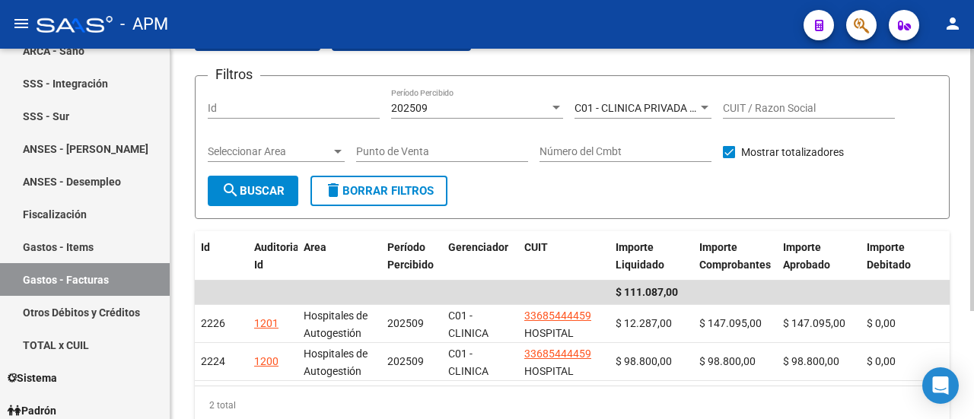
scroll to position [0, 0]
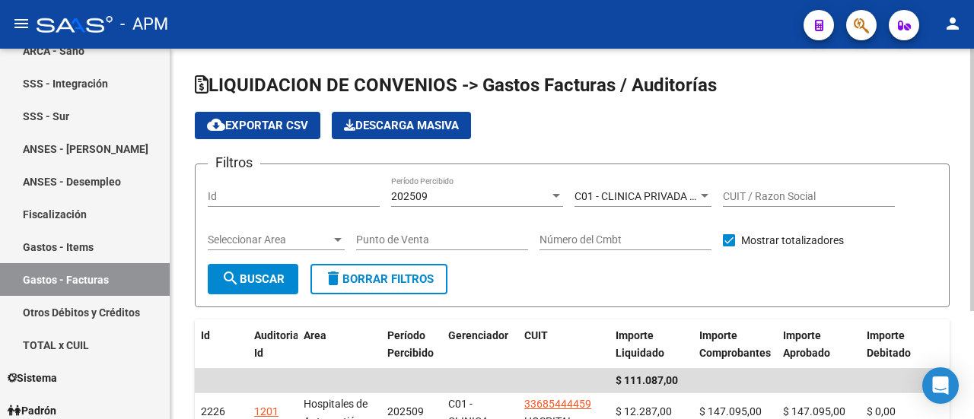
click at [277, 126] on span "cloud_download Exportar CSV" at bounding box center [257, 126] width 101 height 14
click at [706, 193] on div at bounding box center [705, 196] width 14 height 12
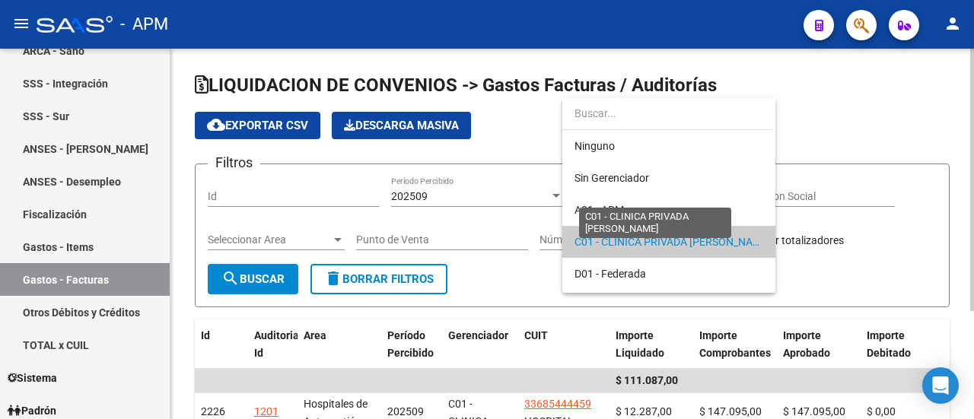
scroll to position [46, 0]
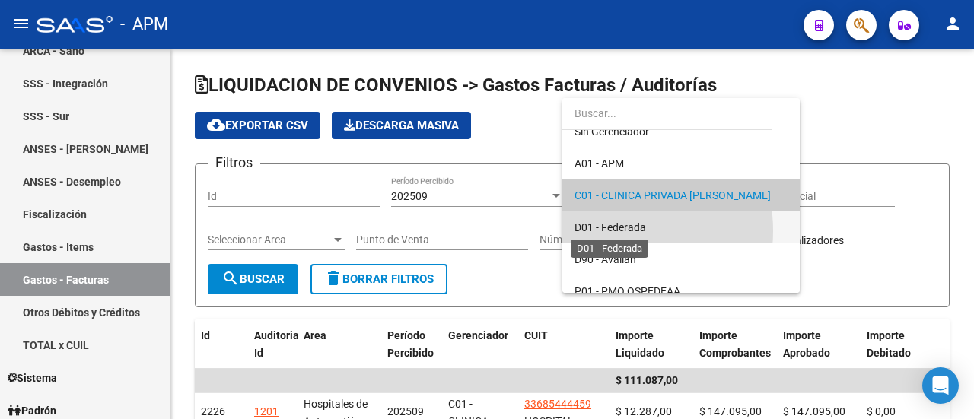
click at [615, 231] on span "D01 - Federada" at bounding box center [611, 228] width 72 height 12
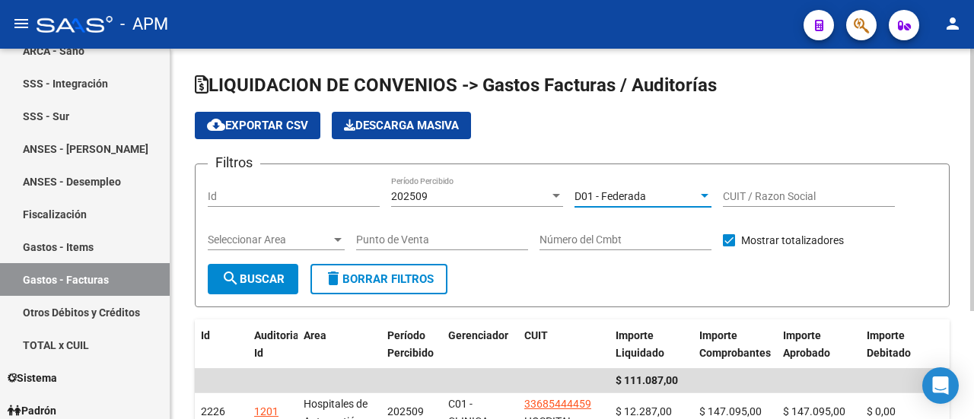
click at [266, 280] on span "search Buscar" at bounding box center [253, 280] width 63 height 14
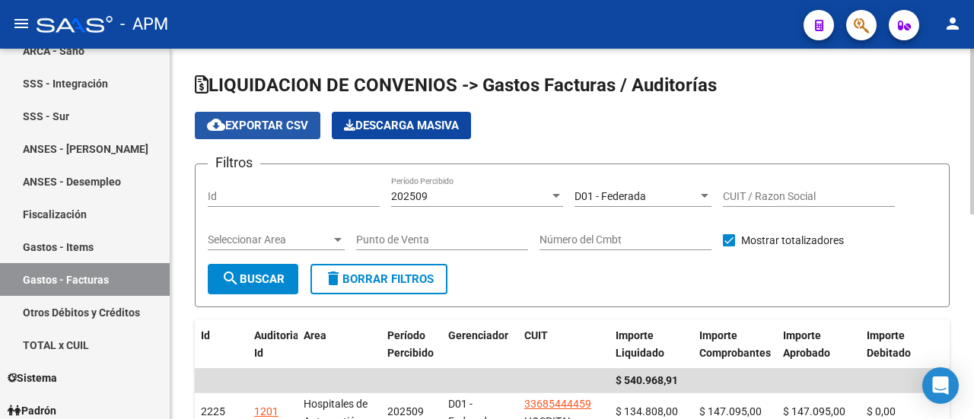
click at [279, 123] on span "cloud_download Exportar CSV" at bounding box center [257, 126] width 101 height 14
click at [708, 196] on div at bounding box center [705, 196] width 8 height 4
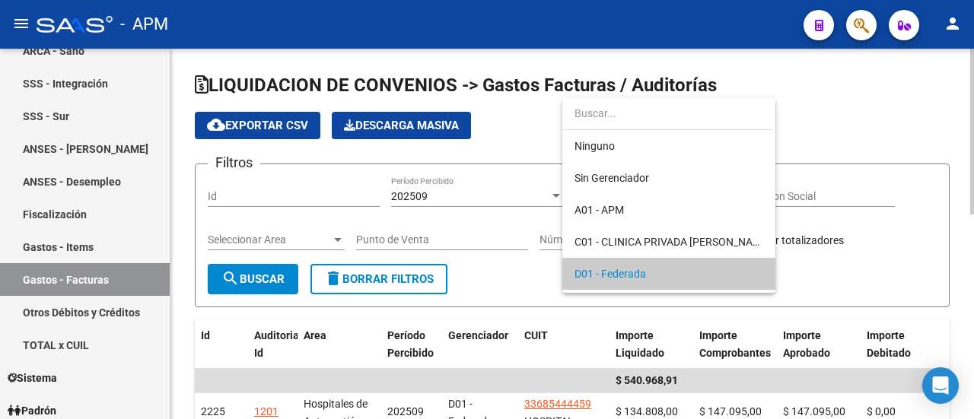
scroll to position [78, 0]
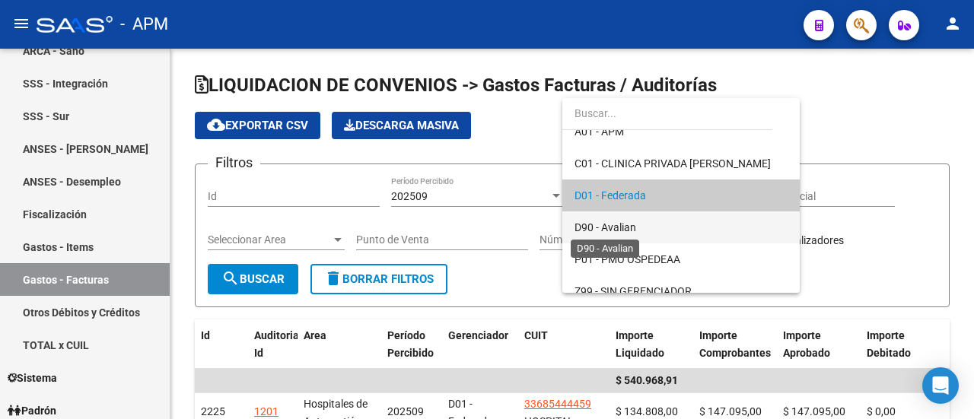
click at [635, 223] on span "D90 - Avalian" at bounding box center [606, 228] width 62 height 12
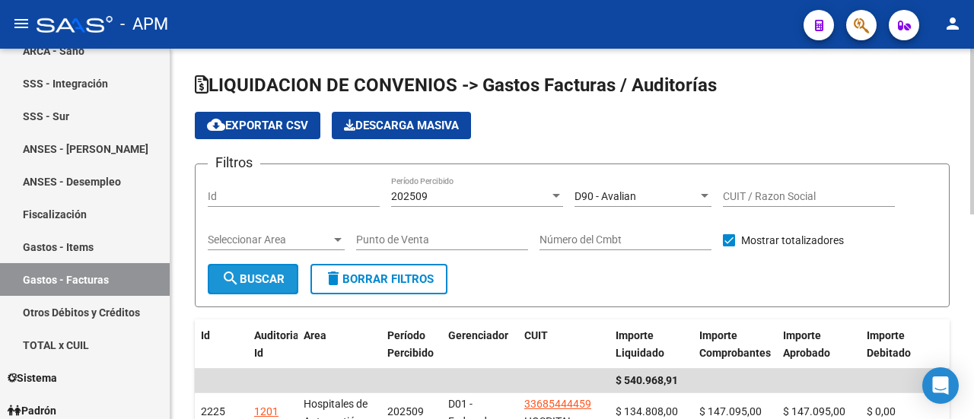
click at [269, 285] on span "search Buscar" at bounding box center [253, 280] width 63 height 14
click at [253, 123] on span "cloud_download Exportar CSV" at bounding box center [257, 126] width 101 height 14
click at [706, 196] on div at bounding box center [705, 196] width 8 height 4
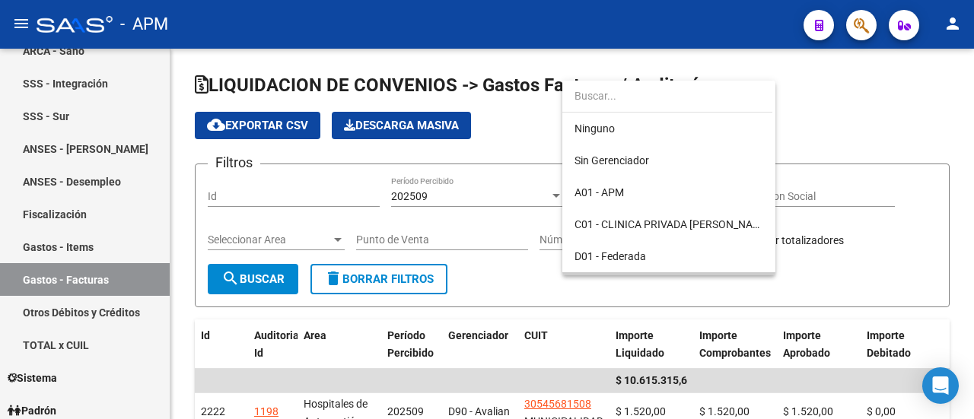
scroll to position [93, 0]
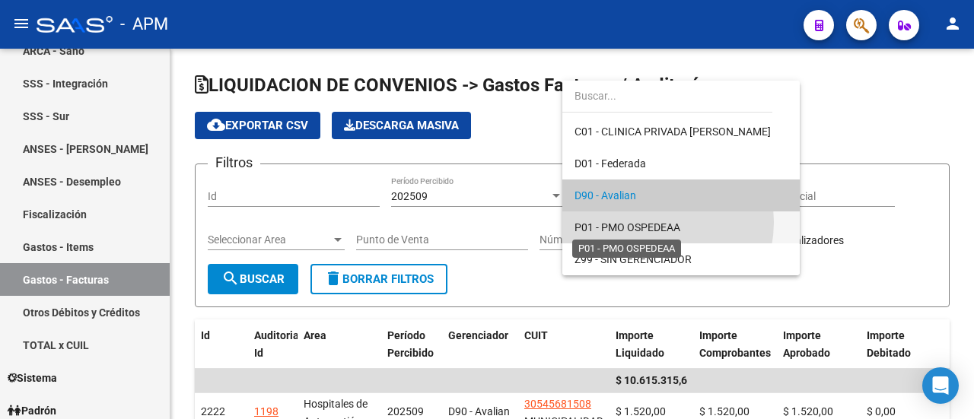
click at [642, 222] on span "P01 - PMO OSPEDEAA" at bounding box center [628, 228] width 106 height 12
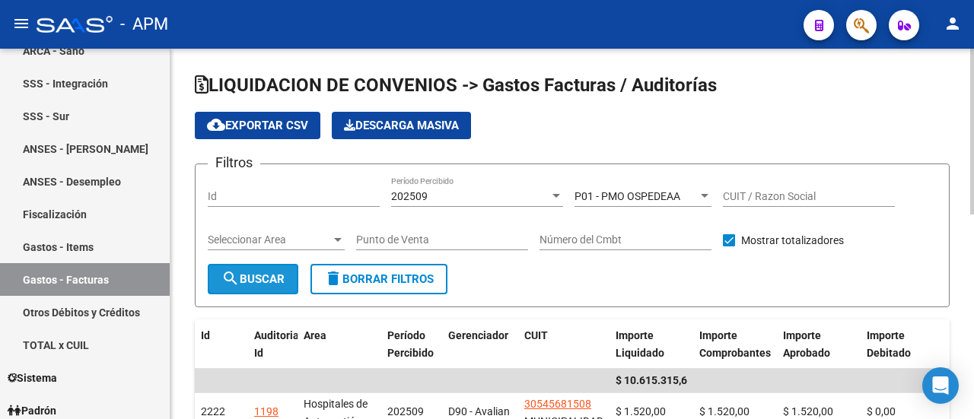
click at [238, 276] on mat-icon "search" at bounding box center [231, 278] width 18 height 18
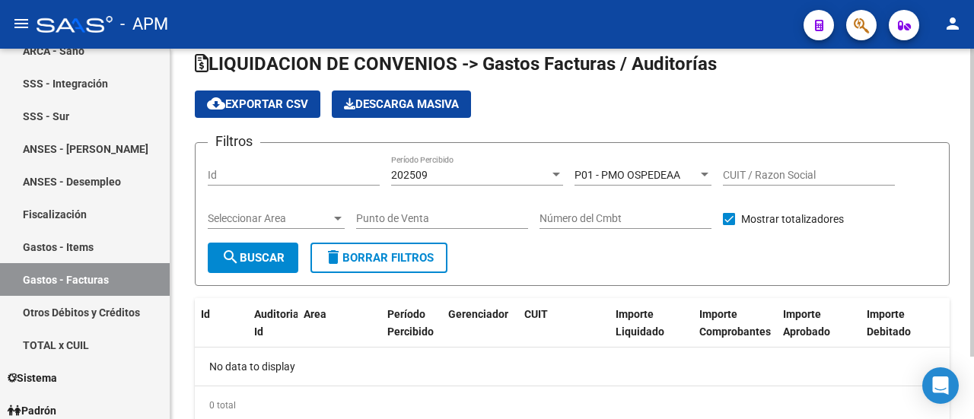
scroll to position [0, 0]
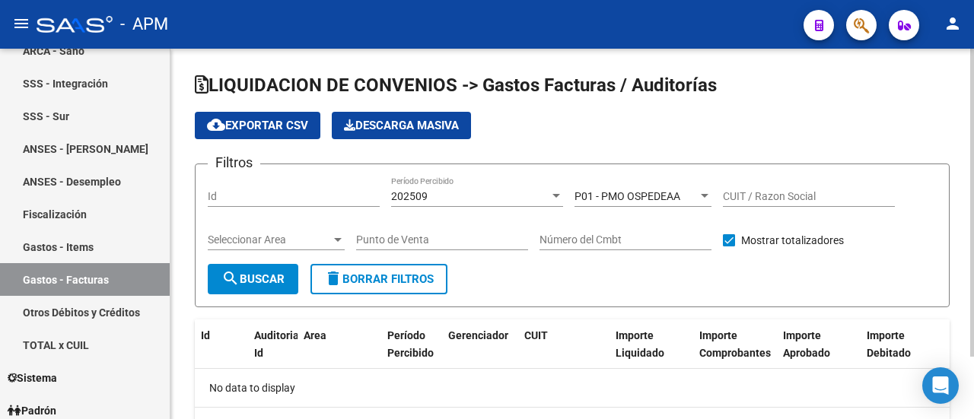
click at [704, 194] on div at bounding box center [705, 196] width 8 height 4
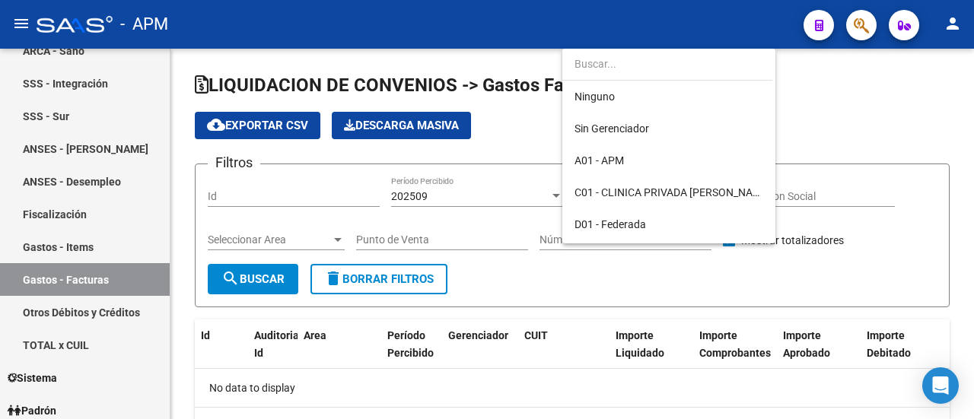
scroll to position [93, 0]
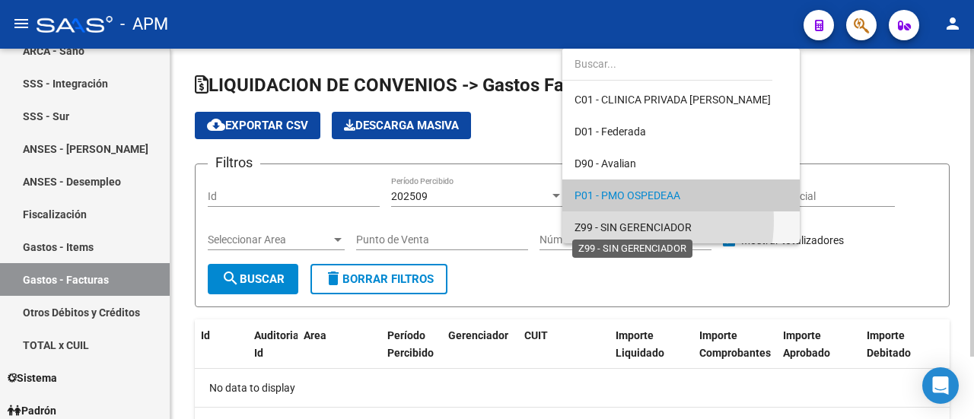
click at [613, 222] on span "Z99 - SIN GERENCIADOR" at bounding box center [633, 228] width 117 height 12
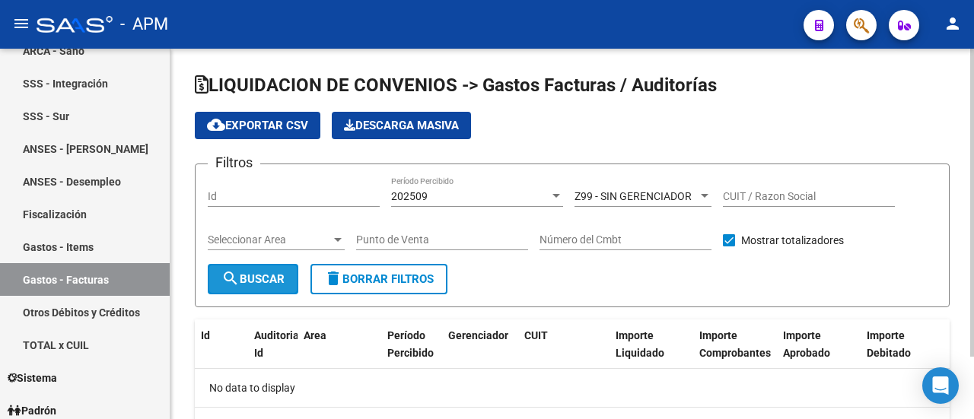
click at [259, 276] on span "search Buscar" at bounding box center [253, 280] width 63 height 14
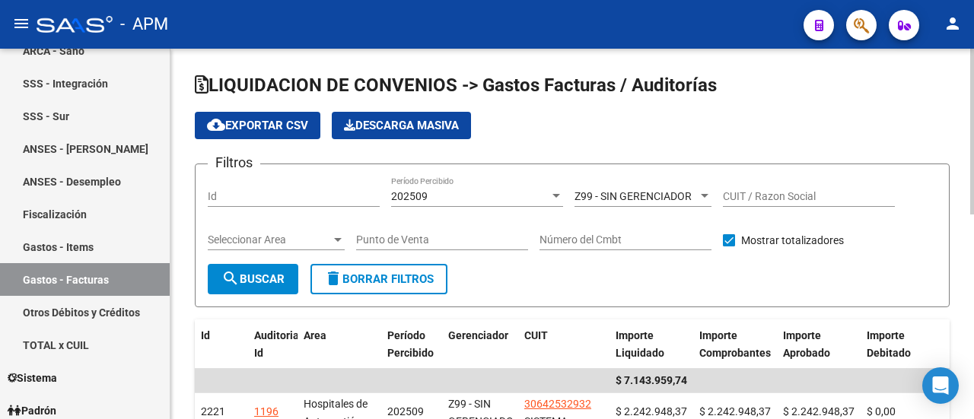
click at [217, 124] on mat-icon "cloud_download" at bounding box center [216, 125] width 18 height 18
